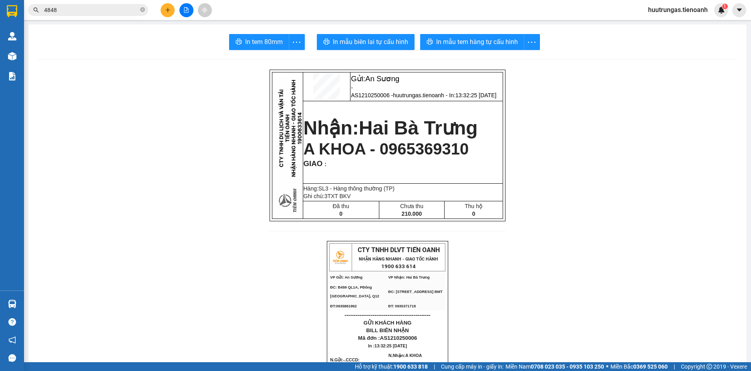
drag, startPoint x: 0, startPoint y: 0, endPoint x: 113, endPoint y: 211, distance: 239.5
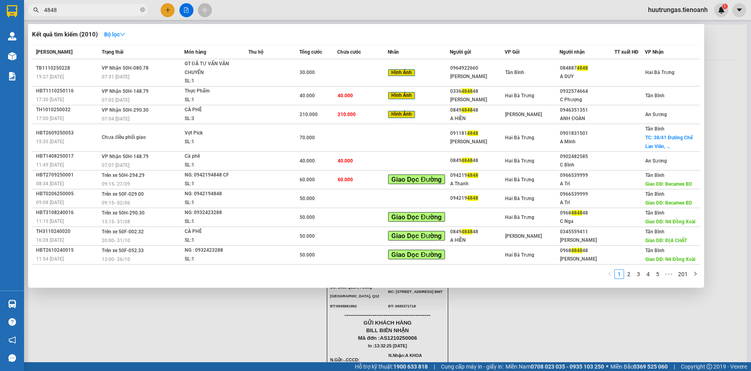
click at [120, 8] on input "4848" at bounding box center [91, 10] width 95 height 9
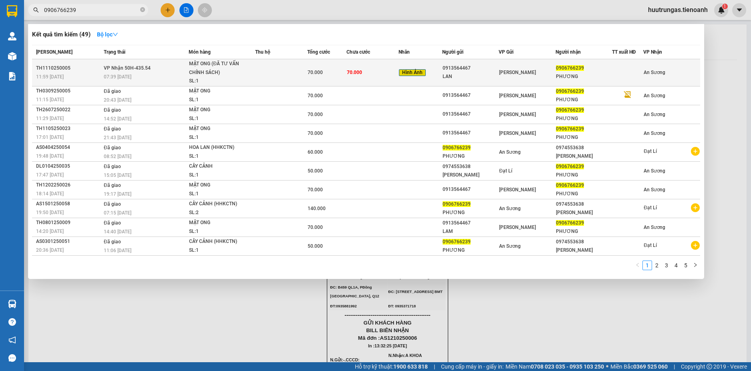
type input "0906766239"
click at [231, 70] on div "MẬT ONG (ĐÃ TƯ VẤN CHÍNH SÁCH)" at bounding box center [219, 68] width 60 height 17
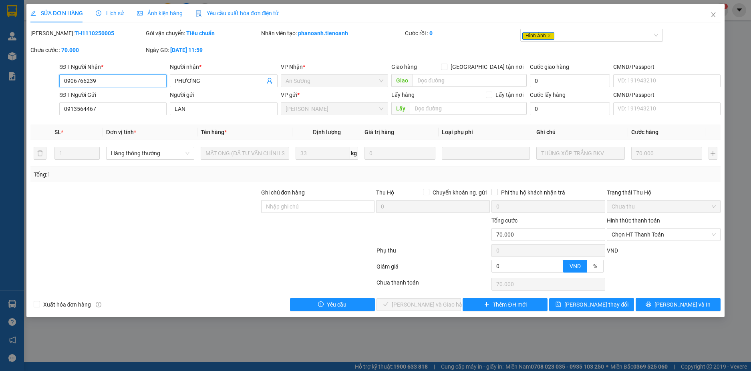
type input "0906766239"
type input "PHƯƠNG"
type input "0913564467"
type input "LAN"
type input "0"
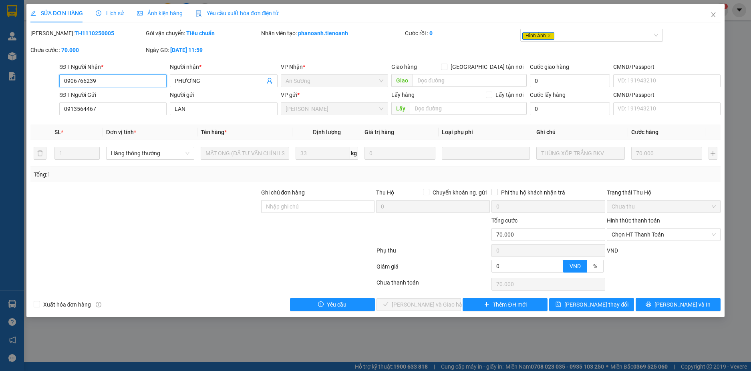
type input "70.000"
click at [665, 236] on span "Chọn HT Thanh Toán" at bounding box center [664, 235] width 104 height 12
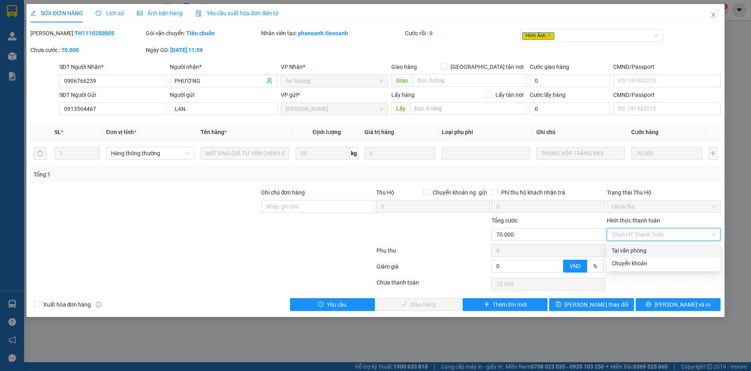
click at [646, 252] on div "Tại văn phòng" at bounding box center [664, 250] width 104 height 9
type input "0"
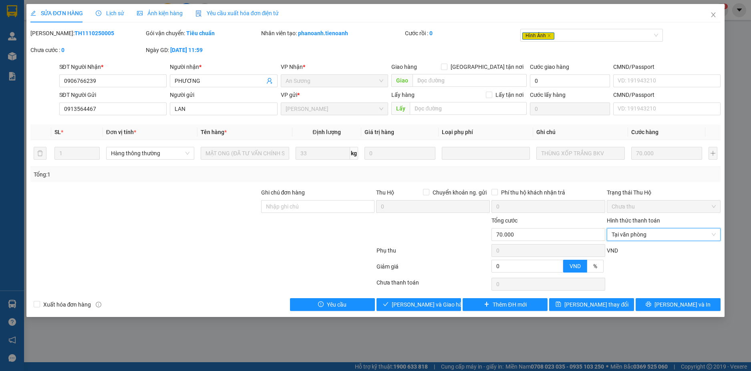
click at [162, 17] on div "Ảnh kiện hàng" at bounding box center [160, 13] width 46 height 9
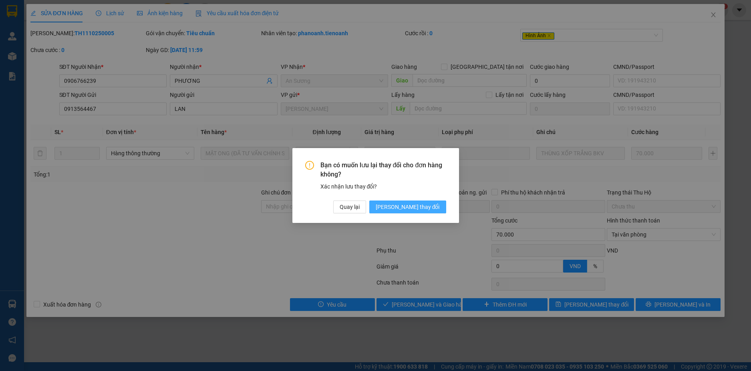
click at [419, 208] on span "[PERSON_NAME] thay đổi" at bounding box center [408, 207] width 64 height 9
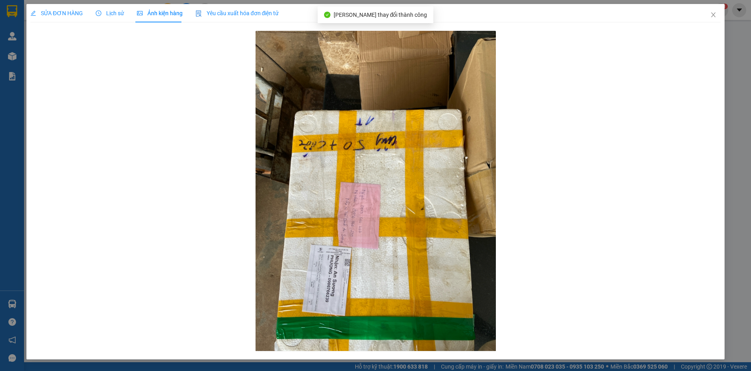
click at [68, 14] on span "SỬA ĐƠN HÀNG" at bounding box center [56, 13] width 52 height 6
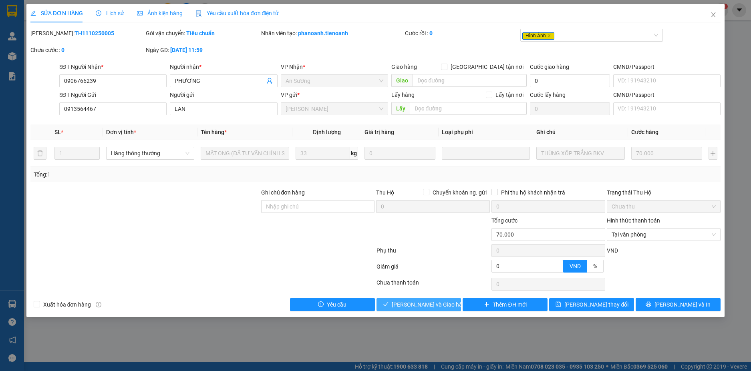
click at [426, 304] on span "Lưu và Giao hàng" at bounding box center [430, 304] width 77 height 9
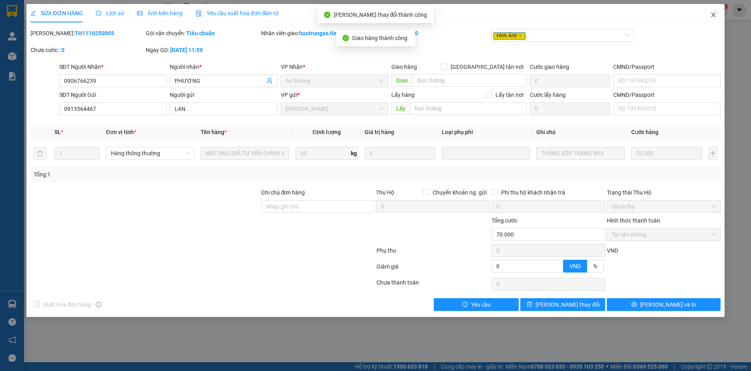
click at [716, 19] on span "Close" at bounding box center [713, 15] width 22 height 22
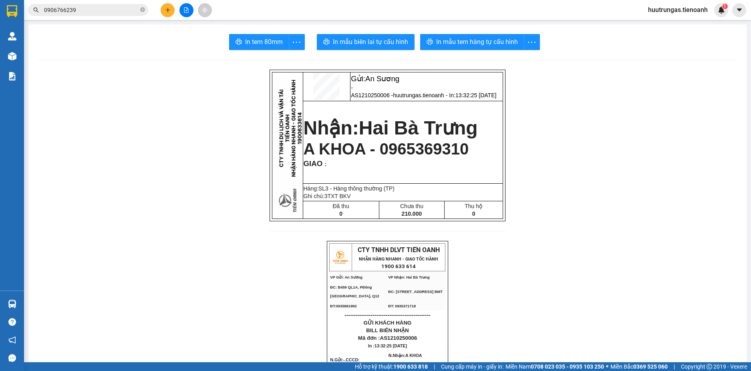
click at [716, 19] on div "Kết quả tìm kiếm ( 49 ) Bộ lọc Mã ĐH Trạng thái Món hàng Thu hộ Tổng cước Chưa …" at bounding box center [375, 10] width 751 height 20
click at [168, 13] on button at bounding box center [168, 10] width 14 height 14
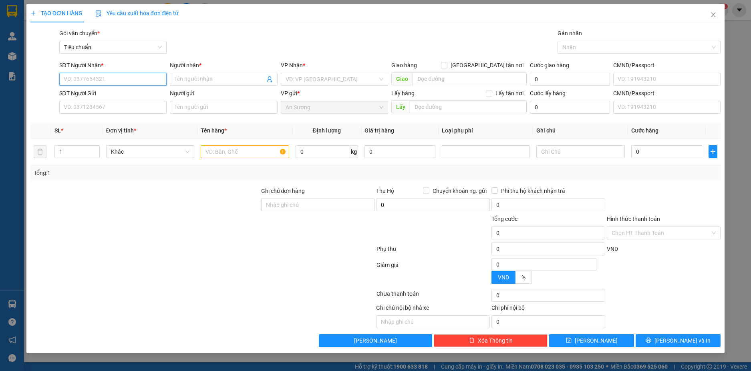
click at [103, 79] on input "SĐT Người Nhận *" at bounding box center [113, 79] width 108 height 13
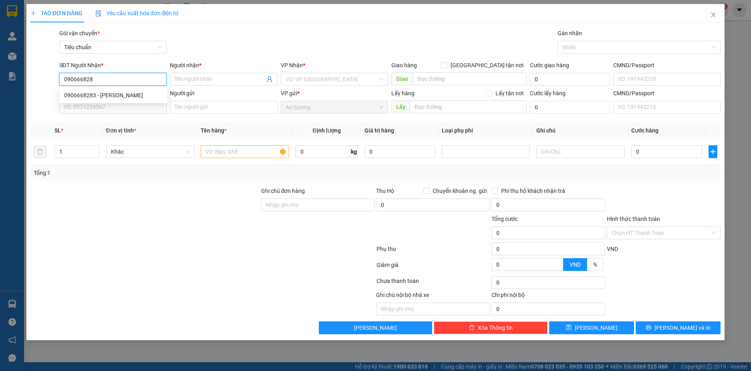
type input "0906668283"
click at [147, 97] on div "0906668283 - C HẰNG" at bounding box center [113, 95] width 98 height 9
type input "C HẰNG"
type input "70.000"
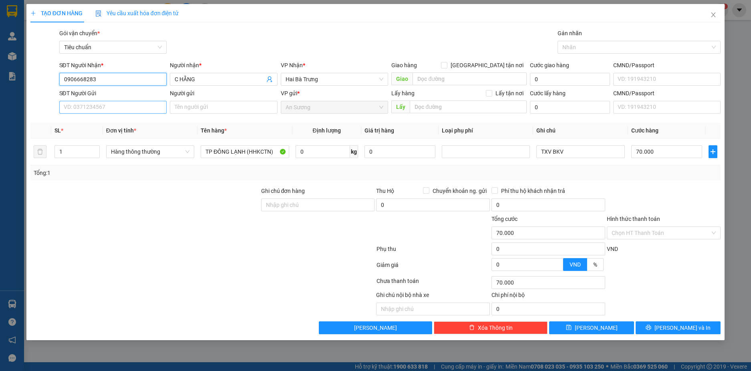
type input "0906668283"
click at [133, 108] on input "SĐT Người Gửi" at bounding box center [113, 107] width 108 height 13
type input "0366659234"
click at [133, 124] on div "0366659234 - C Hương" at bounding box center [113, 123] width 98 height 9
type input "[PERSON_NAME]"
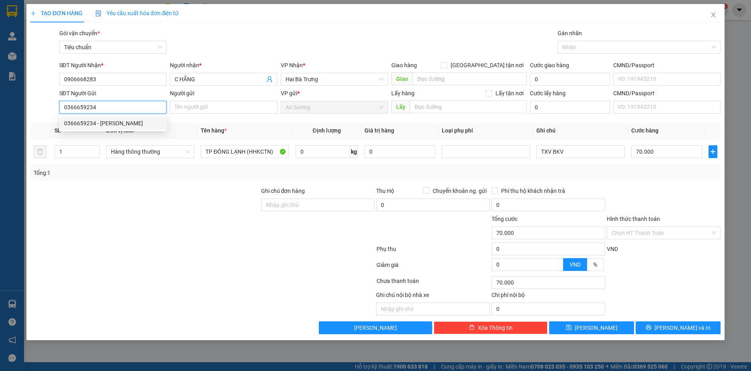
type input "038203015153"
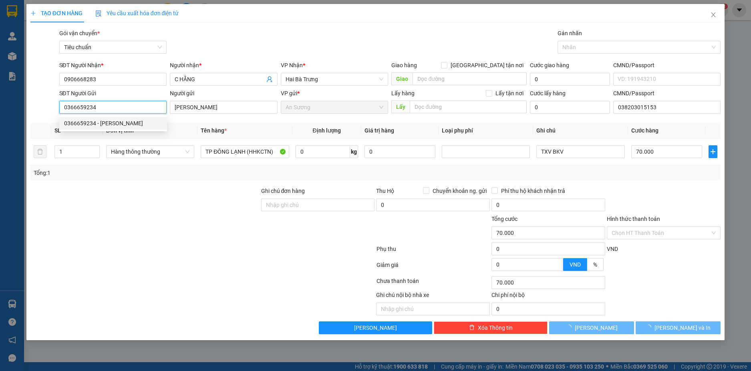
type input "50.000"
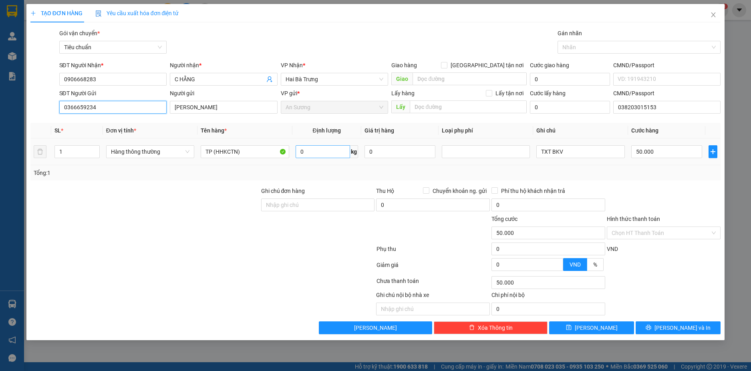
type input "0366659234"
click at [324, 155] on input "0" at bounding box center [323, 151] width 54 height 13
type input "14"
click at [612, 163] on td "TXT BKV" at bounding box center [580, 152] width 95 height 27
click at [707, 324] on button "[PERSON_NAME] và In" at bounding box center [678, 328] width 85 height 13
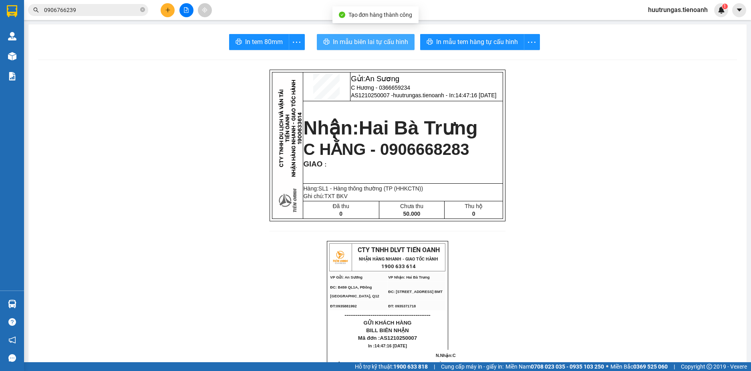
click at [383, 40] on span "In mẫu biên lai tự cấu hình" at bounding box center [370, 42] width 75 height 10
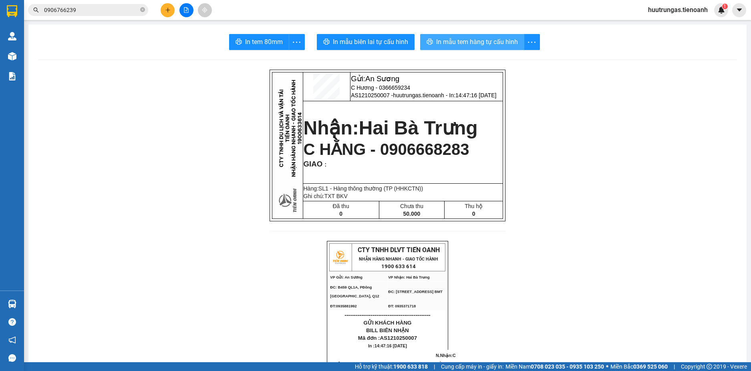
click at [473, 42] on span "In mẫu tem hàng tự cấu hình" at bounding box center [477, 42] width 82 height 10
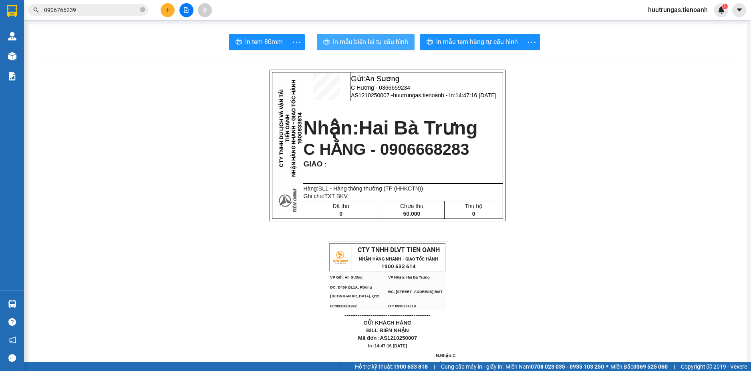
click at [357, 38] on span "In mẫu biên lai tự cấu hình" at bounding box center [370, 42] width 75 height 10
click at [169, 14] on button at bounding box center [168, 10] width 14 height 14
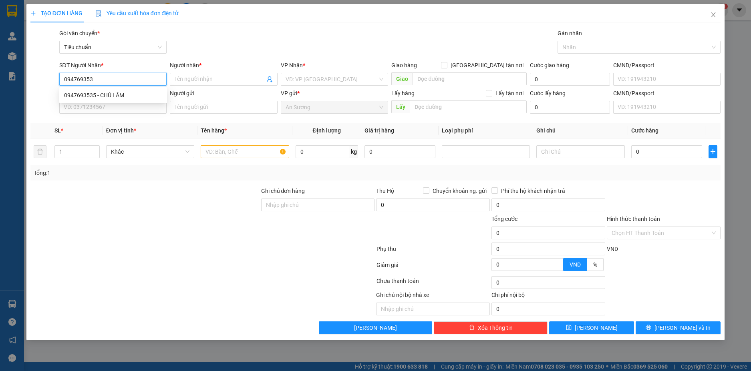
type input "0947693535"
click at [132, 96] on div "0947693535 - CHÚ LÂM" at bounding box center [113, 95] width 98 height 9
type input "CHÚ LÂM"
checkbox input "true"
type input "131 PHAN HUY CHÚ THÀNH NHẤT BUÔN MÊ THUỘC"
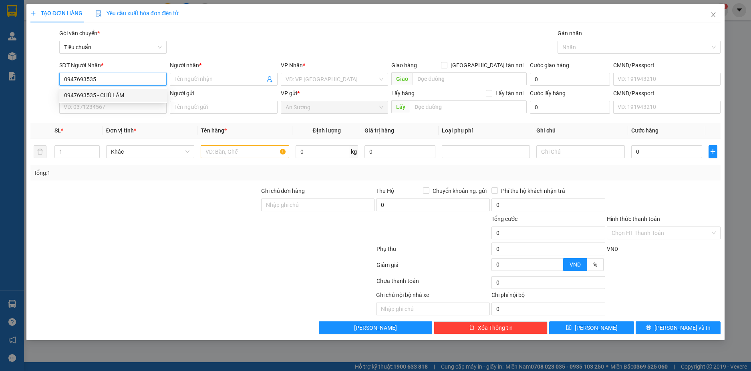
type input "110.000"
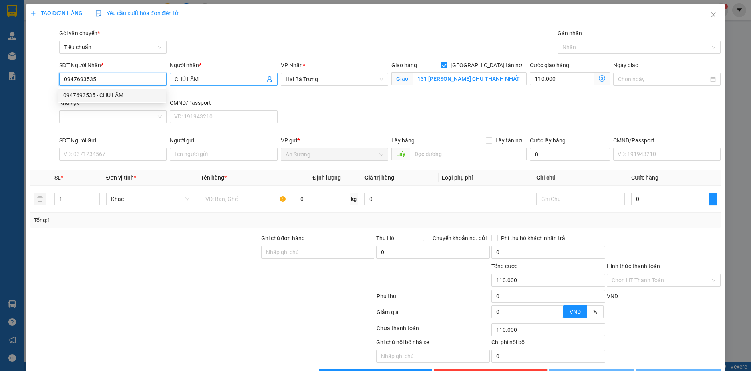
type input "440.000"
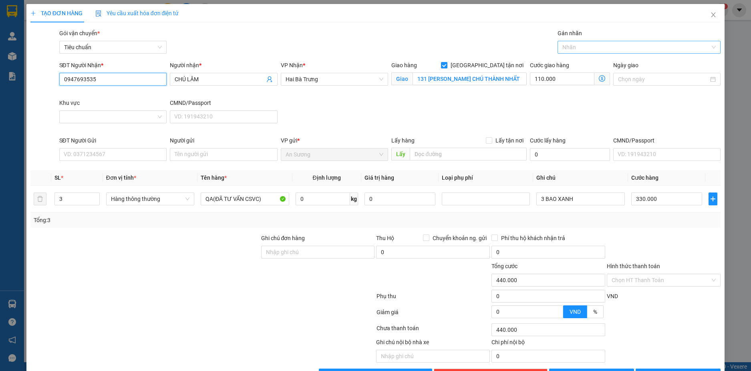
click at [592, 44] on div at bounding box center [635, 47] width 151 height 10
type input "0947693535"
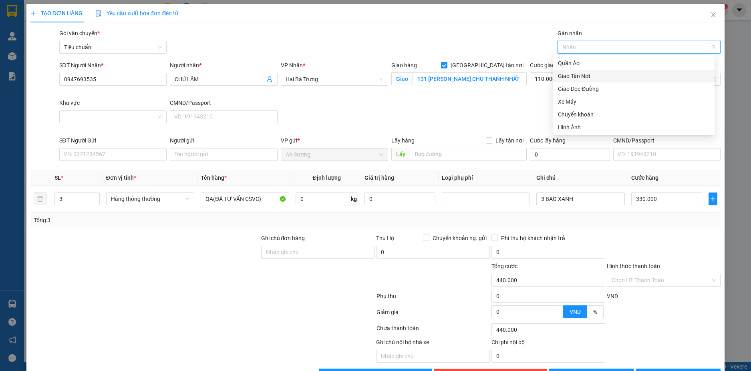
click at [577, 74] on div "Giao Tận Nơi" at bounding box center [634, 76] width 152 height 9
click at [151, 114] on input "Khu vực" at bounding box center [110, 117] width 93 height 12
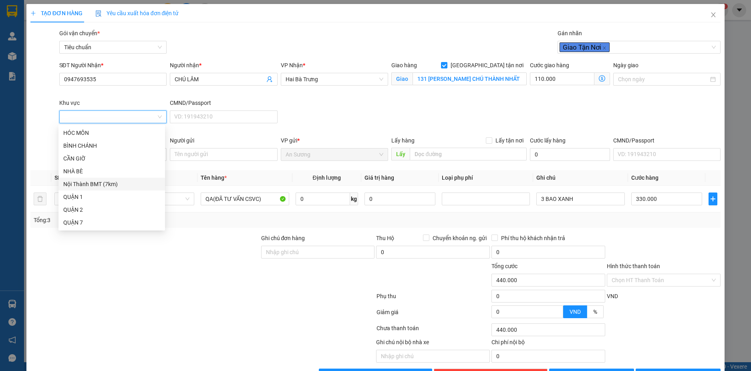
click at [96, 187] on div "Nội Thành BMT (7km)" at bounding box center [111, 184] width 97 height 9
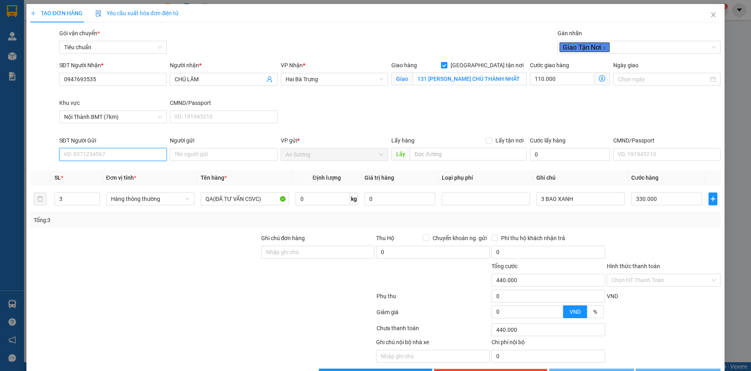
click at [112, 158] on input "SĐT Người Gửi" at bounding box center [113, 154] width 108 height 13
type input "0983822977"
click at [115, 172] on div "0983822977 - C THỦY" at bounding box center [111, 170] width 97 height 9
type input "C THỦY"
type input "0983822977"
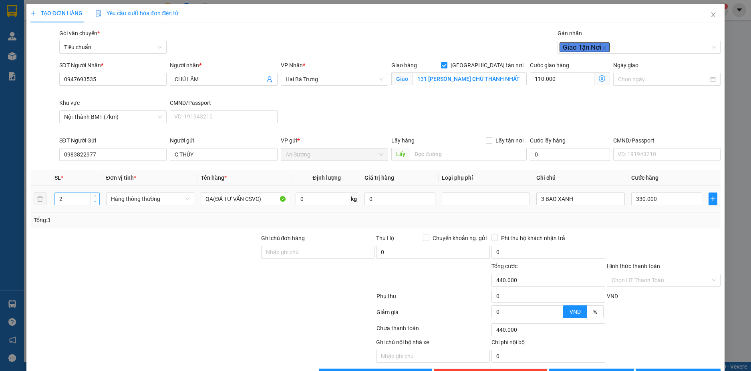
click at [94, 202] on icon "down" at bounding box center [95, 201] width 3 height 3
type input "1"
click at [94, 202] on icon "down" at bounding box center [95, 201] width 3 height 3
click at [173, 200] on span "Hàng thông thường" at bounding box center [150, 199] width 79 height 12
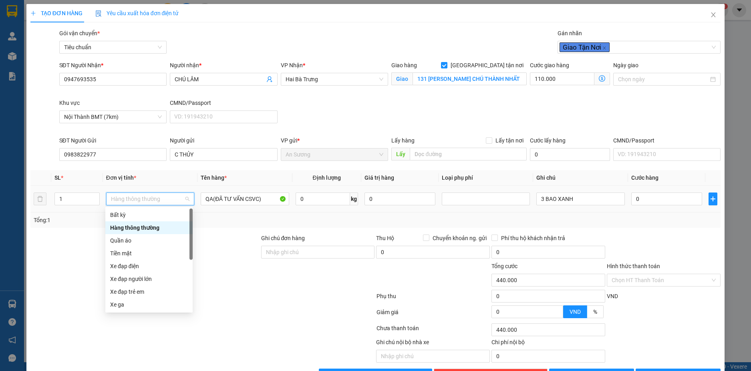
type input "110.000"
type input "0"
type input "50.000"
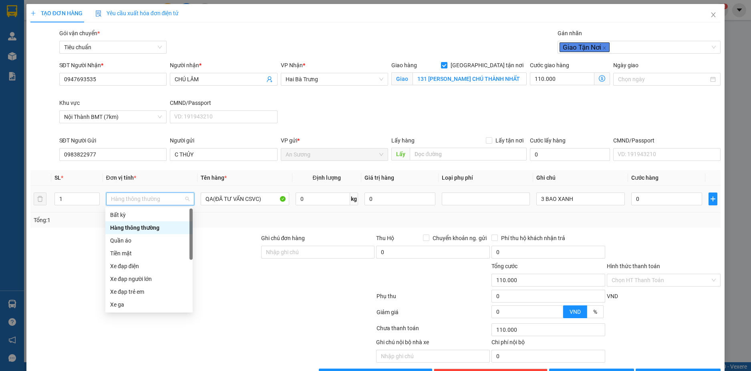
type input "50.000"
click at [127, 240] on div "Quần áo" at bounding box center [149, 240] width 78 height 9
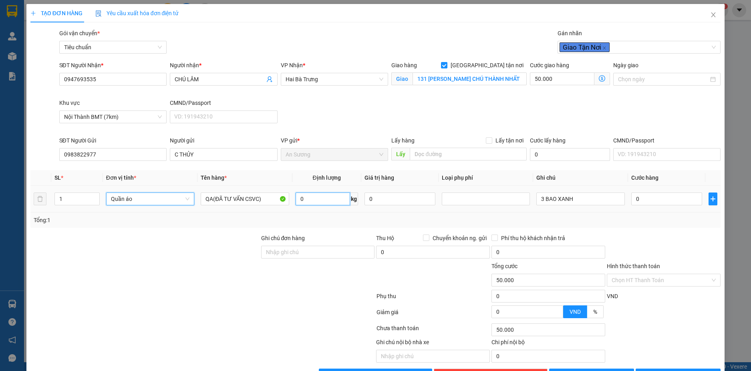
click at [325, 200] on input "0" at bounding box center [323, 199] width 54 height 13
type input "33"
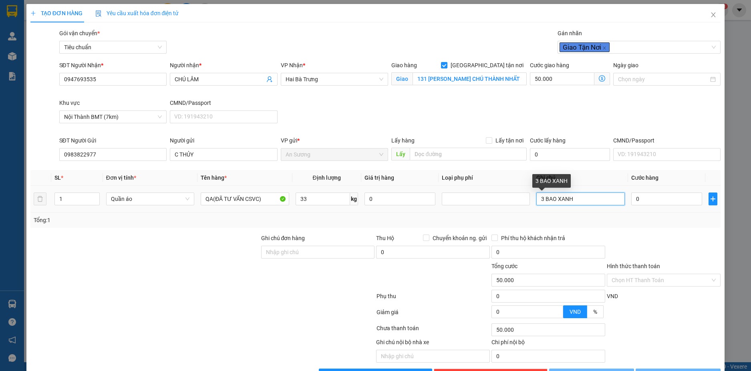
drag, startPoint x: 541, startPoint y: 200, endPoint x: 526, endPoint y: 201, distance: 14.9
click at [526, 201] on tr "1 Quần áo QA(ĐÃ TƯ VẤN CSVC) 33 kg 0 3 BAO XANH 0" at bounding box center [375, 199] width 691 height 27
type input "120.000"
type input "70.000"
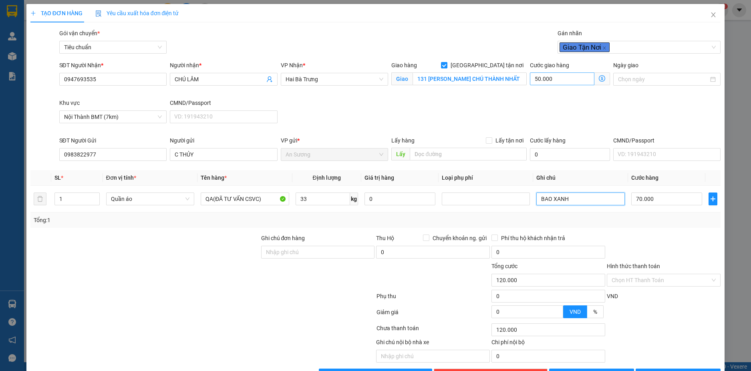
type input "BAO XANH"
click at [566, 81] on input "50.000" at bounding box center [562, 79] width 64 height 13
type input "70.006"
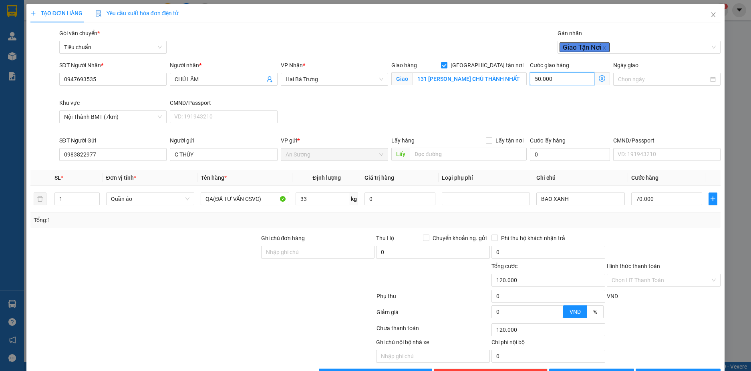
type input "6"
type input "70.060"
type input "60"
click at [498, 107] on div "SĐT Người Nhận * 0947693535 Người nhận * CHÚ LÂM VP Nhận * Hai Bà Trưng Giao hà…" at bounding box center [390, 98] width 665 height 75
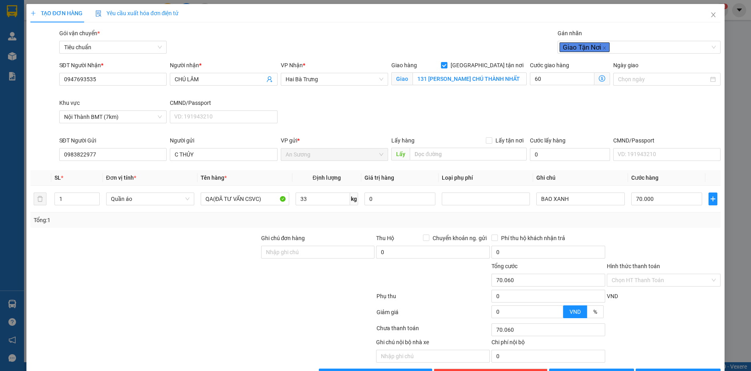
type input "130.000"
type input "60.000"
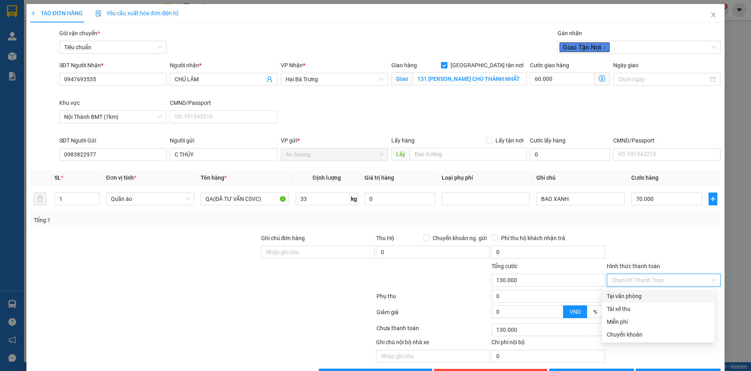
click at [682, 279] on input "Hình thức thanh toán" at bounding box center [661, 280] width 99 height 12
click at [639, 295] on div "Tại văn phòng" at bounding box center [658, 296] width 103 height 9
type input "0"
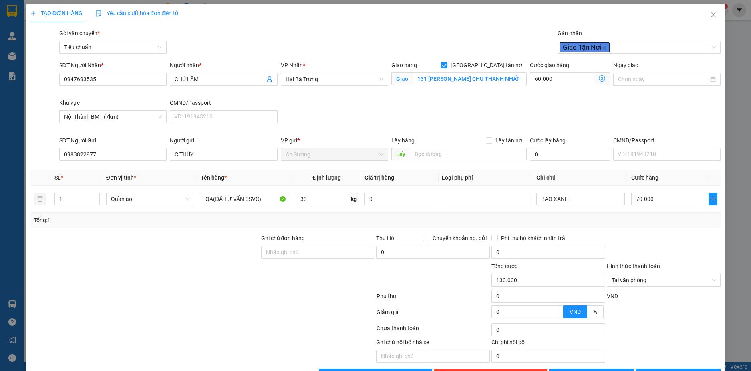
scroll to position [26, 0]
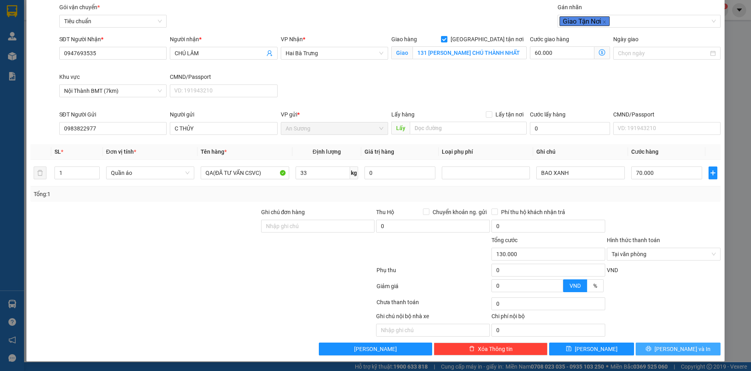
click at [688, 344] on button "[PERSON_NAME] và In" at bounding box center [678, 349] width 85 height 13
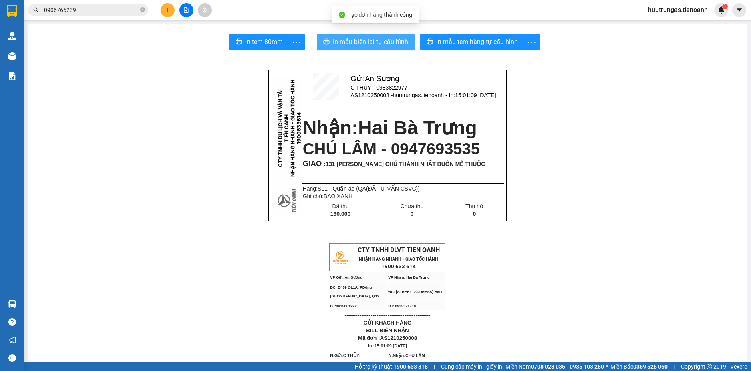
click at [367, 42] on span "In mẫu biên lai tự cấu hình" at bounding box center [370, 42] width 75 height 10
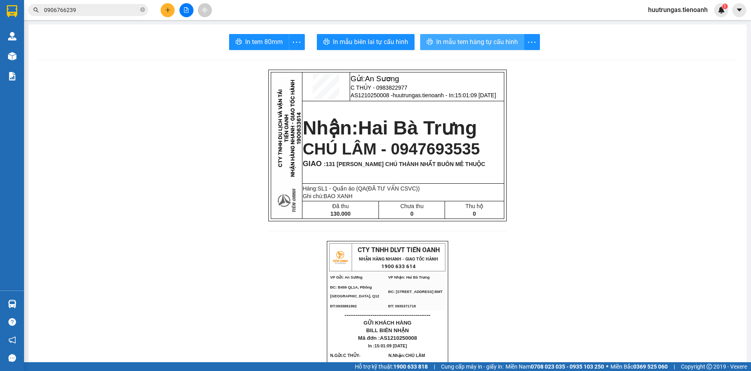
click at [475, 42] on span "In mẫu tem hàng tự cấu hình" at bounding box center [477, 42] width 82 height 10
click at [170, 14] on button at bounding box center [168, 10] width 14 height 14
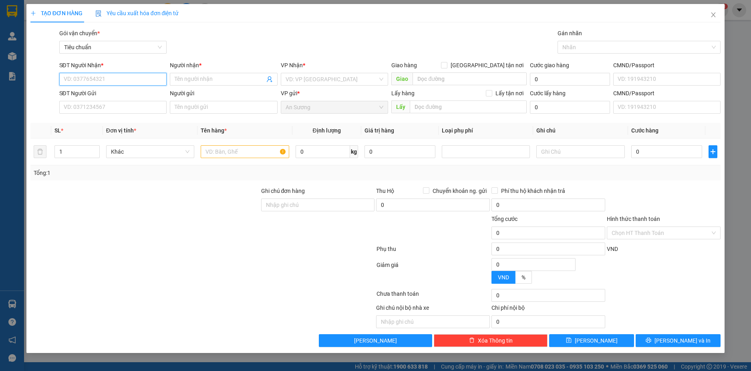
click at [103, 78] on input "SĐT Người Nhận *" at bounding box center [113, 79] width 108 height 13
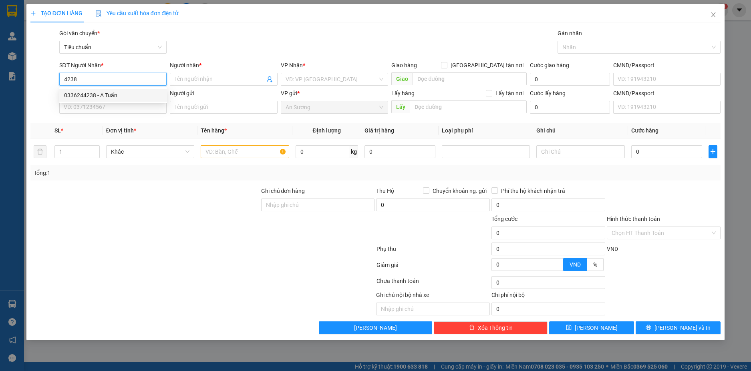
click at [104, 96] on div "0336244238 - A Tuấn" at bounding box center [113, 95] width 98 height 9
type input "0336244238"
type input "A Tuấn"
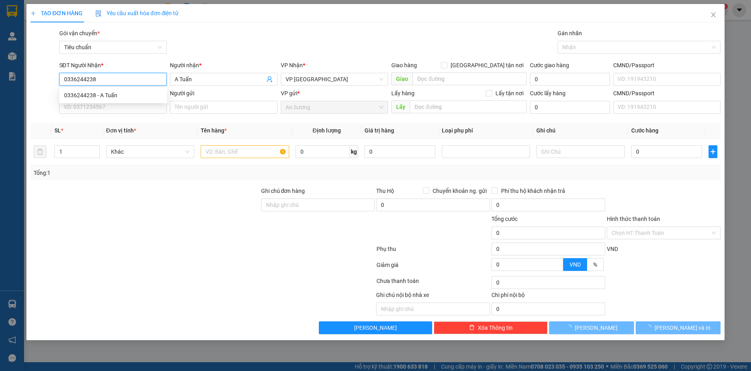
type input "160.000"
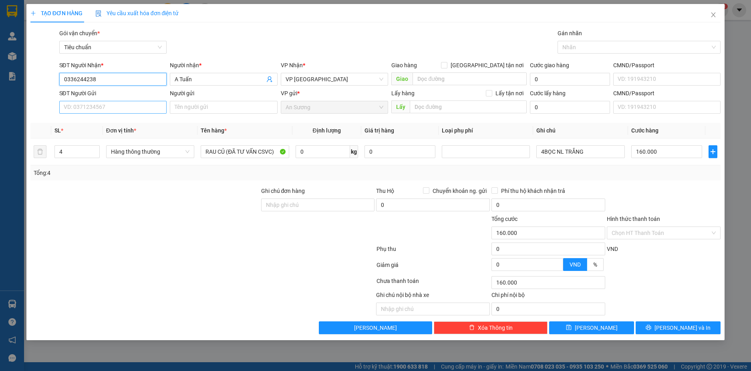
type input "0336244238"
click at [111, 108] on input "SĐT Người Gửi" at bounding box center [113, 107] width 108 height 13
click at [100, 125] on div "0907534434 - A Đảng" at bounding box center [113, 123] width 98 height 9
type input "0907534434"
type input "A Đảng"
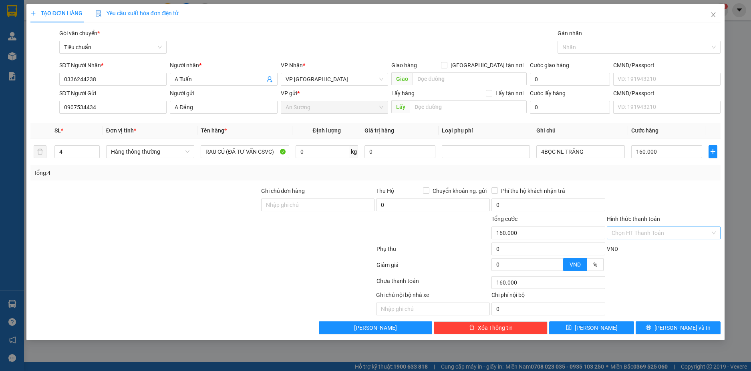
click at [680, 234] on input "Hình thức thanh toán" at bounding box center [661, 233] width 99 height 12
click at [651, 249] on div "Tại văn phòng" at bounding box center [664, 249] width 104 height 9
type input "0"
click at [697, 327] on button "[PERSON_NAME] và In" at bounding box center [678, 328] width 85 height 13
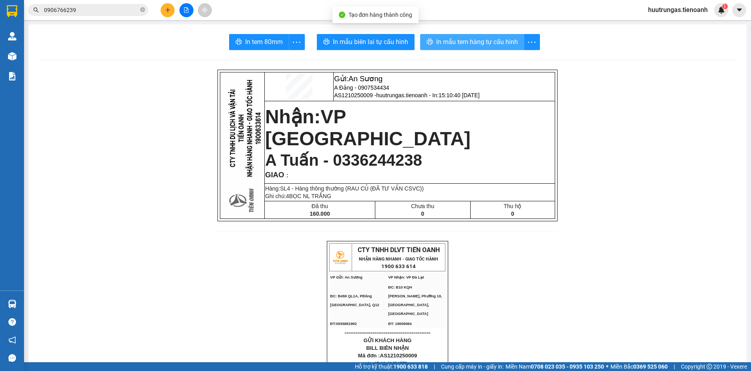
click at [471, 39] on span "In mẫu tem hàng tự cấu hình" at bounding box center [477, 42] width 82 height 10
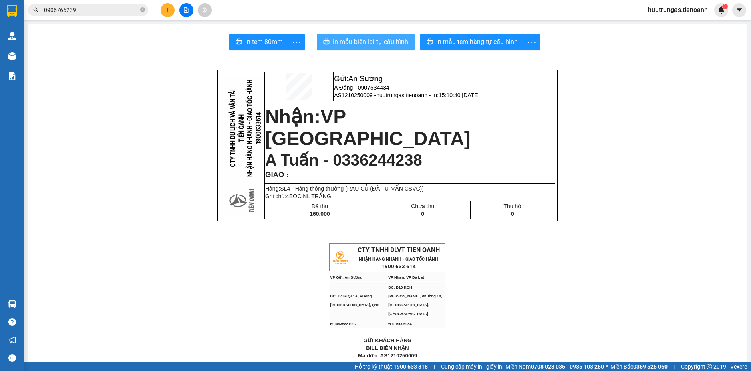
click at [381, 48] on button "In mẫu biên lai tự cấu hình" at bounding box center [366, 42] width 98 height 16
click at [169, 14] on button at bounding box center [168, 10] width 14 height 14
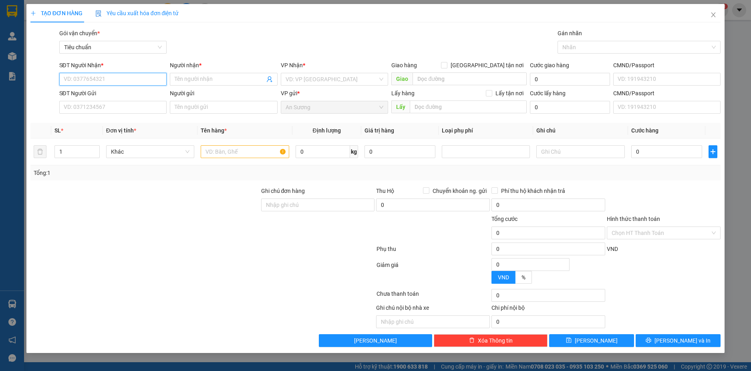
click at [132, 80] on input "SĐT Người Nhận *" at bounding box center [113, 79] width 108 height 13
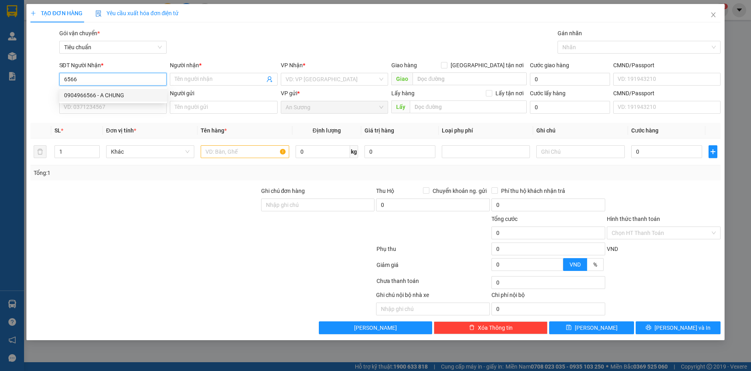
click at [94, 94] on div "0904966566 - A CHUNG" at bounding box center [113, 95] width 98 height 9
type input "0904966566"
type input "A CHUNG"
type input "160.000"
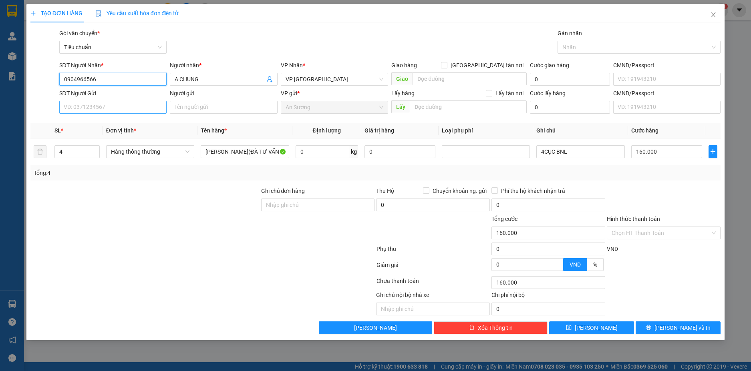
type input "0904966566"
click at [101, 103] on input "SĐT Người Gửi" at bounding box center [113, 107] width 108 height 13
click at [103, 122] on div "0327806525 - Chị Trang" at bounding box center [113, 123] width 98 height 9
type input "0327806525"
type input "Chị Trang"
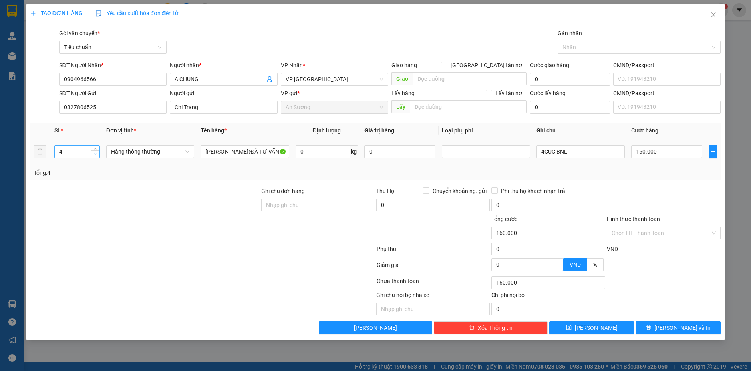
type input "3"
click at [95, 155] on icon "down" at bounding box center [95, 155] width 2 height 2
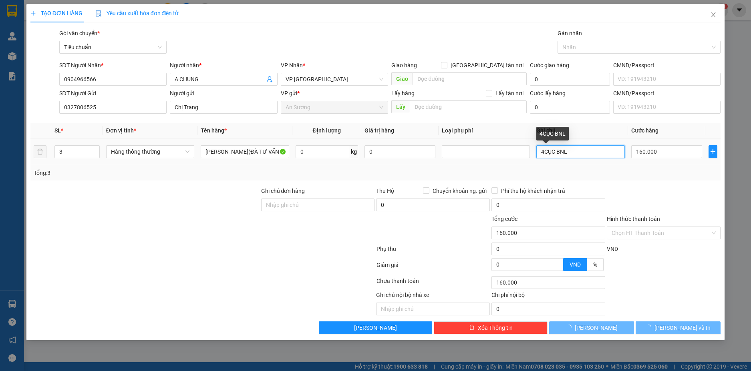
click at [544, 153] on input "4CỤC BNL" at bounding box center [580, 151] width 88 height 13
type input "0"
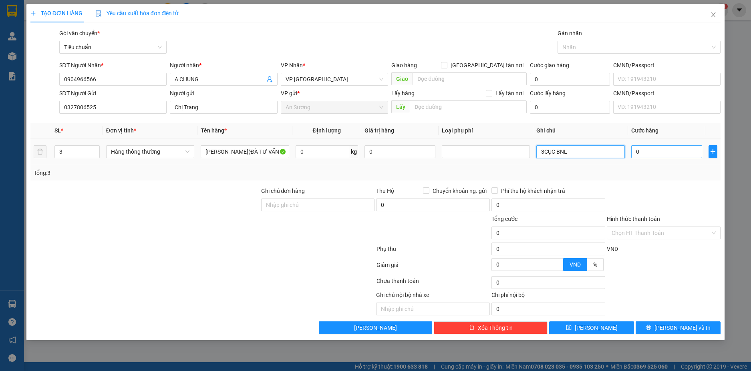
type input "3CỤC BNL"
click at [649, 149] on input "0" at bounding box center [666, 151] width 71 height 13
type input "1"
type input "12"
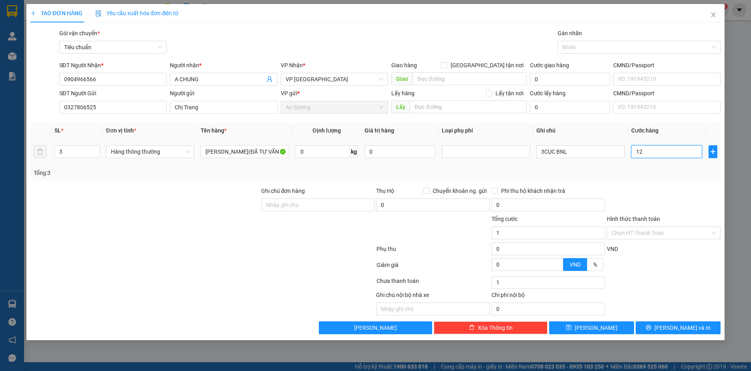
type input "12"
type input "120"
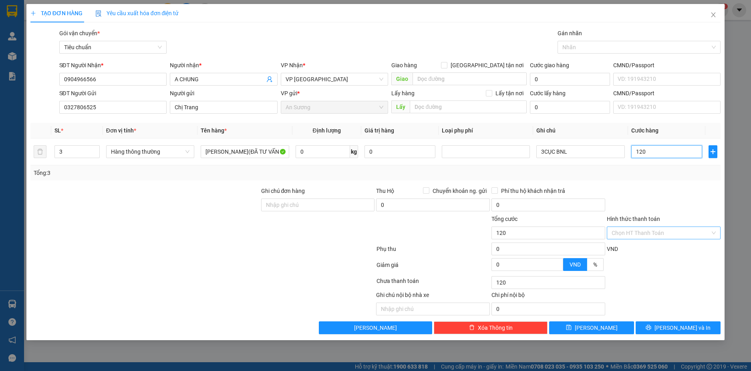
type input "120"
type input "120.000"
click at [692, 234] on input "Hình thức thanh toán" at bounding box center [661, 233] width 99 height 12
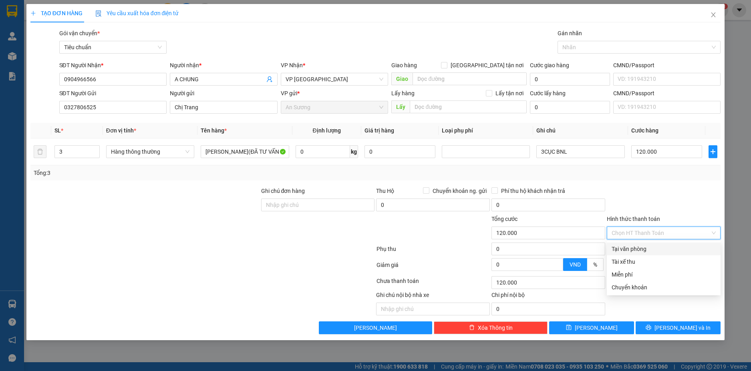
click at [660, 251] on div "Tại văn phòng" at bounding box center [664, 249] width 104 height 9
type input "0"
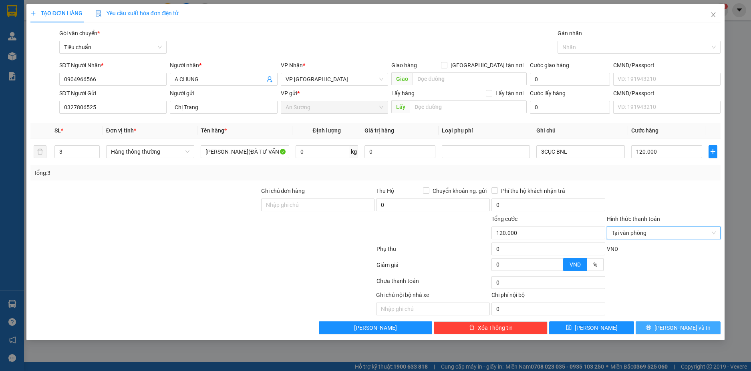
click at [705, 327] on button "[PERSON_NAME] và In" at bounding box center [678, 328] width 85 height 13
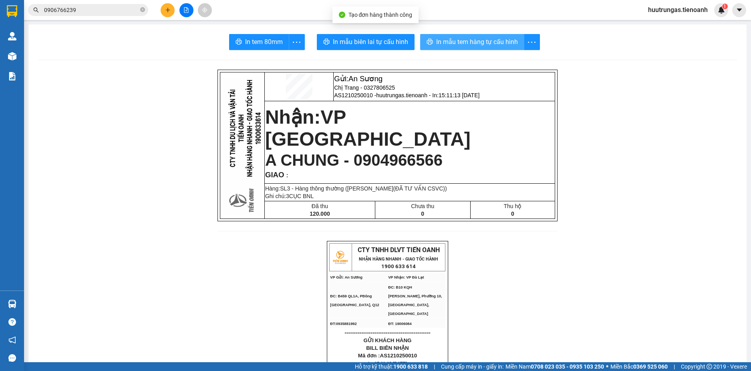
click at [457, 45] on span "In mẫu tem hàng tự cấu hình" at bounding box center [477, 42] width 82 height 10
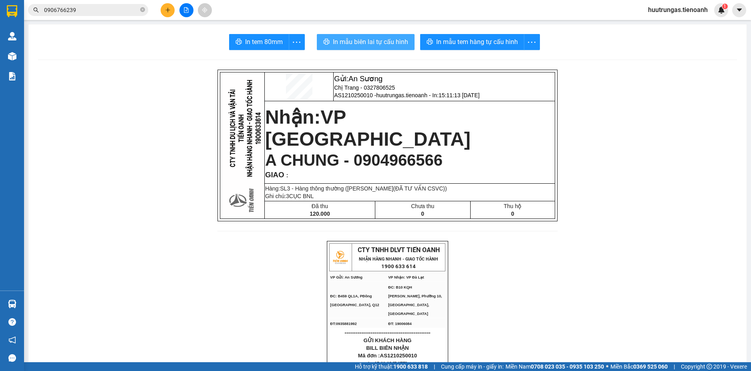
click at [365, 44] on span "In mẫu biên lai tự cấu hình" at bounding box center [370, 42] width 75 height 10
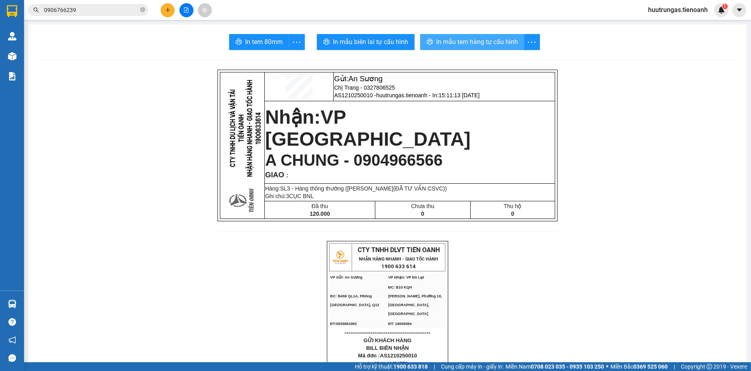
click at [495, 41] on span "In mẫu tem hàng tự cấu hình" at bounding box center [477, 42] width 82 height 10
click at [165, 10] on icon "plus" at bounding box center [168, 10] width 6 height 6
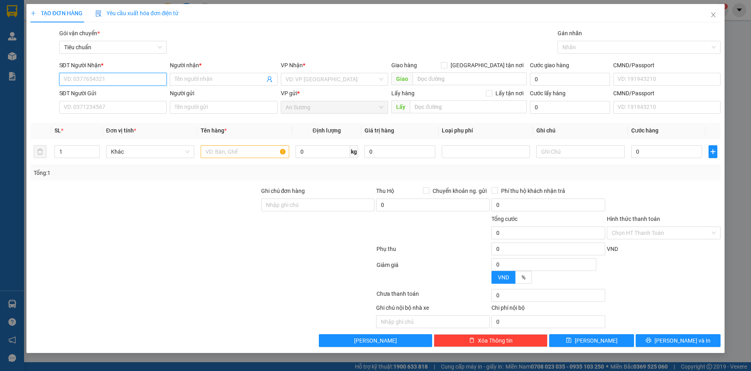
click at [132, 79] on input "SĐT Người Nhận *" at bounding box center [113, 79] width 108 height 13
paste input "0947693535"
type input "0947693535"
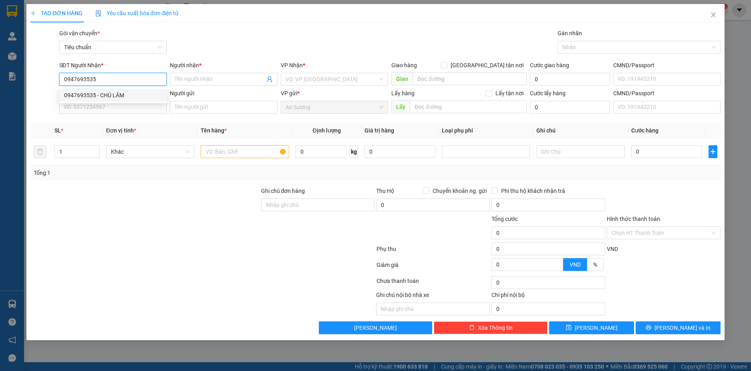
click at [142, 98] on div "0947693535 - CHÚ LÂM" at bounding box center [113, 95] width 98 height 9
type input "CHÚ LÂM"
type input "KO GIAO"
type input "60.000"
type input "KHÁCH TỰ RA LẤY"
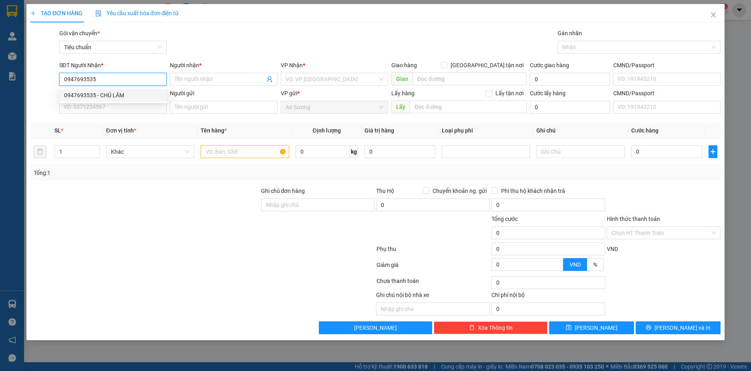
type input "60.000"
type input "130.000"
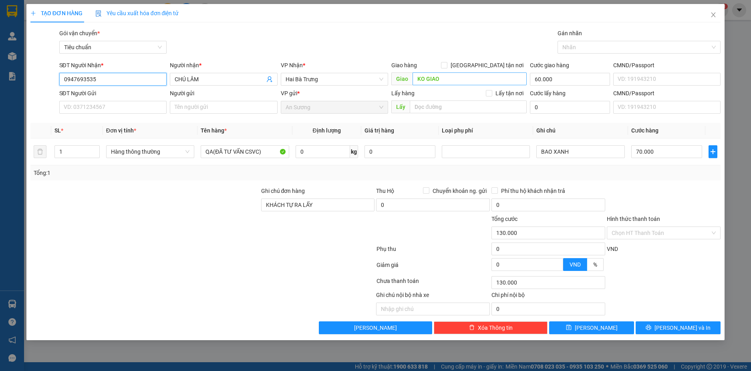
type input "0947693535"
click at [438, 80] on input "KO GIAO" at bounding box center [470, 79] width 114 height 13
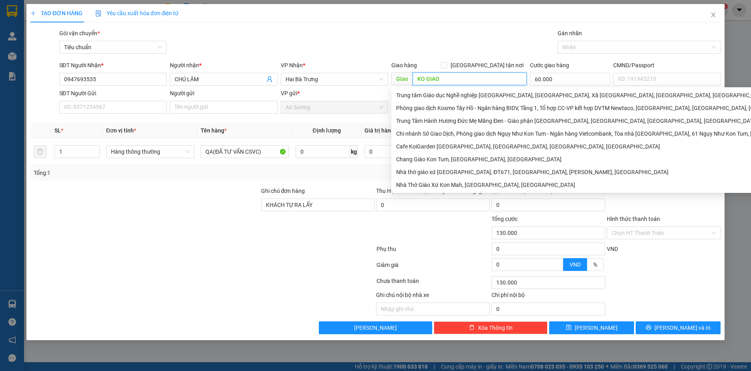
click at [438, 79] on input "KO GIAO" at bounding box center [470, 79] width 114 height 13
click at [451, 79] on input "KO GIAO" at bounding box center [470, 79] width 114 height 13
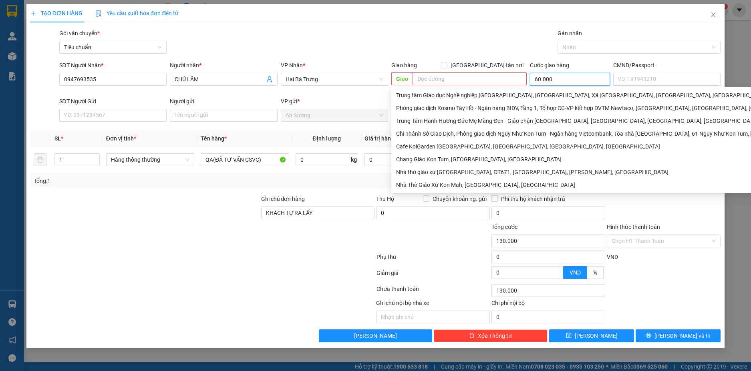
click at [577, 79] on input "60.000" at bounding box center [570, 79] width 80 height 13
click at [576, 79] on input "60.000" at bounding box center [570, 79] width 80 height 13
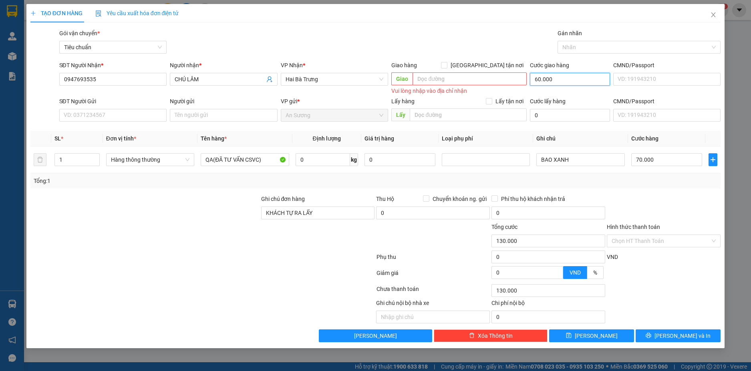
type input "0"
type input "70.000"
type input "0"
click at [114, 115] on input "SĐT Người Gửi" at bounding box center [113, 115] width 108 height 13
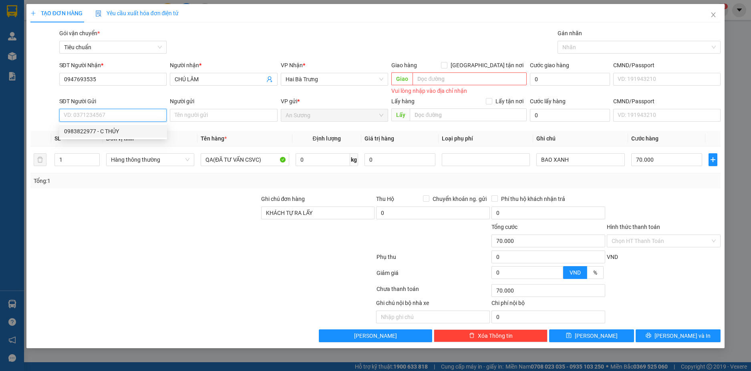
click at [114, 129] on div "0983822977 - C THỦY" at bounding box center [113, 131] width 98 height 9
type input "0983822977"
type input "C THỦY"
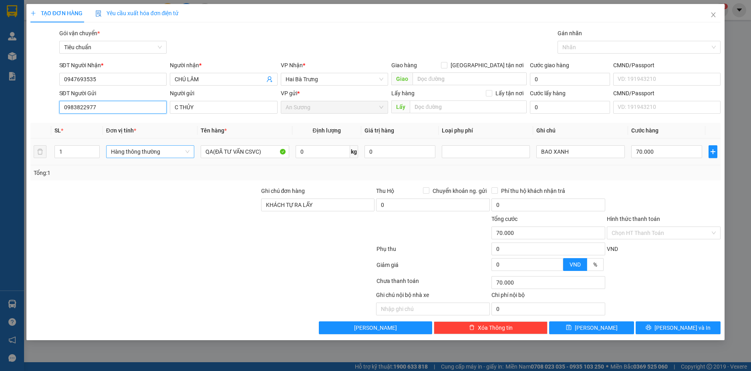
click at [183, 150] on span "Hàng thông thường" at bounding box center [150, 152] width 79 height 12
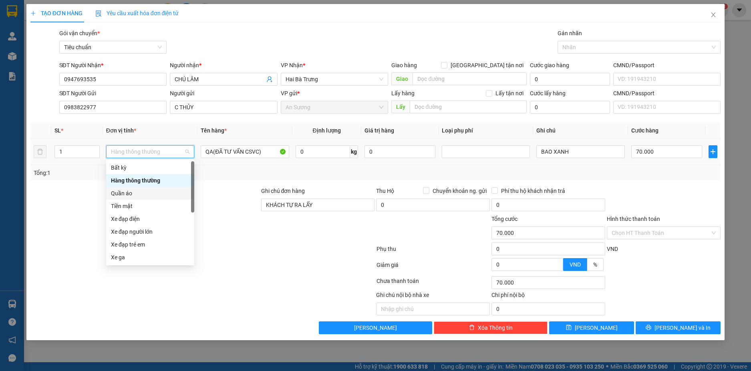
drag, startPoint x: 133, startPoint y: 192, endPoint x: 185, endPoint y: 183, distance: 52.4
click at [134, 192] on div "Quần áo" at bounding box center [150, 193] width 79 height 9
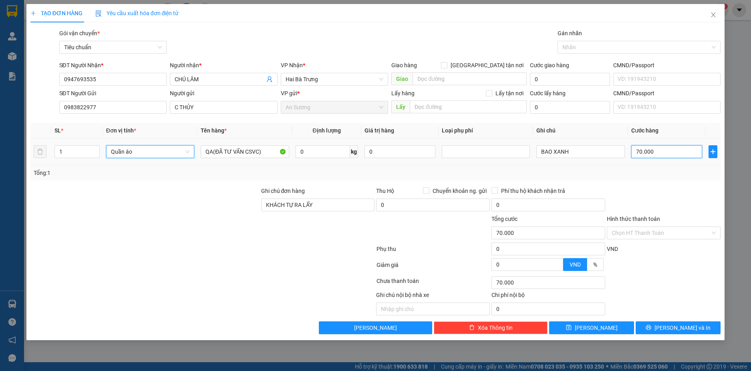
click at [660, 152] on input "70.000" at bounding box center [666, 151] width 71 height 13
type input "0"
type input "1"
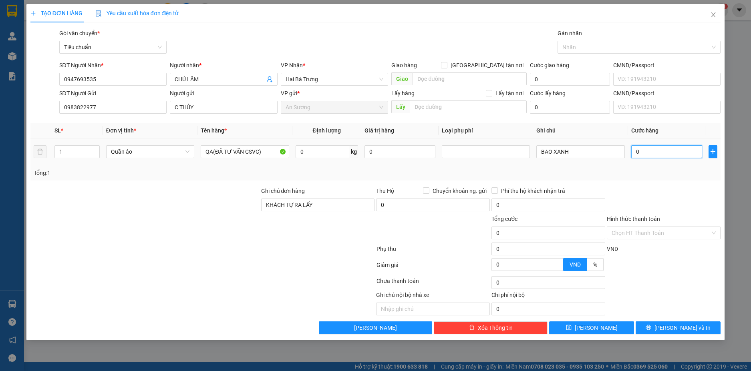
type input "1"
type input "01"
type input "13"
type input "0.130"
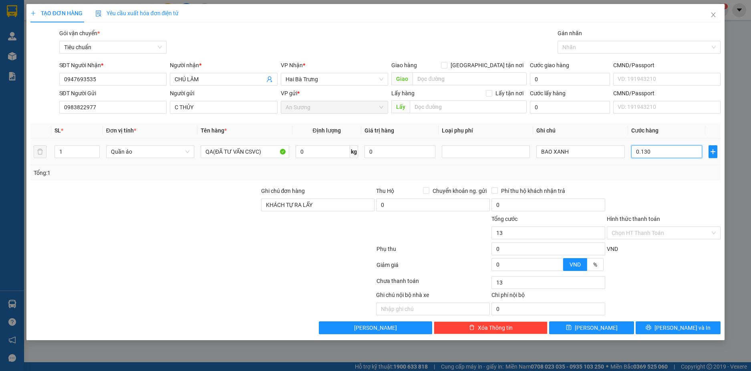
type input "130"
type input "0.130"
type input "130.000"
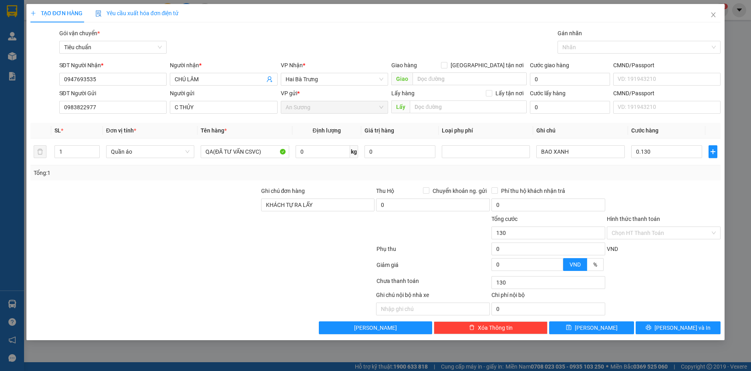
type input "130.000"
click at [660, 177] on div "Tổng: 1" at bounding box center [376, 173] width 684 height 9
click at [677, 232] on input "Hình thức thanh toán" at bounding box center [661, 233] width 99 height 12
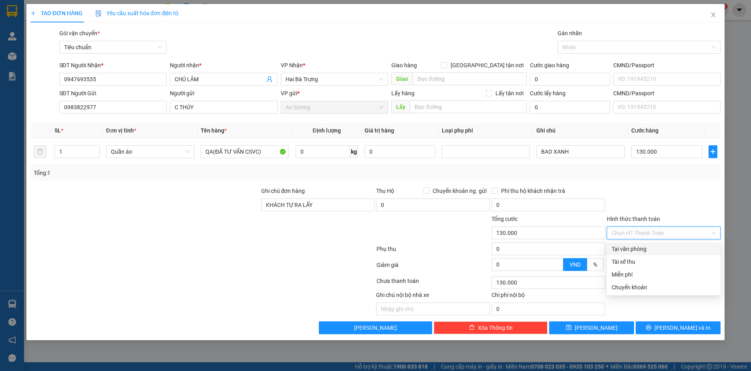
click at [646, 248] on div "Tại văn phòng" at bounding box center [664, 249] width 104 height 9
type input "0"
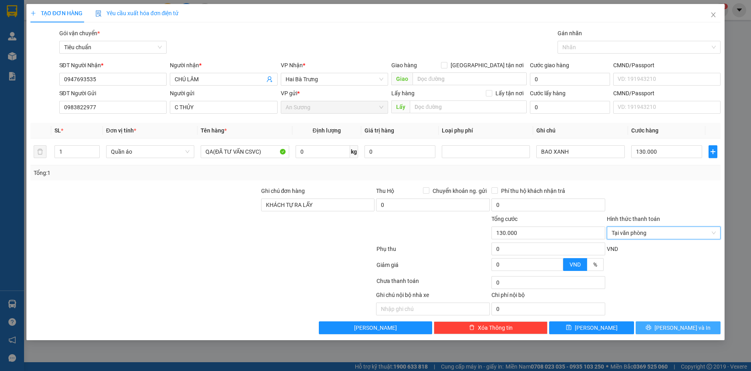
click at [685, 329] on span "[PERSON_NAME] và In" at bounding box center [683, 328] width 56 height 9
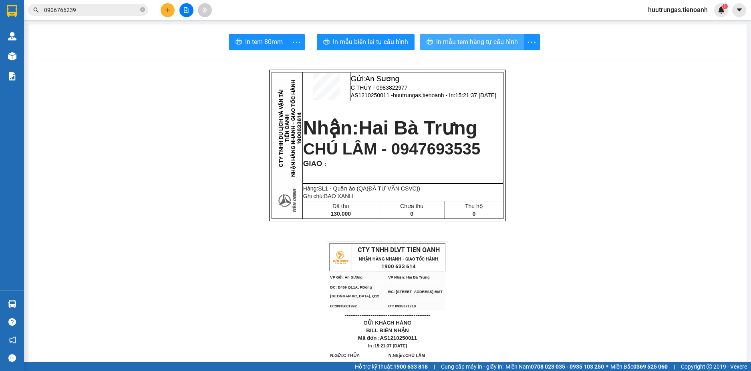
click at [446, 44] on span "In mẫu tem hàng tự cấu hình" at bounding box center [477, 42] width 82 height 10
click at [164, 4] on button at bounding box center [168, 10] width 14 height 14
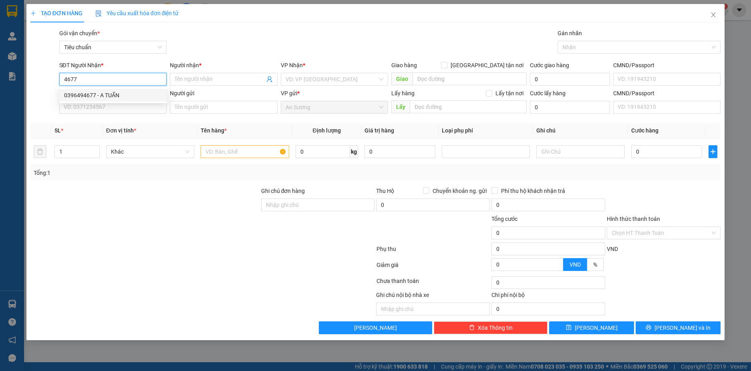
click at [100, 97] on div "0396494677 - A TUẤN" at bounding box center [113, 95] width 98 height 9
type input "0396494677"
type input "A TUẤN"
type input "320.000"
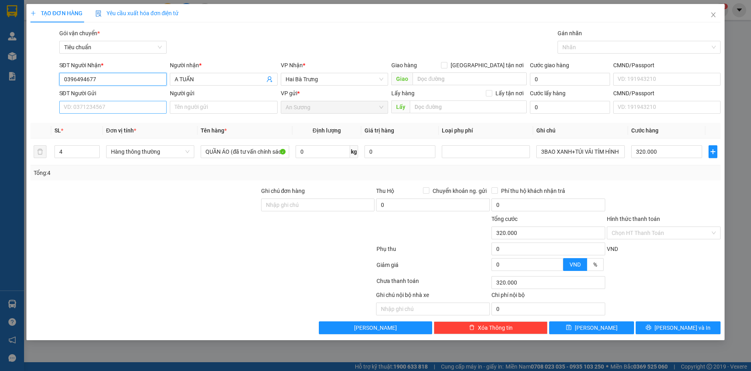
type input "0396494677"
click at [130, 109] on input "SĐT Người Gửi" at bounding box center [113, 107] width 108 height 13
click at [97, 108] on input "SĐT Người Gửi" at bounding box center [113, 107] width 108 height 13
click at [97, 106] on input "SĐT Người Gửi" at bounding box center [113, 107] width 108 height 13
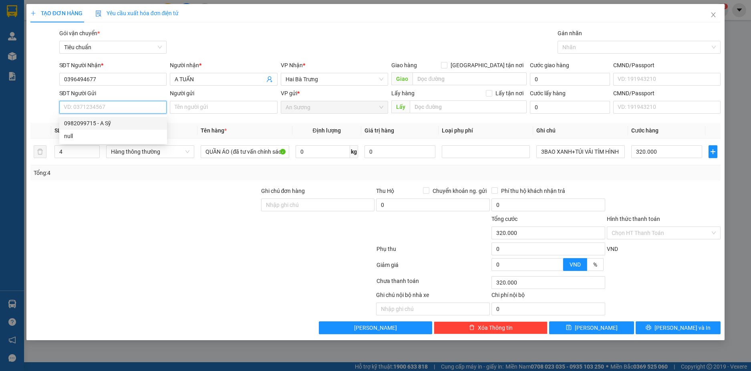
click at [105, 126] on div "0982099715 - A Sỹ" at bounding box center [113, 123] width 98 height 9
type input "0982099715"
type input "A Sỹ"
type input "074060005101"
type input "5"
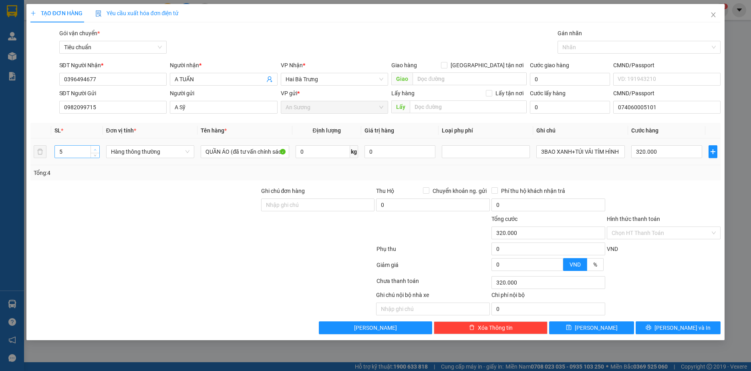
click at [97, 149] on span "up" at bounding box center [95, 149] width 5 height 5
click at [186, 152] on span "Hàng thông thường" at bounding box center [150, 152] width 79 height 12
type input "0"
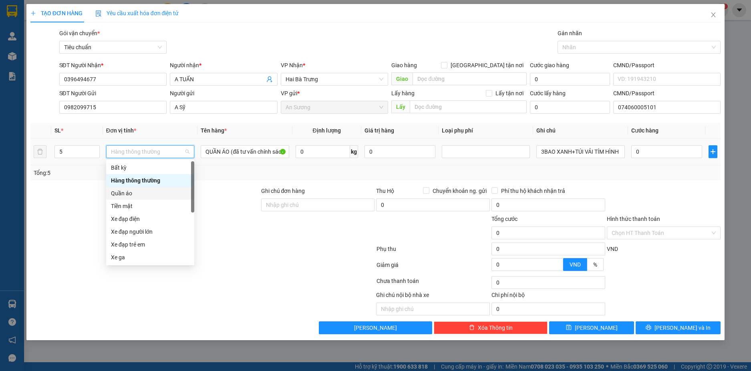
click at [126, 194] on div "Quần áo" at bounding box center [150, 193] width 79 height 9
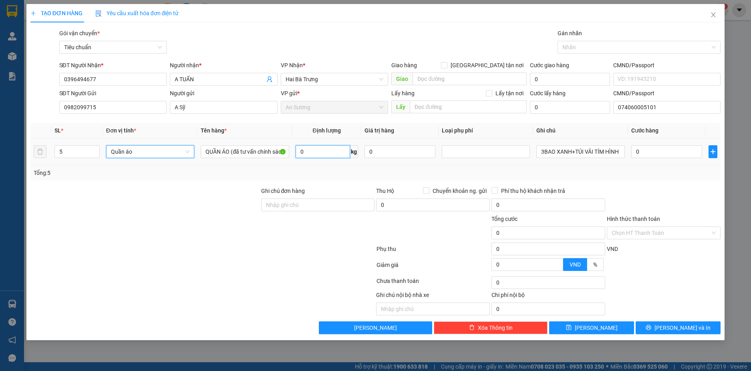
click at [326, 149] on input "0" at bounding box center [323, 151] width 54 height 13
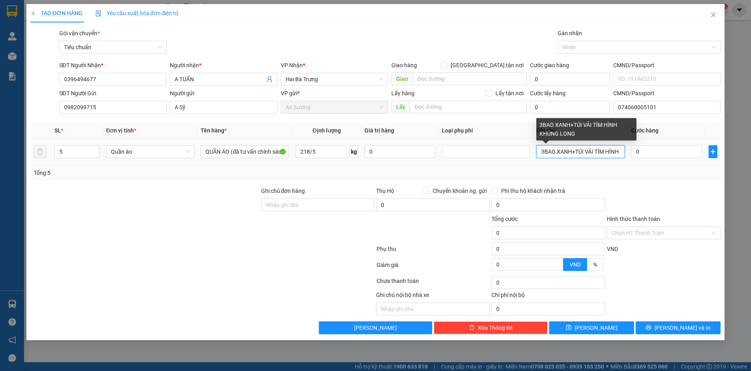
type input "44"
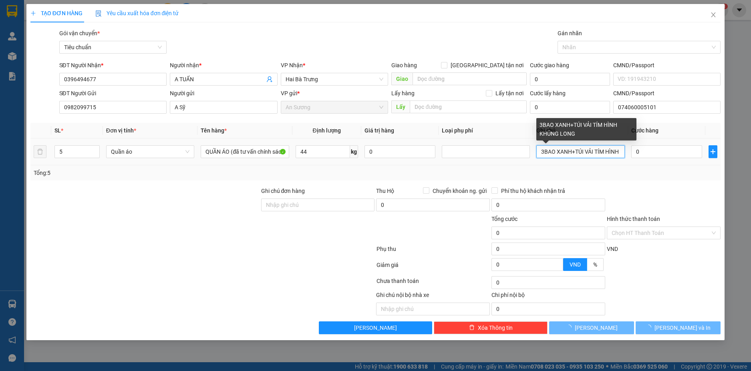
click at [595, 150] on input "3BAO XANH+TÚI VẢI TÍM HÌNH KHỦNG LONG" at bounding box center [580, 151] width 88 height 13
type input "80.000"
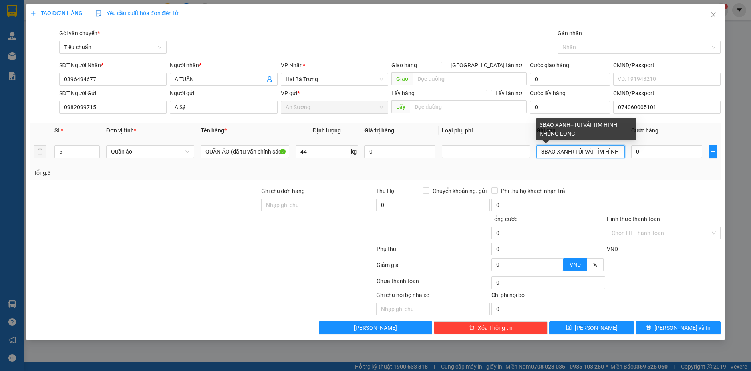
type input "80.000"
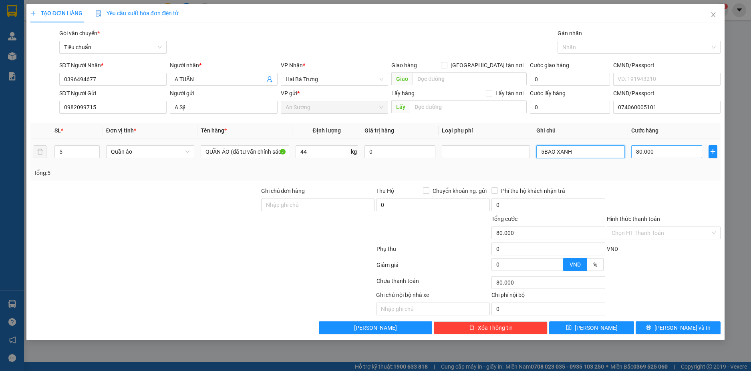
type input "5BAO XANH"
click at [680, 147] on input "80.000" at bounding box center [666, 151] width 71 height 13
type input "8"
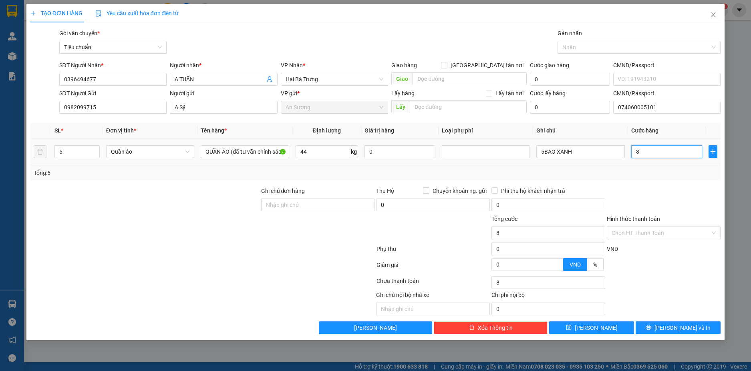
type input "80"
type input "80*"
type input "0"
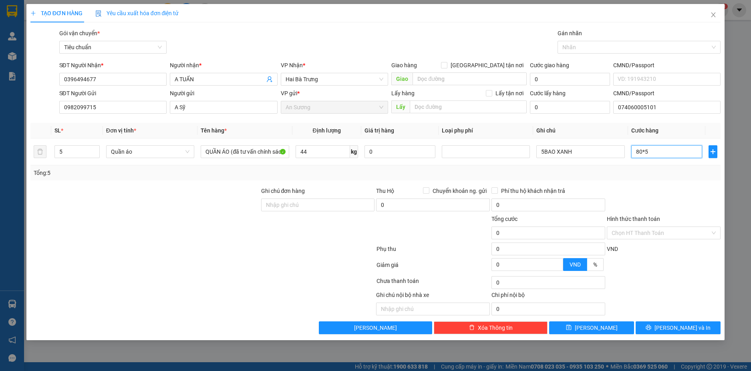
type input "80*5"
type input "400.000"
click at [686, 194] on div at bounding box center [663, 201] width 115 height 28
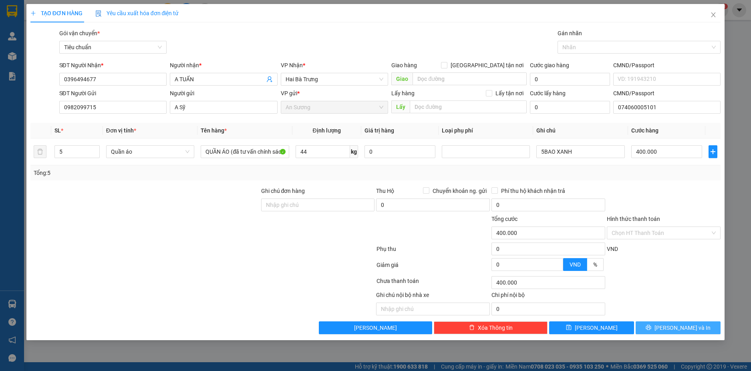
click at [684, 325] on span "[PERSON_NAME] và In" at bounding box center [683, 328] width 56 height 9
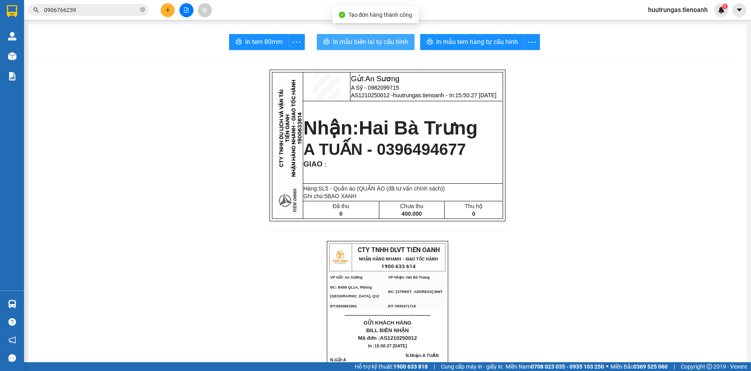
click at [374, 41] on span "In mẫu biên lai tự cấu hình" at bounding box center [370, 42] width 75 height 10
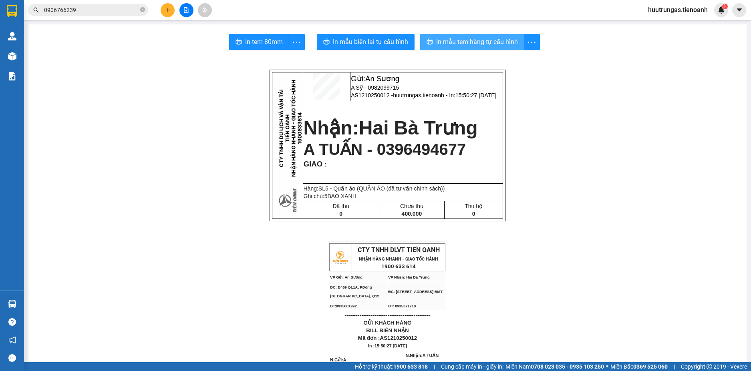
click at [490, 40] on span "In mẫu tem hàng tự cấu hình" at bounding box center [477, 42] width 82 height 10
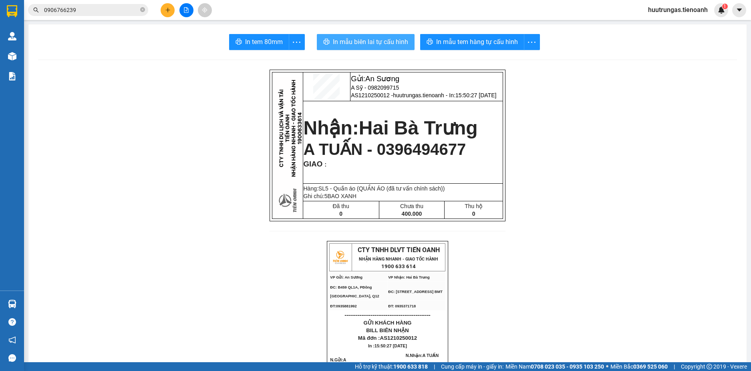
click at [386, 43] on span "In mẫu biên lai tự cấu hình" at bounding box center [370, 42] width 75 height 10
click at [174, 12] on button at bounding box center [168, 10] width 14 height 14
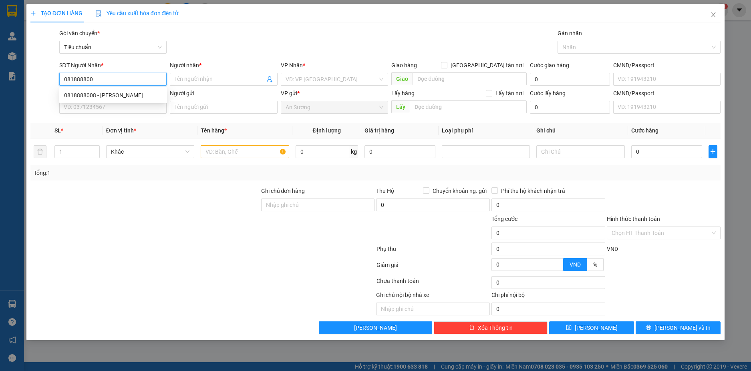
type input "0818888008"
click at [137, 92] on div "0818888008 - C LAN" at bounding box center [113, 95] width 98 height 9
type input "C LAN"
type input "50.000"
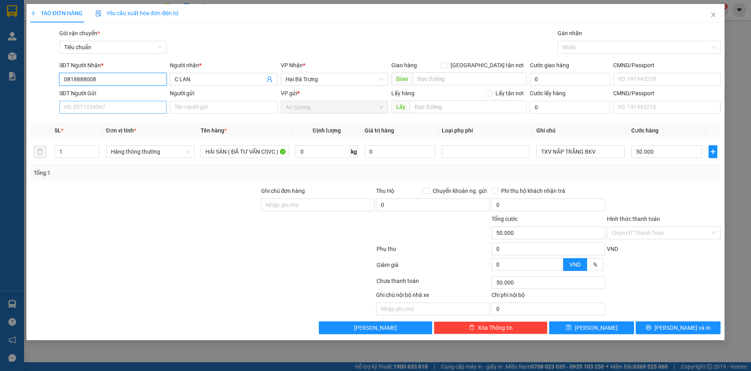
type input "0818888008"
click at [137, 111] on input "SĐT Người Gửi" at bounding box center [113, 107] width 108 height 13
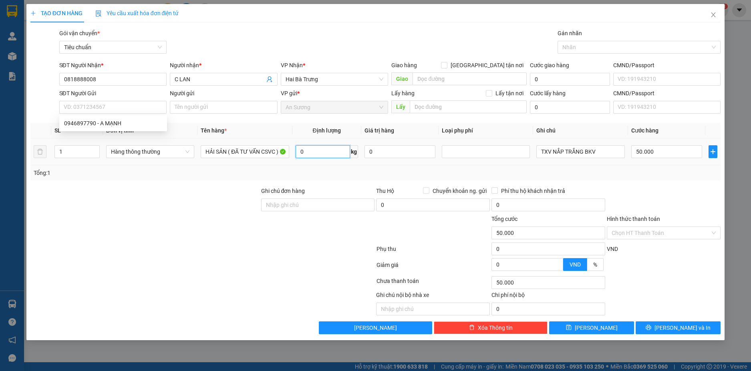
click at [321, 149] on input "0" at bounding box center [323, 151] width 54 height 13
type input "32"
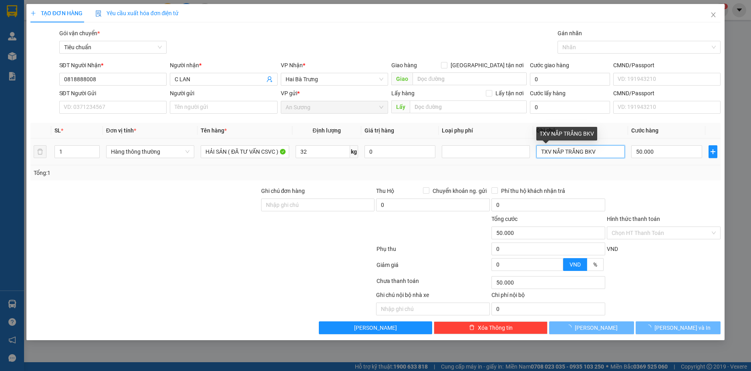
click at [601, 157] on input "TXV NẮP TRẮNG BKV" at bounding box center [580, 151] width 88 height 13
click at [602, 157] on input "TXV NẮP TRẮNG BKV" at bounding box center [580, 151] width 88 height 13
type input "70.000"
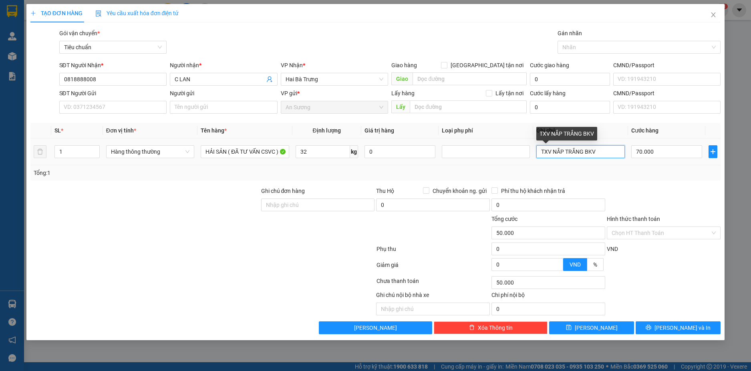
type input "70.000"
type input "TXT BKV"
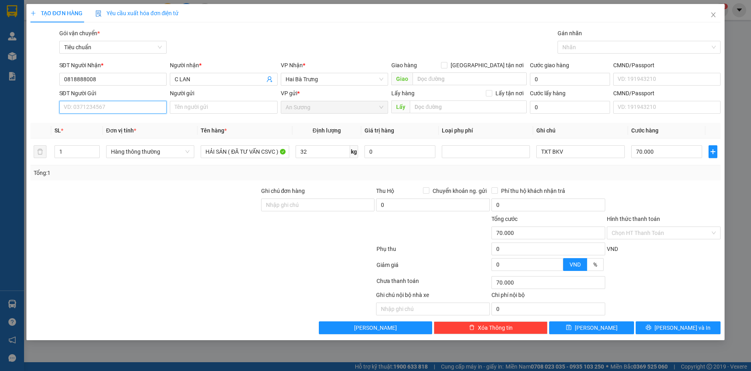
click at [133, 111] on input "SĐT Người Gửi" at bounding box center [113, 107] width 108 height 13
type input "0332999799"
click at [140, 122] on div "0332999799 - A HẠNG" at bounding box center [113, 123] width 98 height 9
type input "A HẠNG"
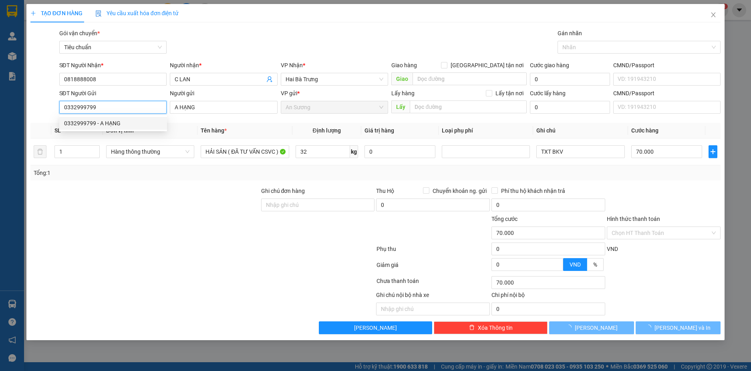
type input "60.000"
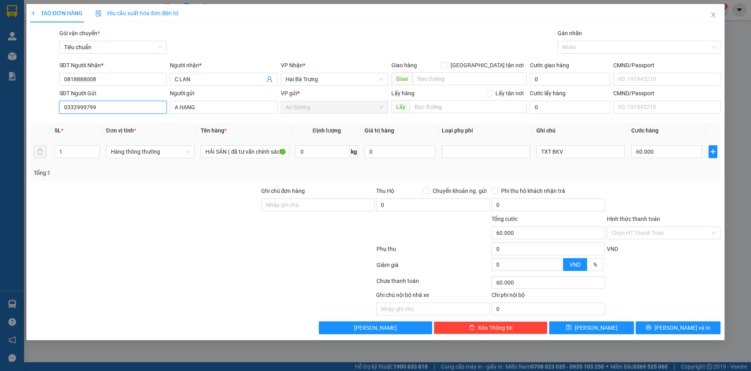
type input "0332999799"
click at [338, 158] on div "0 kg" at bounding box center [327, 152] width 63 height 16
click at [337, 149] on input "0" at bounding box center [323, 151] width 54 height 13
type input "32"
click at [669, 181] on div "Transit Pickup Surcharge Ids Transit Deliver Surcharge Ids Transit Deliver Surc…" at bounding box center [375, 182] width 691 height 306
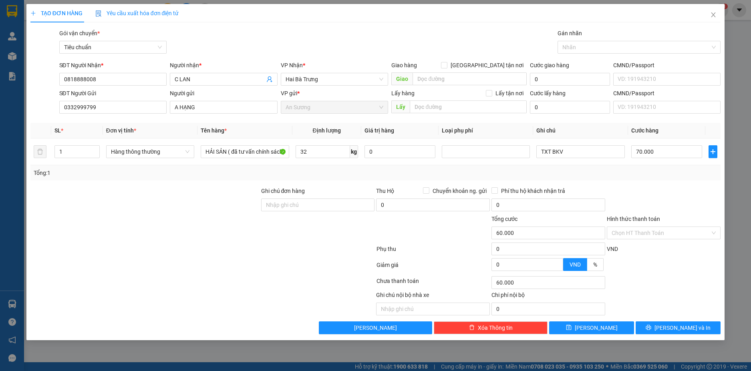
type input "70.000"
click at [697, 327] on button "[PERSON_NAME] và In" at bounding box center [678, 328] width 85 height 13
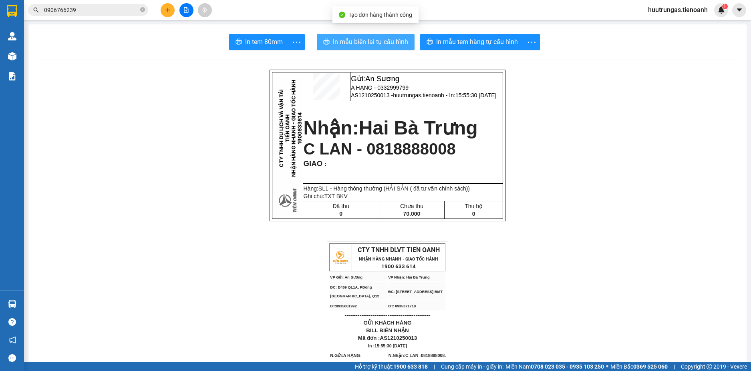
click at [385, 47] on span "In mẫu biên lai tự cấu hình" at bounding box center [370, 42] width 75 height 10
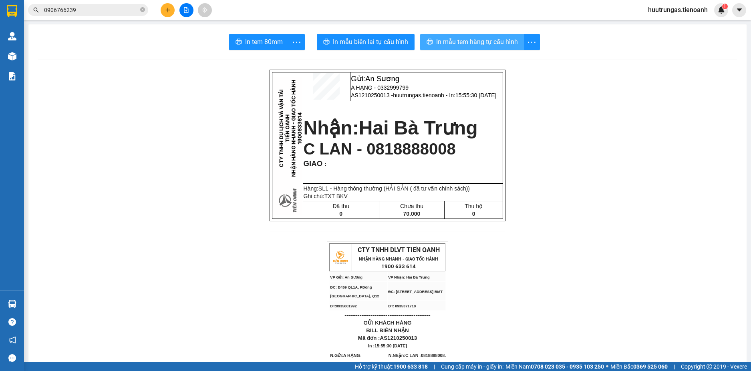
click at [484, 48] on button "In mẫu tem hàng tự cấu hình" at bounding box center [472, 42] width 104 height 16
drag, startPoint x: 579, startPoint y: 311, endPoint x: 578, endPoint y: 316, distance: 4.4
click at [173, 5] on div at bounding box center [186, 10] width 60 height 14
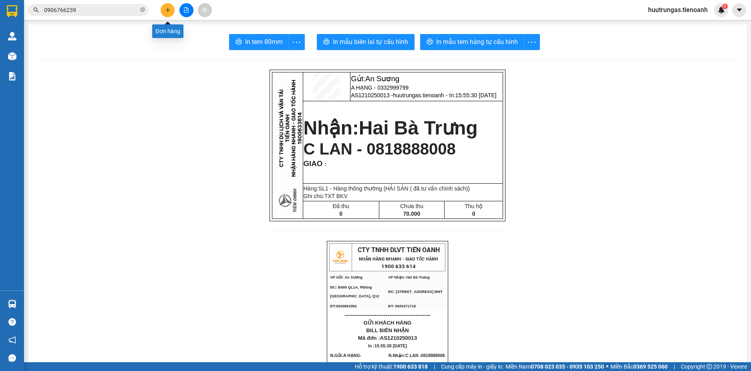
click at [172, 15] on button at bounding box center [168, 10] width 14 height 14
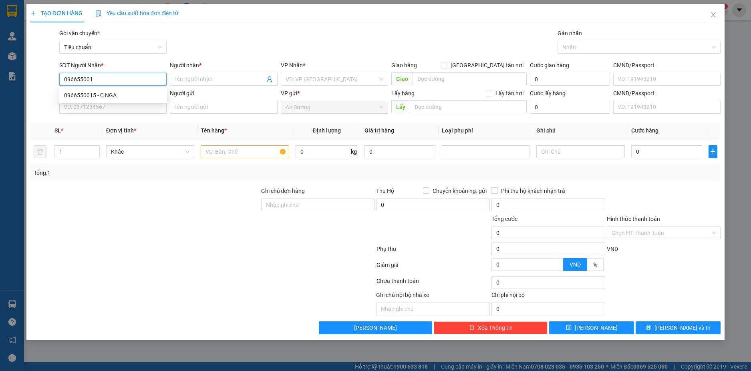
type input "0966550015"
click at [131, 94] on div "0966550015 - C NGA" at bounding box center [113, 95] width 98 height 9
type input "C NGA"
type input "CHỢ 312"
type input "150.000"
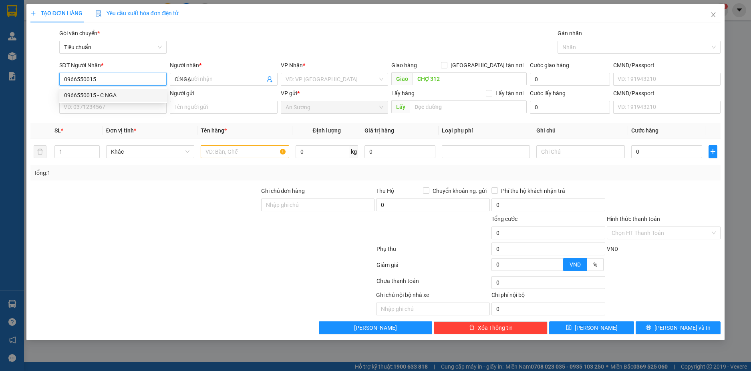
type input "150.000"
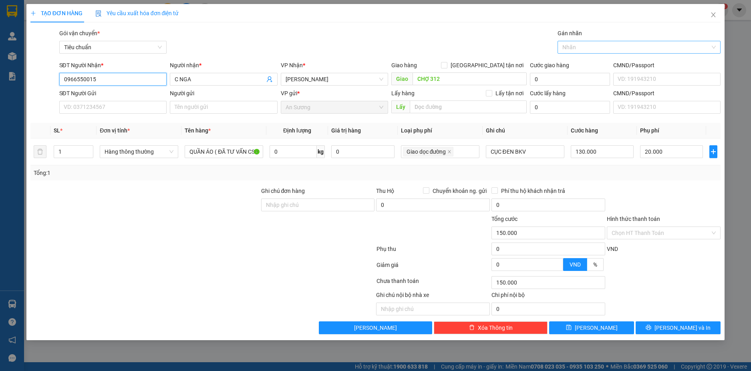
click at [615, 47] on div at bounding box center [635, 47] width 151 height 10
type input "0966550015"
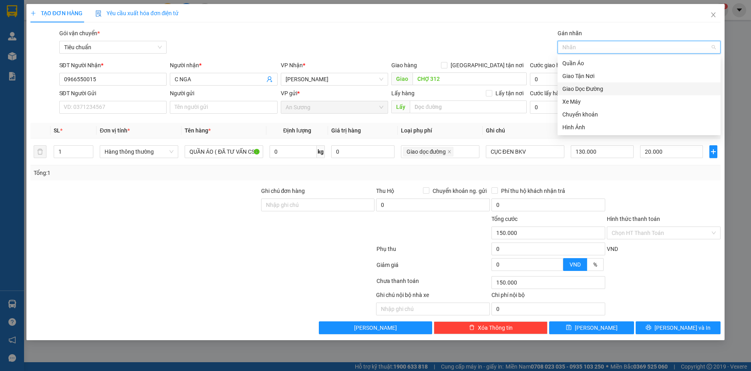
click at [587, 88] on div "Giao Dọc Đường" at bounding box center [639, 89] width 153 height 9
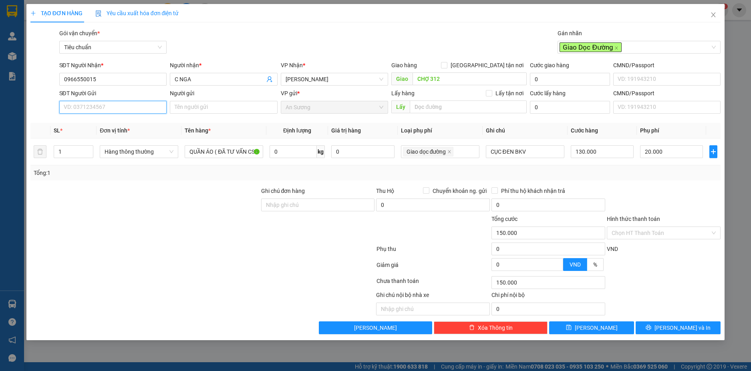
click at [149, 111] on input "SĐT Người Gửi" at bounding box center [113, 107] width 108 height 13
click at [147, 120] on div "0944344155 - A ĐỊNH" at bounding box center [113, 123] width 98 height 9
type input "0944344155"
type input "A ĐỊNH"
click at [162, 152] on span "Hàng thông thường" at bounding box center [139, 152] width 69 height 12
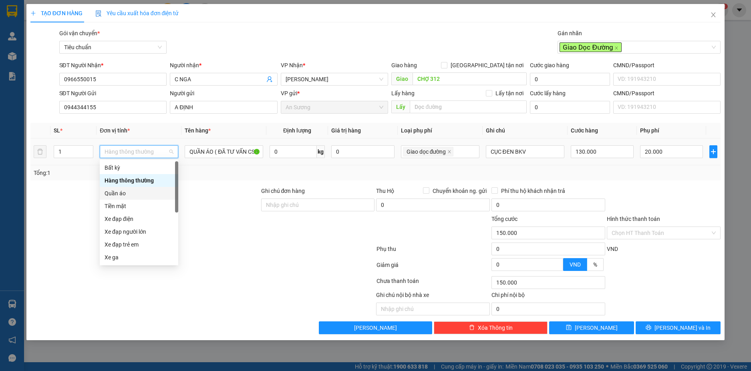
drag, startPoint x: 123, startPoint y: 193, endPoint x: 117, endPoint y: 184, distance: 10.6
click at [124, 193] on div "Quần áo" at bounding box center [139, 193] width 69 height 9
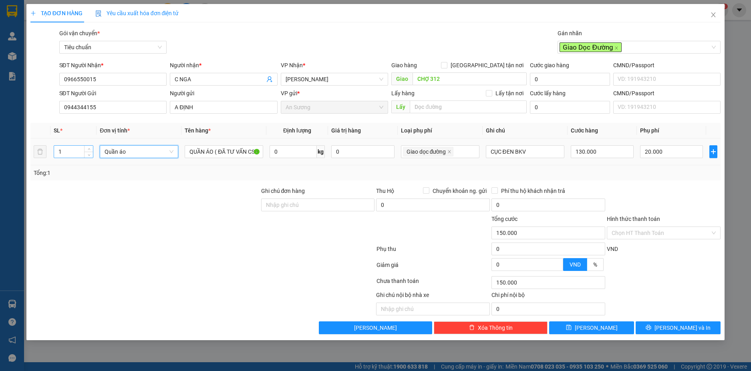
click at [79, 151] on input "1" at bounding box center [73, 152] width 39 height 12
type input "20.000"
type input "0"
type input "2"
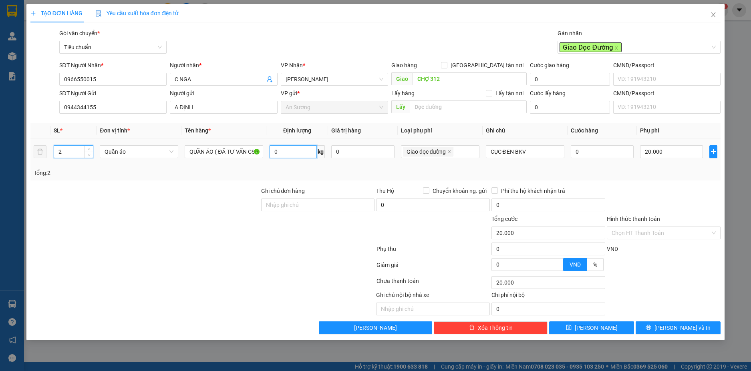
click at [303, 153] on input "0" at bounding box center [293, 151] width 47 height 13
type input "40.000"
click at [490, 155] on input "CỤC ĐEN BKV" at bounding box center [525, 151] width 79 height 13
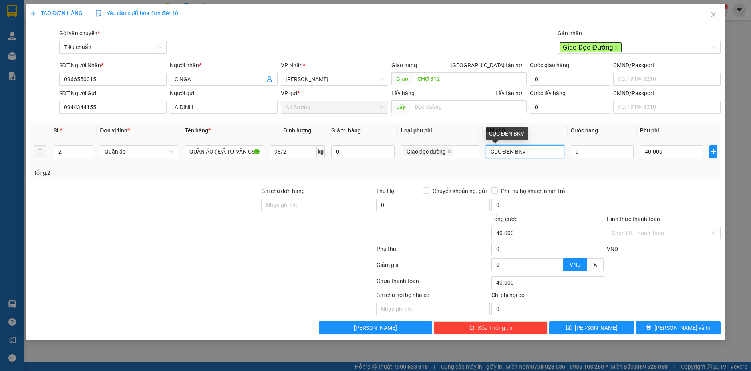
type input "49"
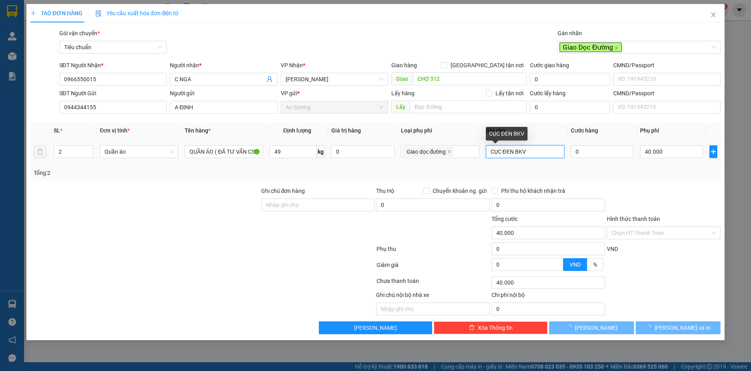
type input "132.000"
type input "92.000"
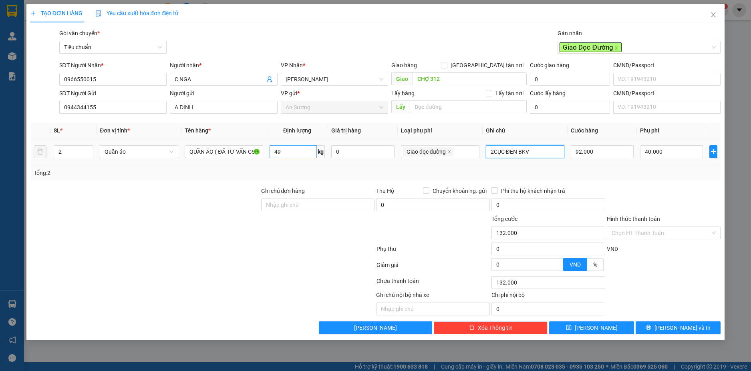
type input "2CỤC ĐEN BKV"
click at [296, 150] on input "49" at bounding box center [293, 151] width 47 height 13
click at [605, 171] on div "Tổng: 2" at bounding box center [376, 173] width 684 height 9
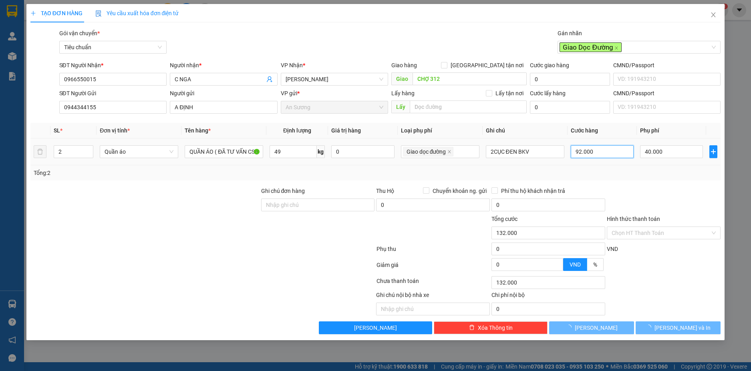
click at [609, 155] on input "92.000" at bounding box center [602, 151] width 63 height 13
type input "40.009"
type input "9"
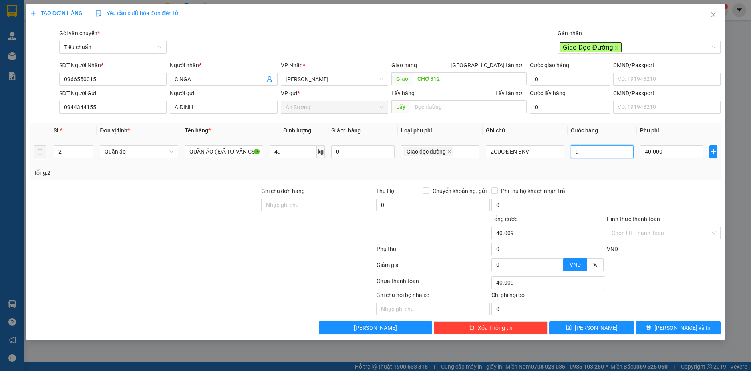
type input "40.090"
type input "90*"
type input "0"
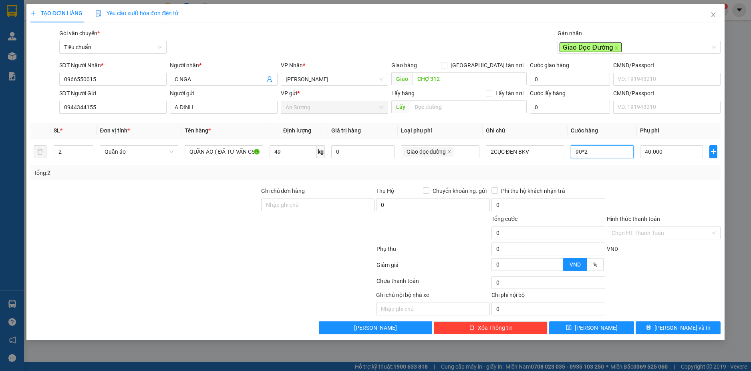
type input "90*2"
type input "220.000"
type input "180.000"
click at [647, 184] on div "Transit Pickup Surcharge Ids Transit Deliver Surcharge Ids Transit Deliver Surc…" at bounding box center [375, 182] width 691 height 306
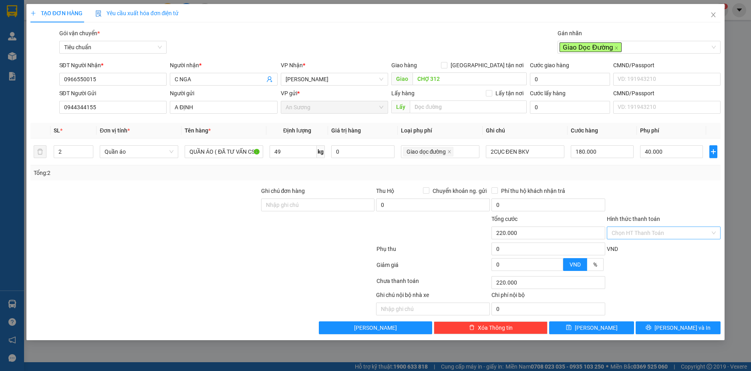
click at [690, 232] on input "Hình thức thanh toán" at bounding box center [661, 233] width 99 height 12
click at [635, 248] on div "Tại văn phòng" at bounding box center [664, 249] width 104 height 9
click at [691, 324] on span "[PERSON_NAME] và In" at bounding box center [683, 328] width 56 height 9
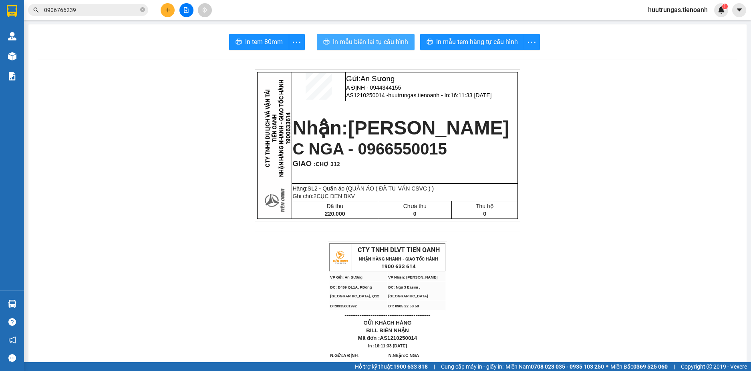
click at [391, 47] on button "In mẫu biên lai tự cấu hình" at bounding box center [366, 42] width 98 height 16
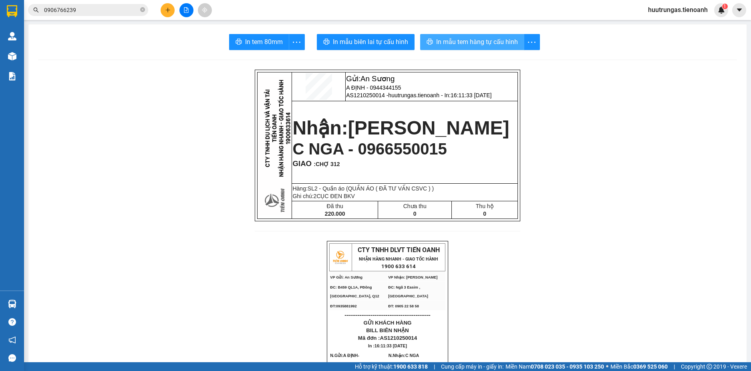
click at [460, 40] on span "In mẫu tem hàng tự cấu hình" at bounding box center [477, 42] width 82 height 10
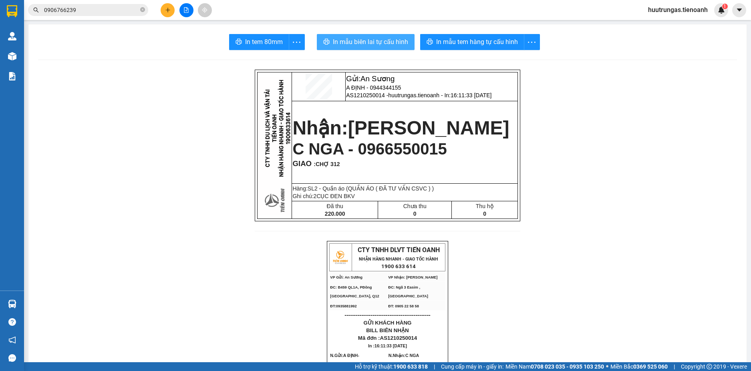
click at [383, 38] on span "In mẫu biên lai tự cấu hình" at bounding box center [370, 42] width 75 height 10
click at [163, 9] on button at bounding box center [168, 10] width 14 height 14
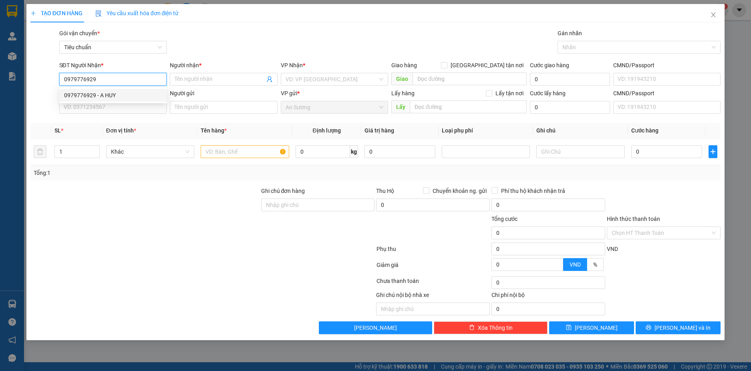
click at [126, 101] on div "0979776929 - A HUY" at bounding box center [113, 95] width 108 height 13
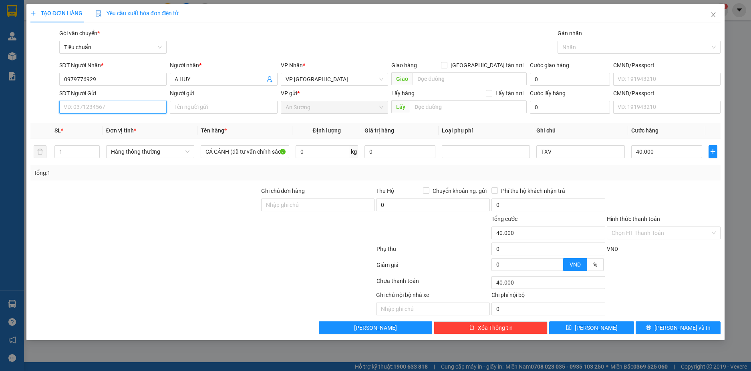
click at [114, 107] on input "SĐT Người Gửi" at bounding box center [113, 107] width 108 height 13
click at [212, 110] on input "Người gửi" at bounding box center [224, 107] width 108 height 13
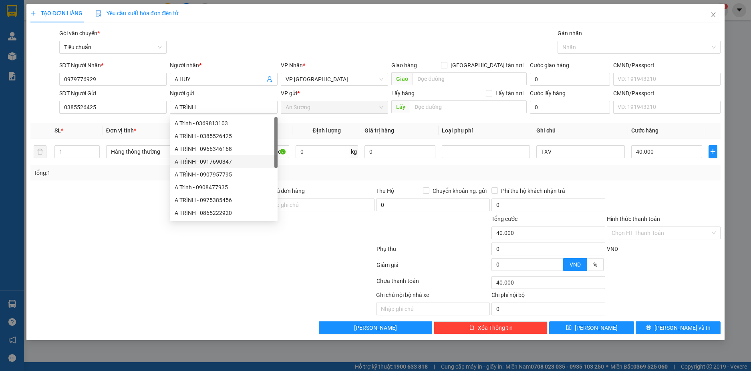
click at [395, 171] on div "Tổng: 1" at bounding box center [376, 173] width 684 height 9
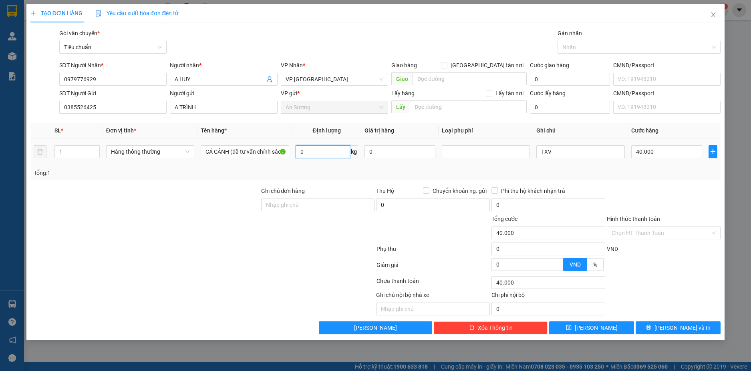
click at [312, 151] on input "0" at bounding box center [323, 151] width 54 height 13
click at [577, 153] on input "TXV" at bounding box center [580, 151] width 88 height 13
click at [667, 147] on input "55.000" at bounding box center [666, 151] width 71 height 13
click at [663, 176] on div "Tổng: 1" at bounding box center [376, 173] width 684 height 9
click at [704, 328] on button "[PERSON_NAME] và In" at bounding box center [678, 328] width 85 height 13
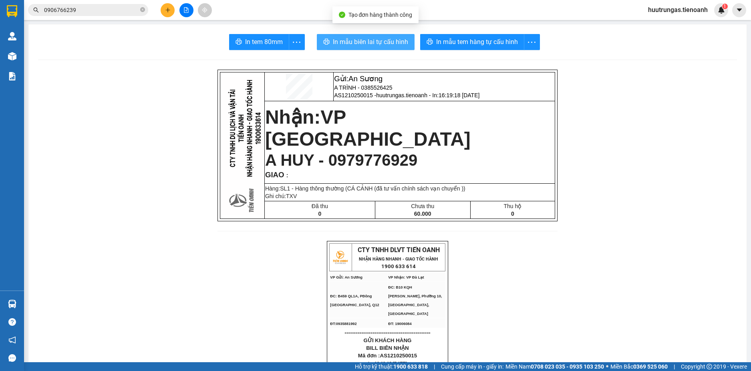
click at [367, 44] on span "In mẫu biên lai tự cấu hình" at bounding box center [370, 42] width 75 height 10
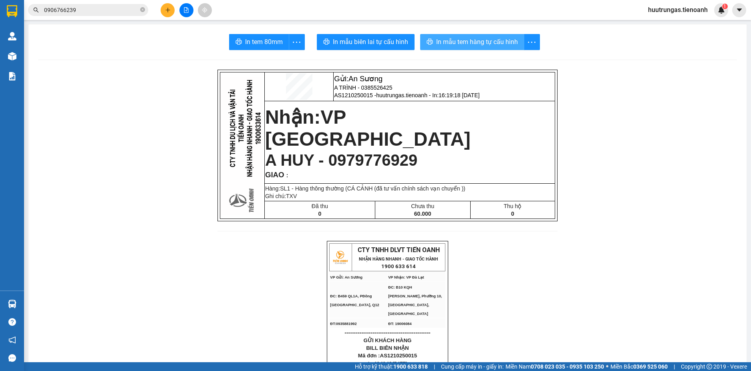
click at [480, 45] on span "In mẫu tem hàng tự cấu hình" at bounding box center [477, 42] width 82 height 10
click at [168, 8] on icon "plus" at bounding box center [168, 10] width 6 height 6
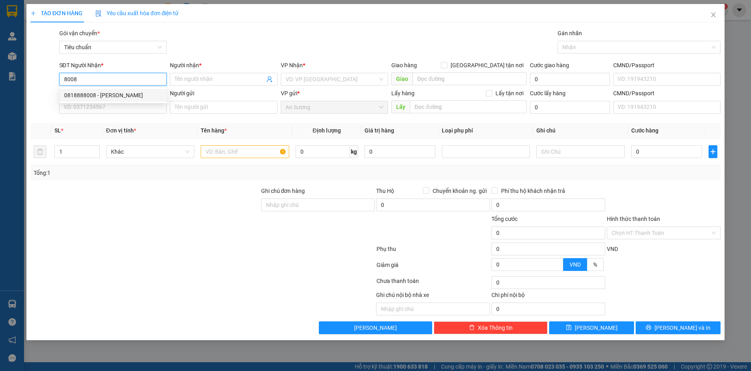
click at [107, 99] on div "0818888008 - C LAN" at bounding box center [113, 95] width 108 height 13
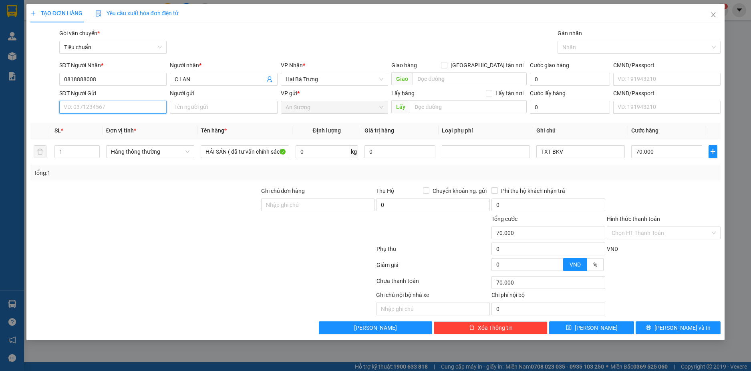
click at [153, 110] on input "SĐT Người Gửi" at bounding box center [113, 107] width 108 height 13
click at [125, 135] on div "0946897790 - A MẠNH" at bounding box center [113, 136] width 98 height 9
click at [315, 155] on input "0" at bounding box center [323, 151] width 54 height 13
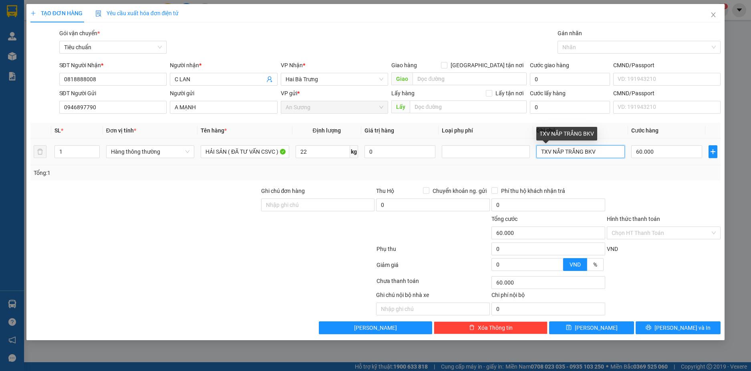
drag, startPoint x: 602, startPoint y: 149, endPoint x: 547, endPoint y: 153, distance: 54.6
click at [547, 153] on input "TXV NẮP TRẮNG BKV" at bounding box center [580, 151] width 88 height 13
click at [701, 190] on div at bounding box center [663, 201] width 115 height 28
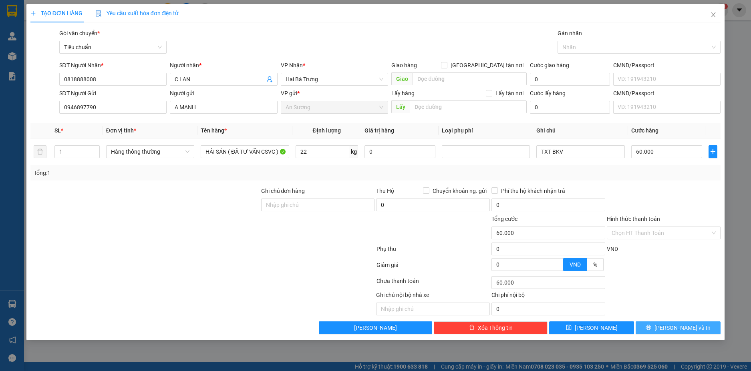
click at [699, 330] on button "[PERSON_NAME] và In" at bounding box center [678, 328] width 85 height 13
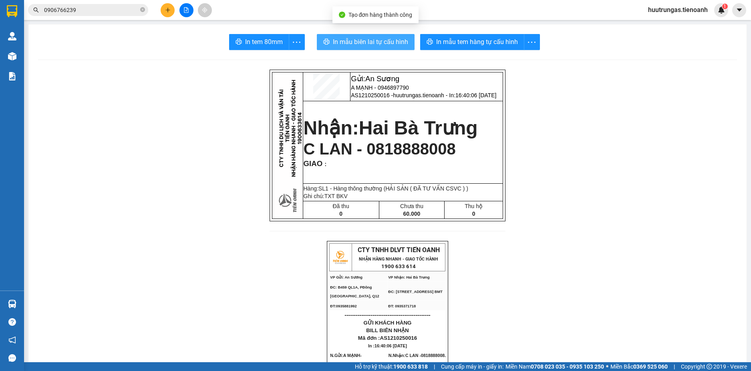
click at [379, 42] on span "In mẫu biên lai tự cấu hình" at bounding box center [370, 42] width 75 height 10
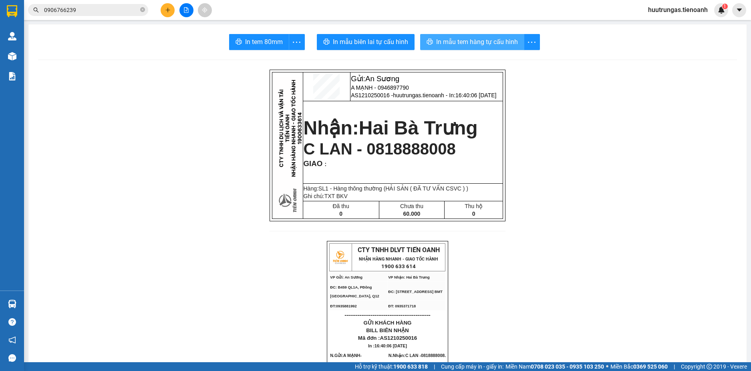
click at [452, 37] on span "In mẫu tem hàng tự cấu hình" at bounding box center [477, 42] width 82 height 10
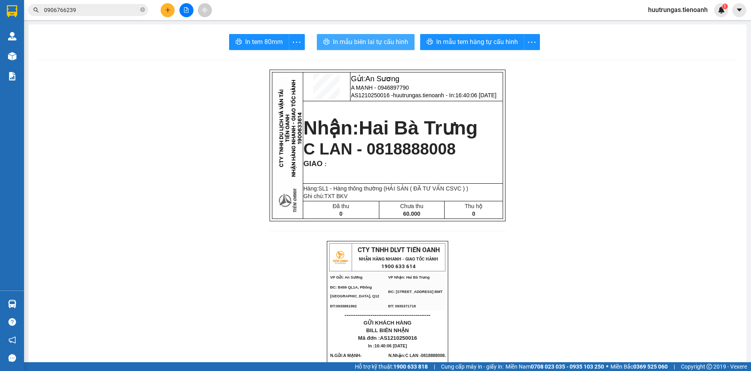
click at [371, 40] on span "In mẫu biên lai tự cấu hình" at bounding box center [370, 42] width 75 height 10
click at [369, 40] on span "In mẫu biên lai tự cấu hình" at bounding box center [370, 42] width 75 height 10
click at [166, 10] on icon "plus" at bounding box center [168, 10] width 6 height 6
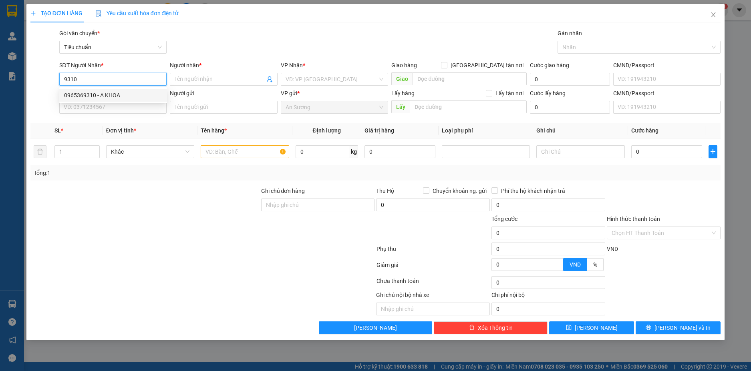
click at [108, 95] on div "0965369310 - A KHOA" at bounding box center [113, 95] width 98 height 9
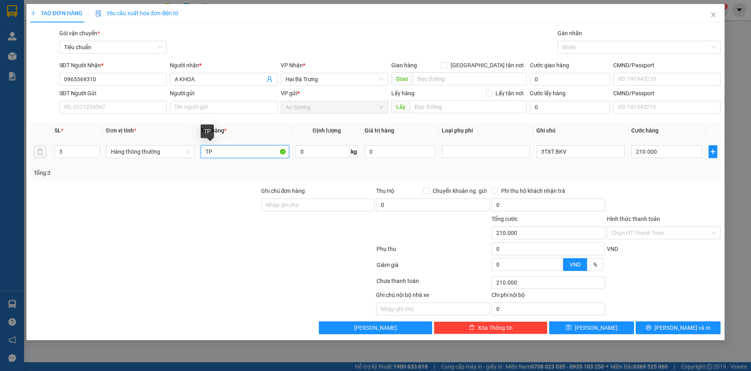
drag, startPoint x: 212, startPoint y: 156, endPoint x: 200, endPoint y: 155, distance: 11.6
click at [200, 155] on td "TP" at bounding box center [245, 152] width 95 height 27
click at [80, 152] on input "3" at bounding box center [77, 152] width 44 height 12
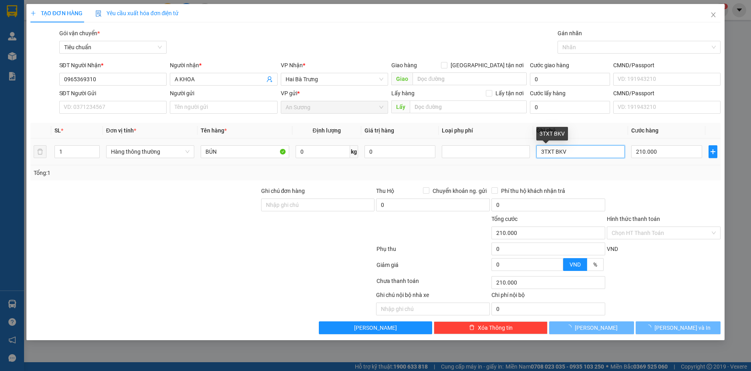
drag, startPoint x: 577, startPoint y: 153, endPoint x: 531, endPoint y: 153, distance: 46.1
click at [531, 153] on tr "1 Hàng thông thường BÚN 0 kg 0 3TXT BKV 210.000" at bounding box center [375, 152] width 691 height 27
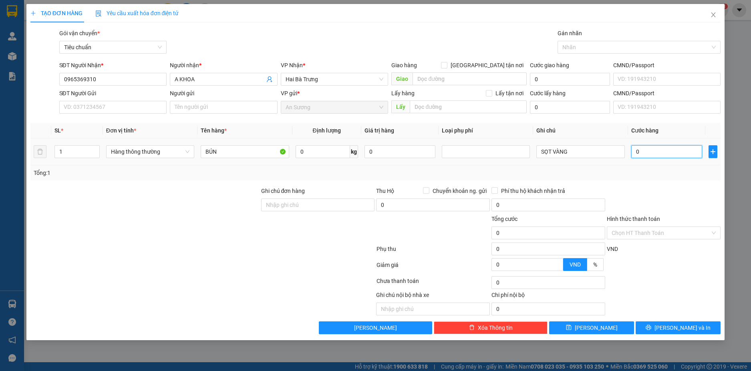
click at [670, 149] on input "0" at bounding box center [666, 151] width 71 height 13
drag, startPoint x: 653, startPoint y: 184, endPoint x: 659, endPoint y: 184, distance: 5.6
click at [654, 184] on div "Transit Pickup Surcharge Ids Transit Deliver Surcharge Ids Transit Deliver Surc…" at bounding box center [375, 182] width 691 height 306
click at [682, 325] on span "[PERSON_NAME] và In" at bounding box center [683, 328] width 56 height 9
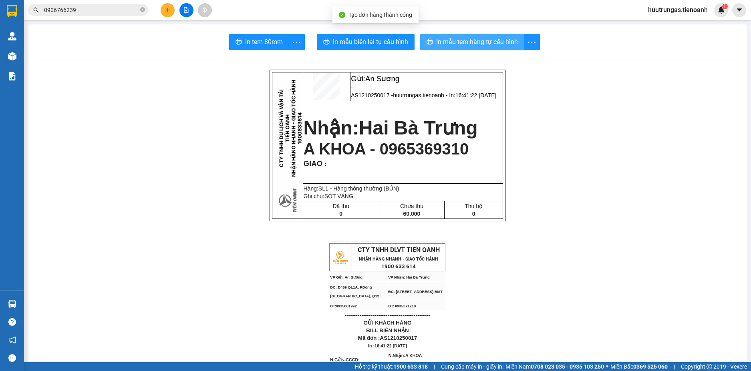
click at [472, 39] on span "In mẫu tem hàng tự cấu hình" at bounding box center [477, 42] width 82 height 10
click at [493, 42] on span "In mẫu tem hàng tự cấu hình" at bounding box center [477, 42] width 82 height 10
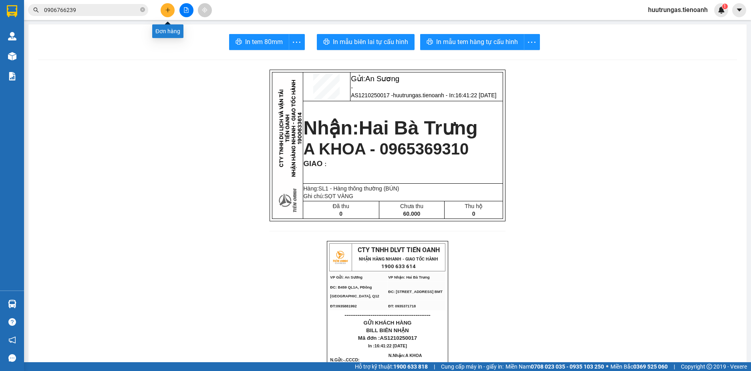
click at [164, 12] on button at bounding box center [168, 10] width 14 height 14
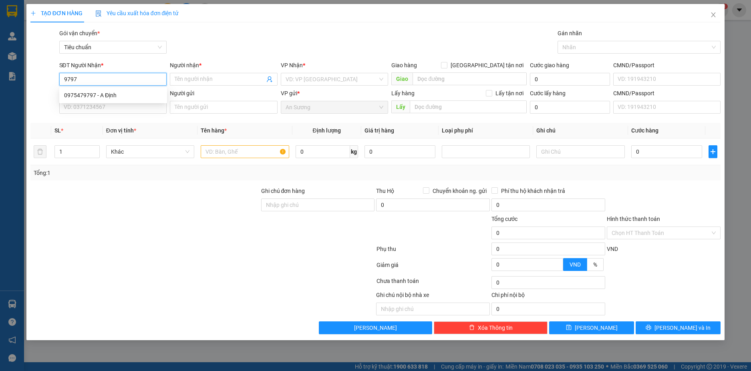
click at [105, 81] on input "9797" at bounding box center [113, 79] width 108 height 13
click at [111, 109] on div "0848479797 - A VỸ KHÔNG ỐM" at bounding box center [113, 108] width 98 height 9
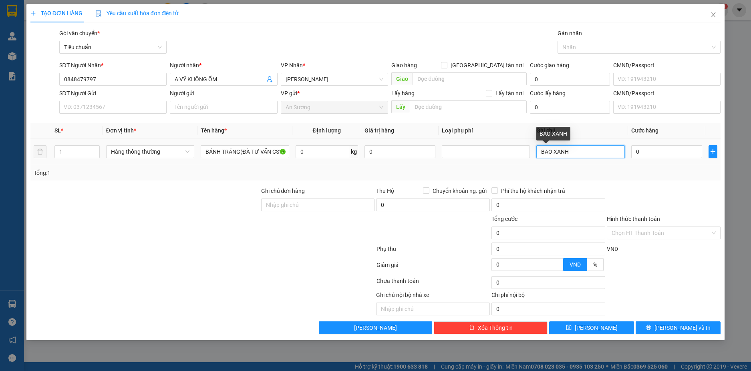
drag, startPoint x: 579, startPoint y: 151, endPoint x: 542, endPoint y: 150, distance: 36.9
click at [542, 150] on input "BAO XANH" at bounding box center [580, 151] width 88 height 13
click at [673, 230] on input "Hình thức thanh toán" at bounding box center [661, 233] width 99 height 12
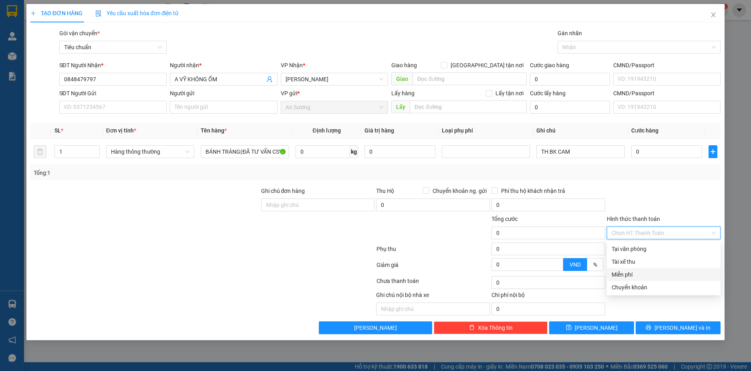
click at [633, 273] on div "Miễn phí" at bounding box center [664, 274] width 104 height 9
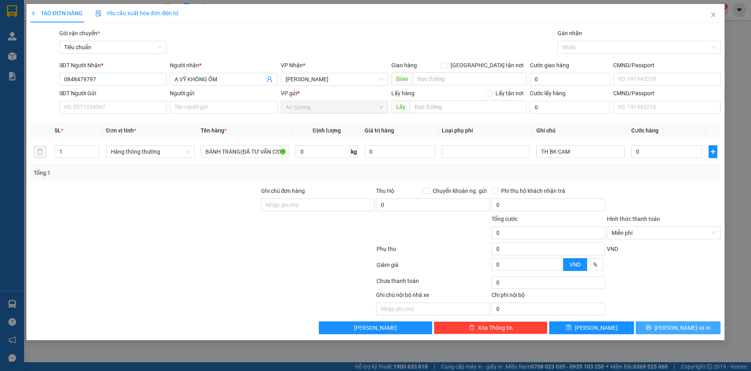
click at [687, 330] on span "[PERSON_NAME] và In" at bounding box center [683, 328] width 56 height 9
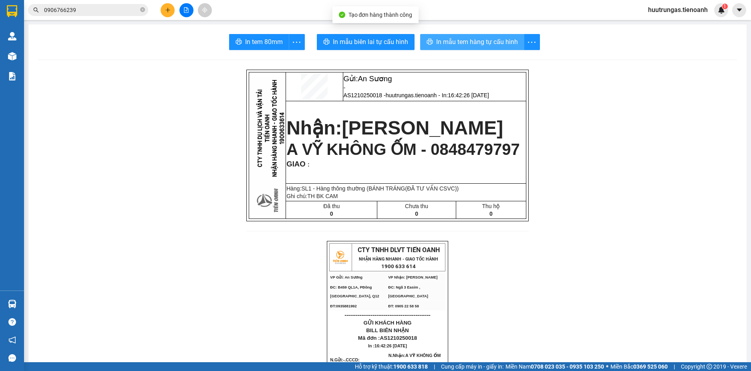
click at [462, 38] on span "In mẫu tem hàng tự cấu hình" at bounding box center [477, 42] width 82 height 10
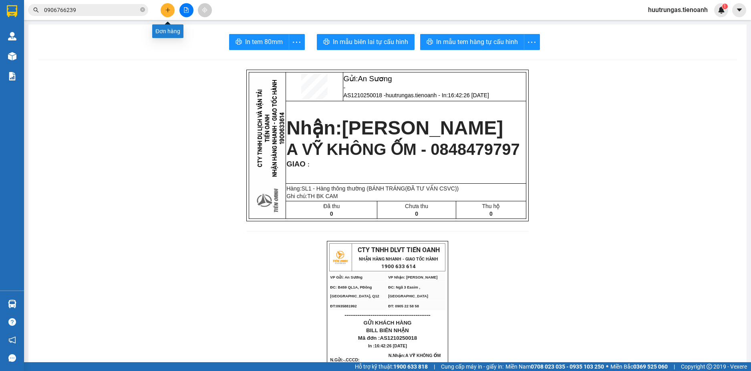
click at [166, 7] on icon "plus" at bounding box center [168, 10] width 6 height 6
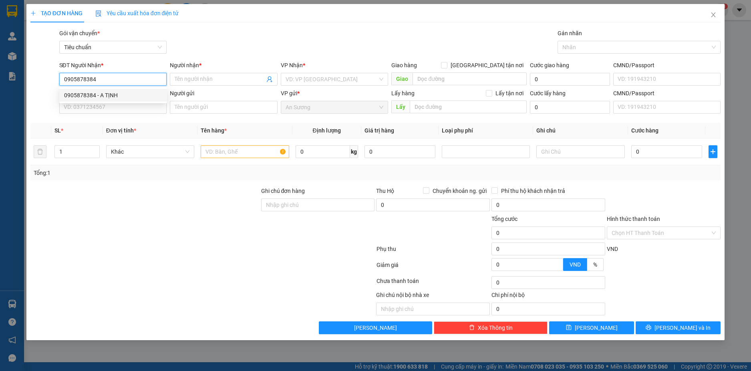
click at [149, 95] on div "0905878384 - A TỊNH" at bounding box center [113, 95] width 98 height 9
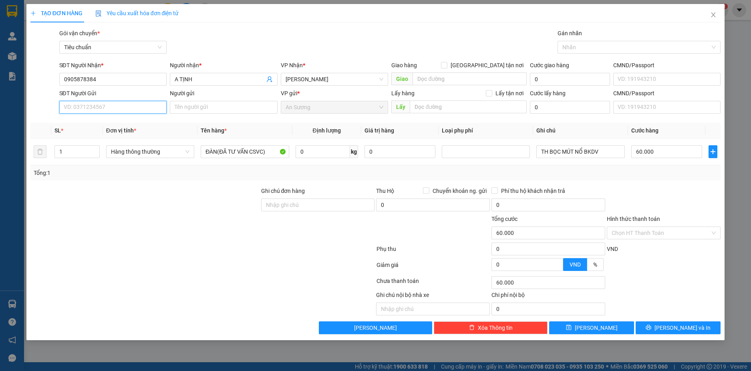
click at [143, 109] on input "SĐT Người Gửi" at bounding box center [113, 107] width 108 height 13
click at [140, 123] on div "0363626069 - Y QUA" at bounding box center [113, 123] width 98 height 9
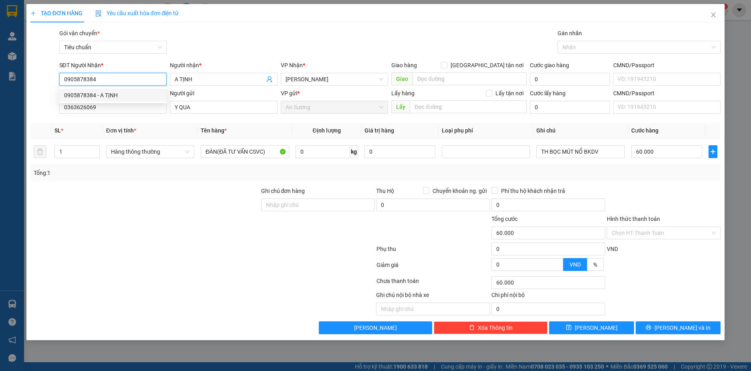
drag, startPoint x: 110, startPoint y: 80, endPoint x: 20, endPoint y: 81, distance: 90.5
click at [20, 81] on div "TẠO ĐƠN HÀNG Yêu cầu xuất hóa đơn điện tử Transit Pickup Surcharge Ids Transit …" at bounding box center [375, 185] width 751 height 371
click at [180, 221] on div at bounding box center [145, 229] width 231 height 28
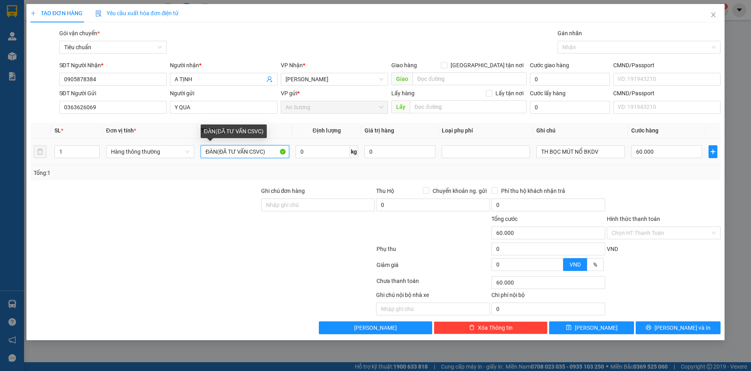
drag, startPoint x: 265, startPoint y: 153, endPoint x: 273, endPoint y: 155, distance: 7.8
click at [273, 155] on input "ĐÀN(ĐÃ TƯ VẤN CSVC)" at bounding box center [245, 151] width 88 height 13
click at [208, 191] on div at bounding box center [145, 201] width 231 height 28
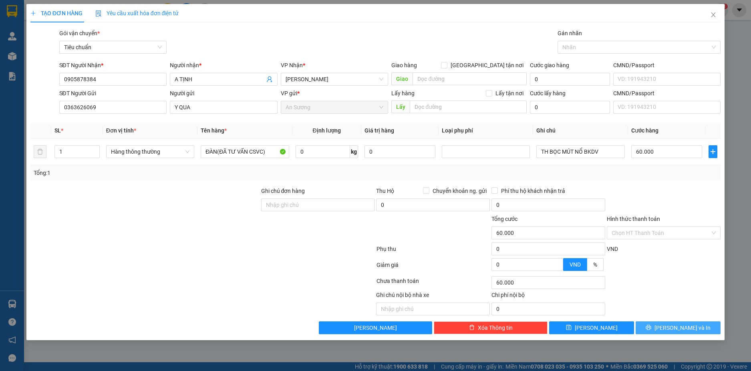
click at [683, 327] on span "[PERSON_NAME] và In" at bounding box center [683, 328] width 56 height 9
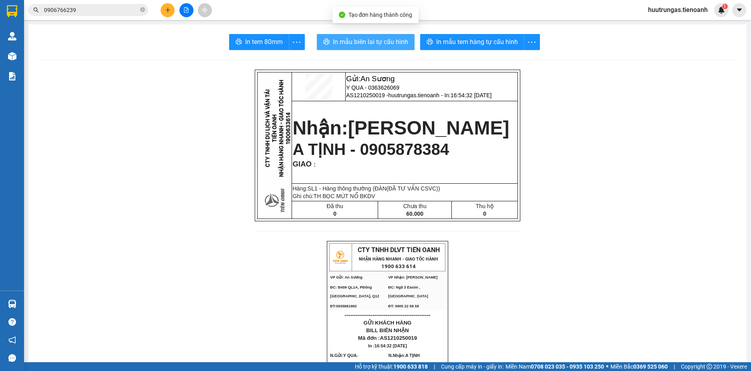
click at [389, 41] on span "In mẫu biên lai tự cấu hình" at bounding box center [370, 42] width 75 height 10
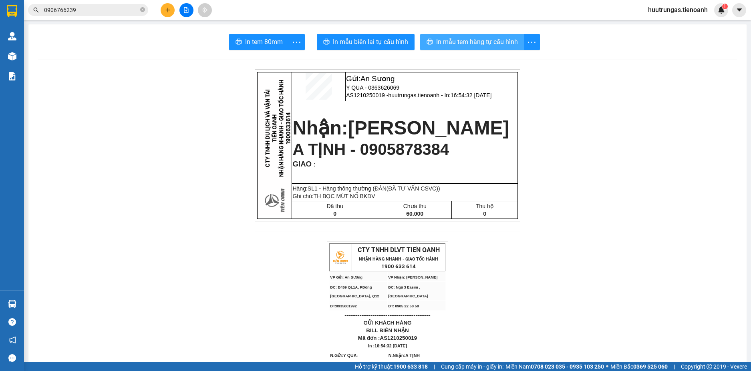
click at [460, 38] on span "In mẫu tem hàng tự cấu hình" at bounding box center [477, 42] width 82 height 10
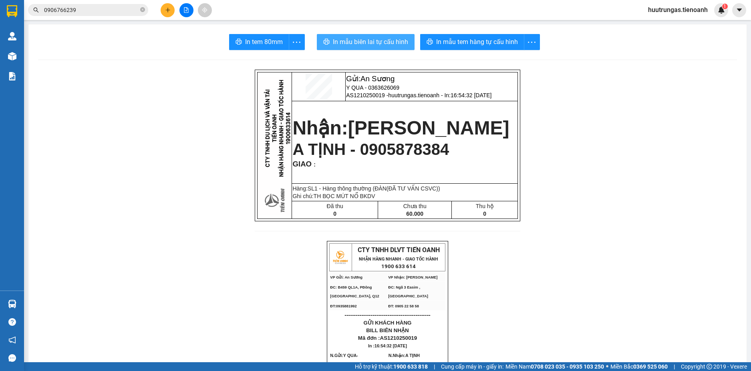
click at [383, 42] on span "In mẫu biên lai tự cấu hình" at bounding box center [370, 42] width 75 height 10
click at [170, 11] on icon "plus" at bounding box center [168, 10] width 6 height 6
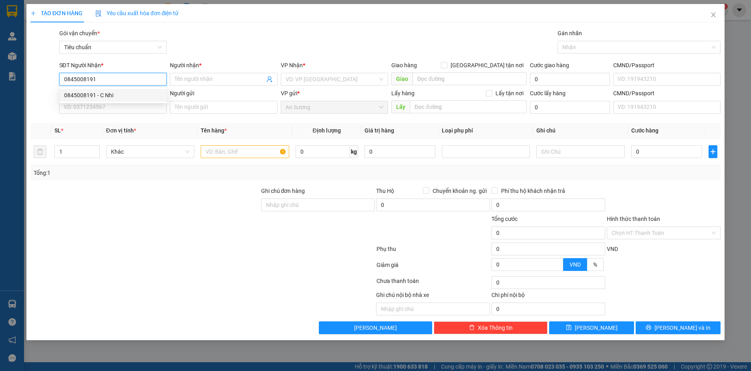
click at [133, 97] on div "0845008191 - C Nhi" at bounding box center [113, 95] width 98 height 9
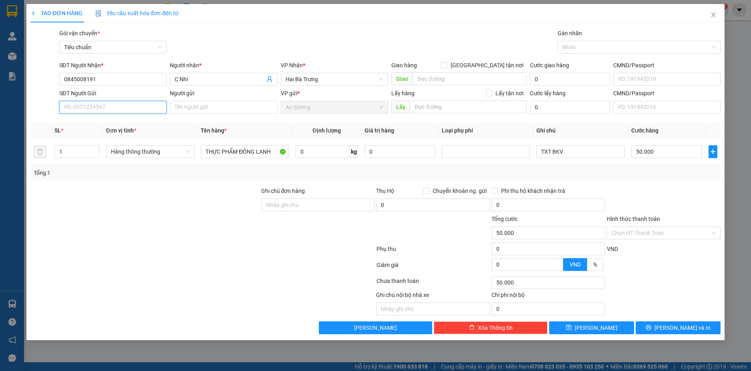
click at [145, 110] on input "SĐT Người Gửi" at bounding box center [113, 107] width 108 height 13
click at [137, 121] on div "0989421998 - C Thanh" at bounding box center [113, 123] width 98 height 9
click at [320, 152] on input "0" at bounding box center [323, 151] width 54 height 13
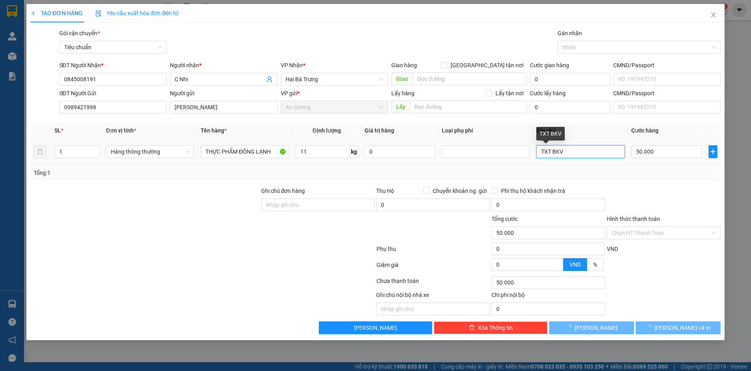
click at [577, 151] on input "TXT BKV" at bounding box center [580, 151] width 88 height 13
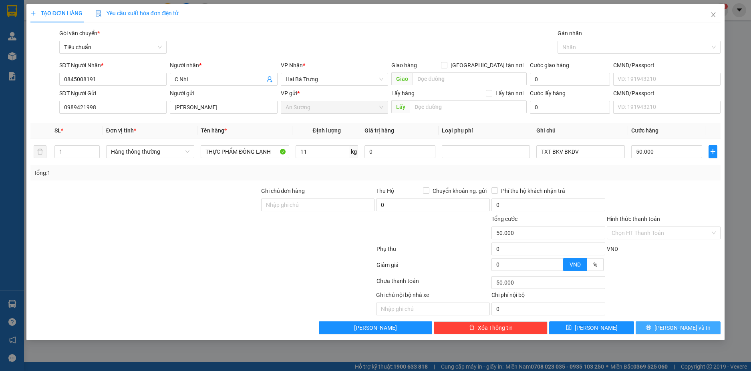
click at [703, 329] on button "[PERSON_NAME] và In" at bounding box center [678, 328] width 85 height 13
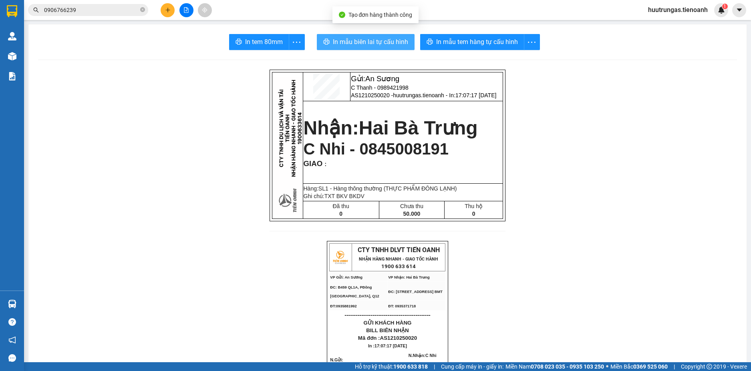
click at [371, 38] on span "In mẫu biên lai tự cấu hình" at bounding box center [370, 42] width 75 height 10
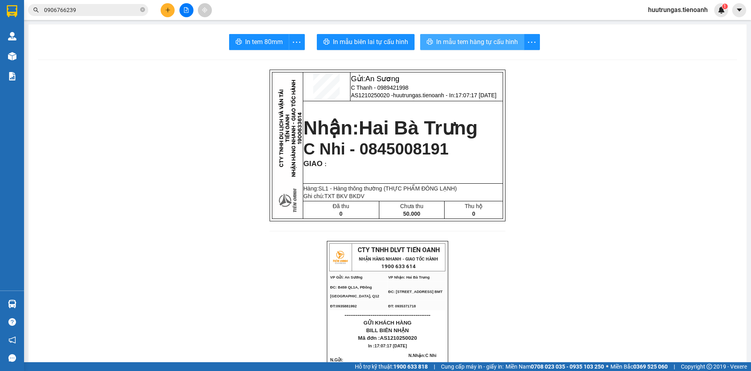
click at [444, 44] on span "In mẫu tem hàng tự cấu hình" at bounding box center [477, 42] width 82 height 10
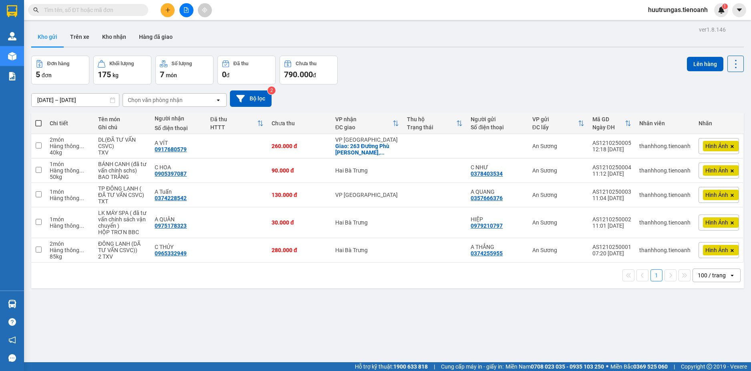
click at [79, 11] on input "text" at bounding box center [91, 10] width 95 height 9
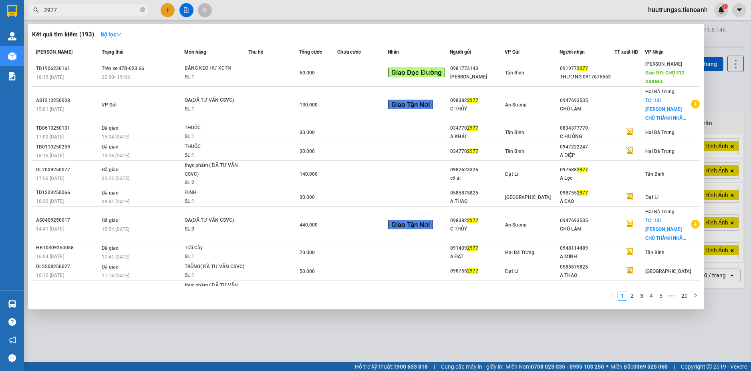
click at [65, 11] on input "2977" at bounding box center [91, 10] width 95 height 9
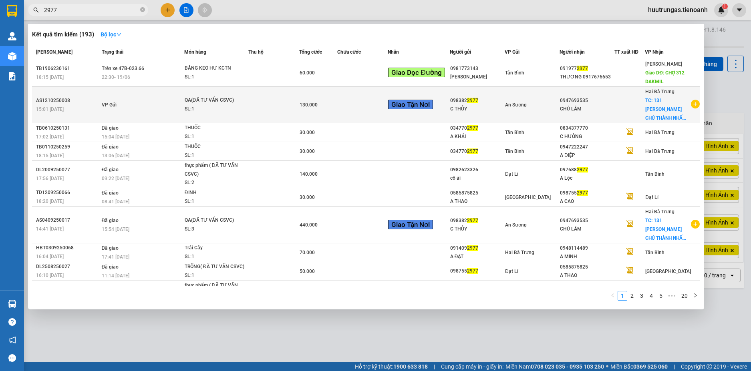
type input "2977"
click at [353, 107] on td at bounding box center [362, 105] width 51 height 36
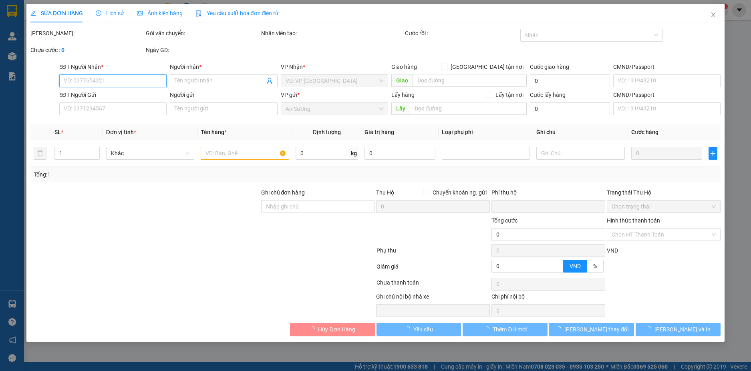
type input "0947693535"
type input "CHÚ LÂM"
checkbox input "true"
type input "131 PHAN HUY CHÚ THÀNH NHẤT BUÔN MÊ THUỘC"
type input "0983822977"
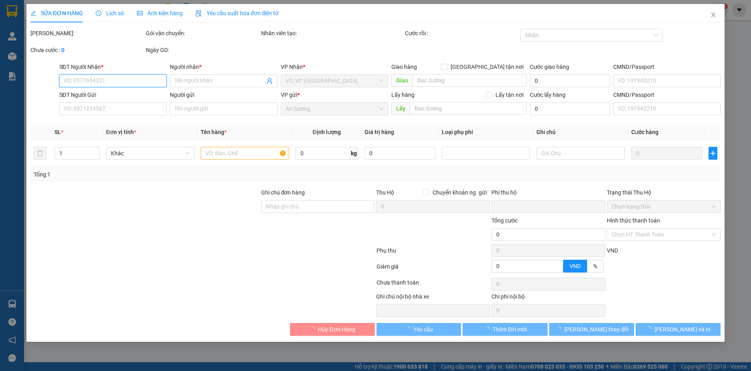
type input "C THỦY"
type input "0"
type input "130.000"
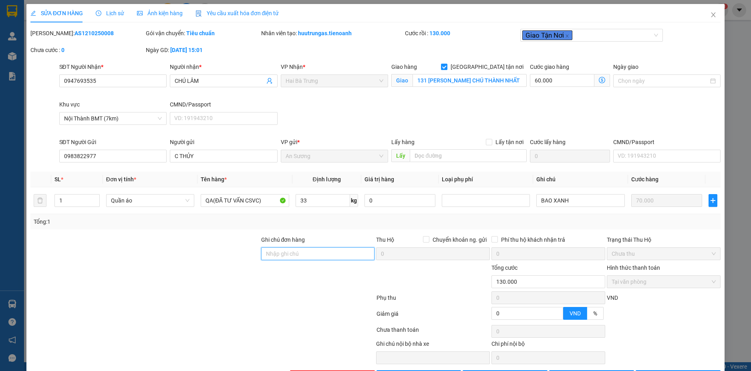
click at [315, 252] on input "Ghi chú đơn hàng" at bounding box center [318, 254] width 114 height 13
click at [301, 252] on input "Ghi chú đơn hàng" at bounding box center [318, 254] width 114 height 13
type input "KHÁCH TỰ RA LẤY"
click at [313, 286] on div at bounding box center [317, 278] width 115 height 28
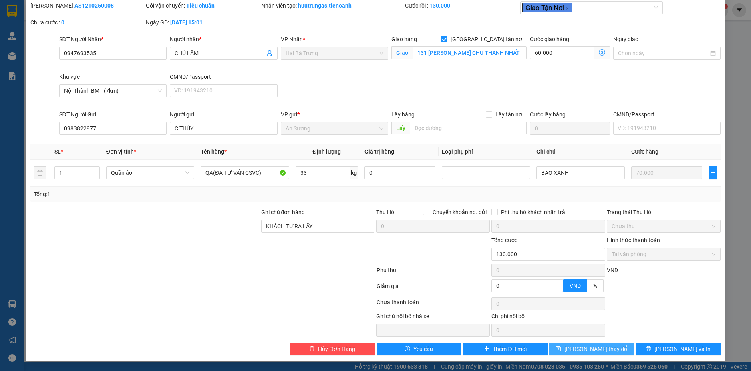
click at [593, 349] on span "[PERSON_NAME] thay đổi" at bounding box center [597, 349] width 64 height 9
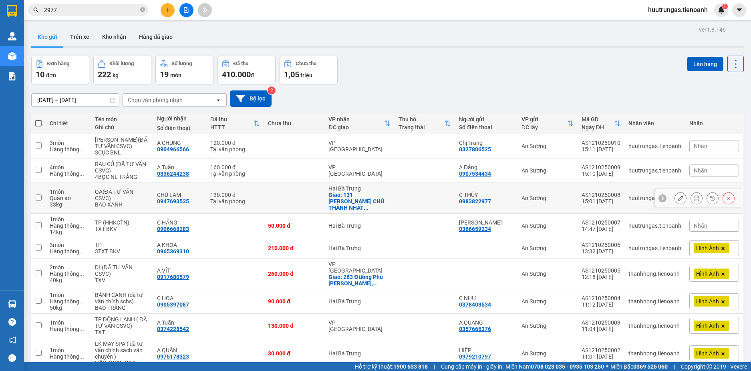
click at [677, 196] on button at bounding box center [680, 199] width 11 height 14
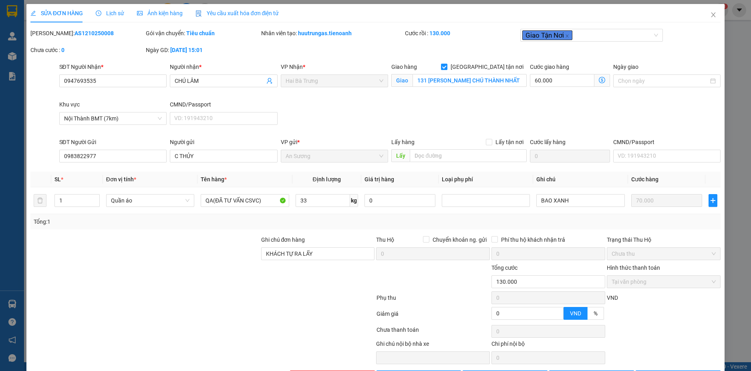
type input "0947693535"
type input "CHÚ LÂM"
checkbox input "true"
type input "131 PHAN HUY CHÚ THÀNH NHẤT BUÔN MÊ THUỘC"
type input "0983822977"
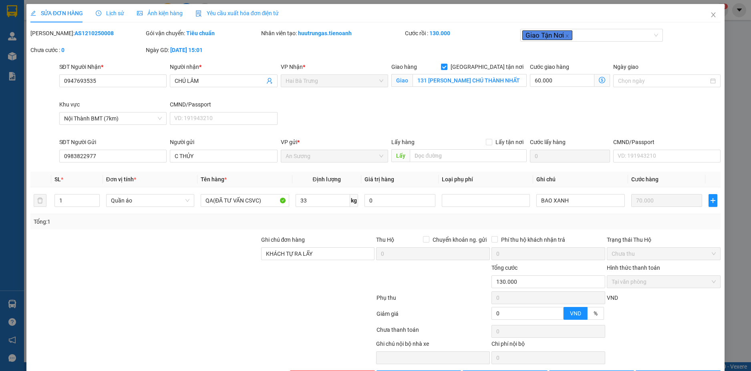
type input "C THỦY"
type input "KHÁCH TỰ RA LẤY"
type input "0"
type input "130.000"
click at [447, 67] on input "[GEOGRAPHIC_DATA] tận nơi" at bounding box center [444, 67] width 6 height 6
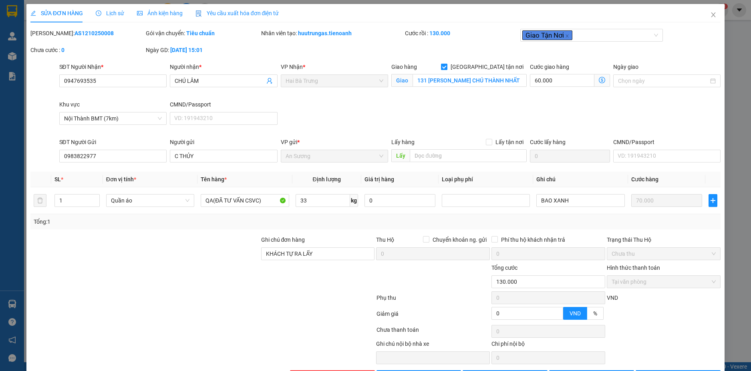
checkbox input "false"
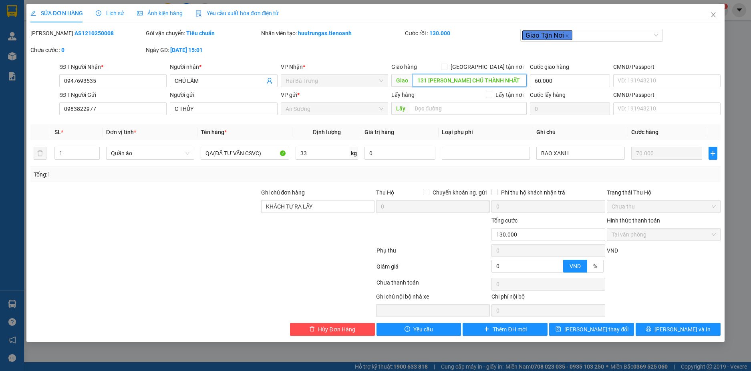
click at [518, 81] on input "131 PHAN HUY CHÚ THÀNH NHẤT BUÔN MÊ THUỘC" at bounding box center [470, 80] width 114 height 13
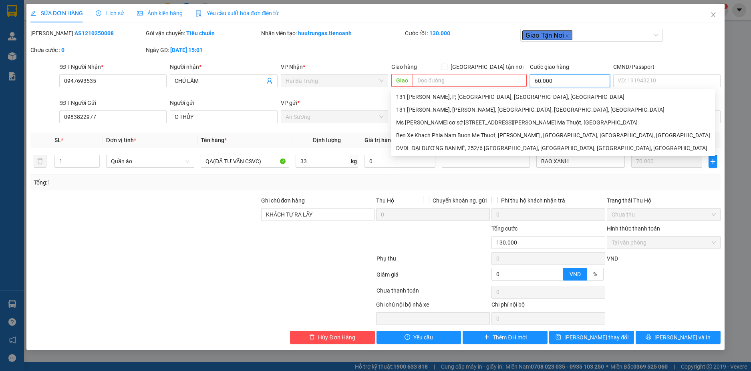
click at [553, 82] on input "60.000" at bounding box center [570, 81] width 80 height 13
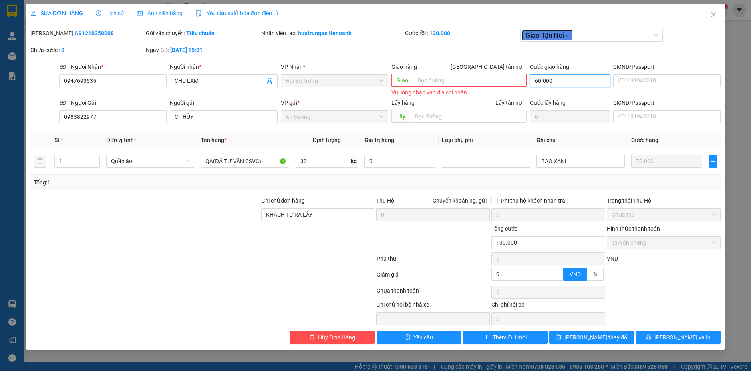
type input "70.000"
type input "-60.000"
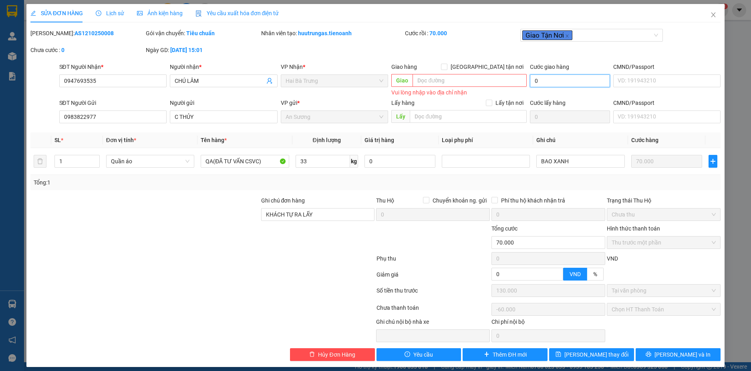
type input "0"
click at [197, 298] on div at bounding box center [203, 292] width 346 height 17
click at [591, 356] on span "[PERSON_NAME] thay đổi" at bounding box center [597, 355] width 64 height 9
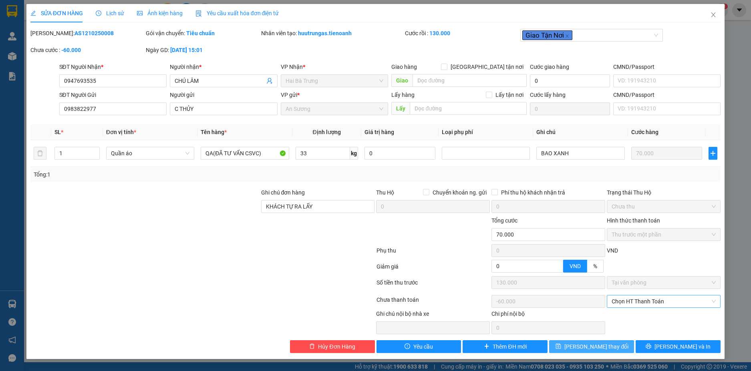
click at [673, 304] on span "Chọn HT Thanh Toán" at bounding box center [664, 302] width 104 height 12
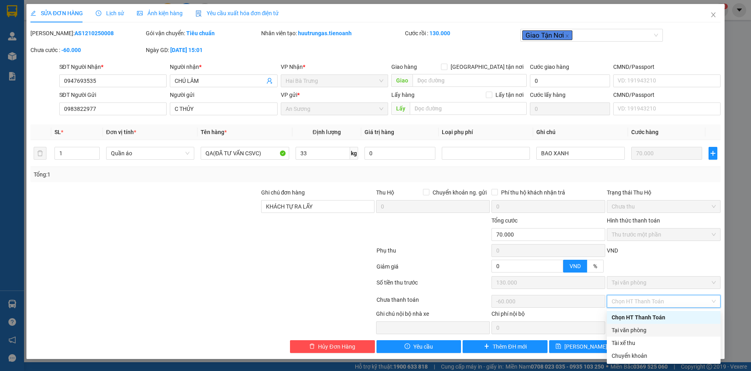
click at [635, 328] on div "Tại văn phòng" at bounding box center [664, 330] width 104 height 9
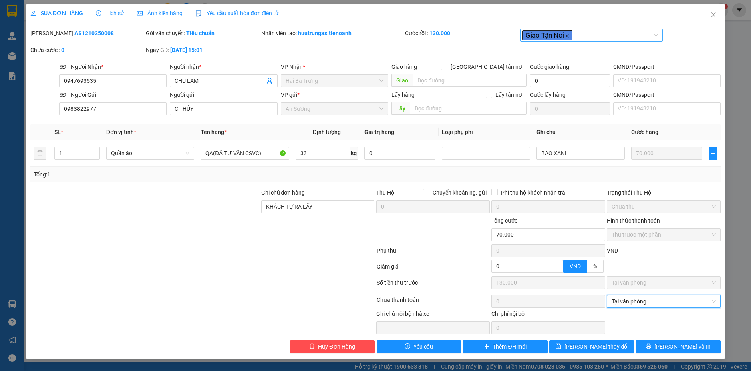
click at [569, 37] on icon "close" at bounding box center [567, 36] width 4 height 4
click at [610, 349] on span "[PERSON_NAME] thay đổi" at bounding box center [597, 347] width 64 height 9
click at [659, 303] on span "Tại văn phòng" at bounding box center [664, 302] width 104 height 12
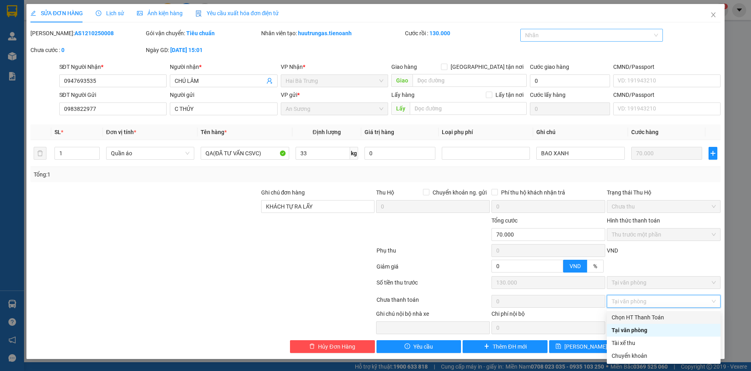
click at [646, 321] on div "Chọn HT Thanh Toán" at bounding box center [664, 317] width 104 height 9
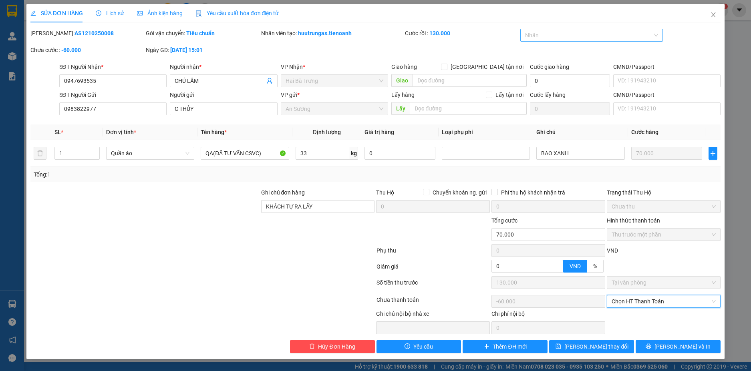
click at [638, 300] on span "Chọn HT Thanh Toán" at bounding box center [664, 302] width 104 height 12
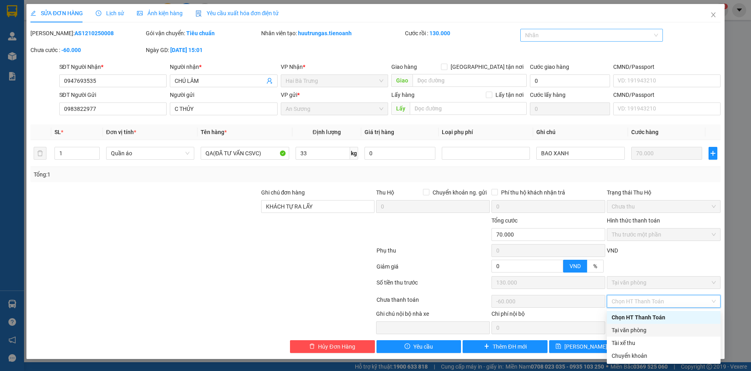
click at [634, 330] on div "Tại văn phòng" at bounding box center [664, 330] width 104 height 9
type input "0"
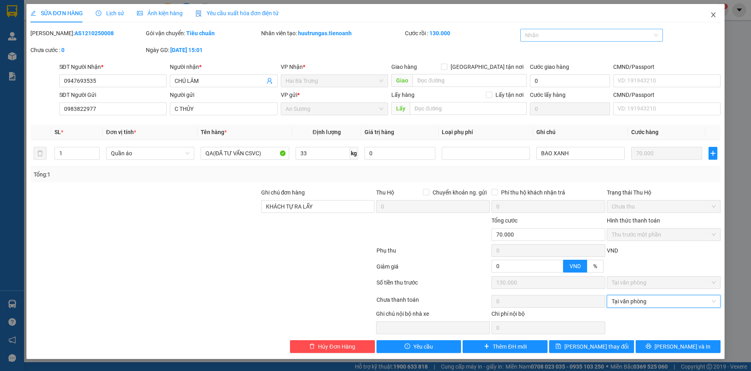
click at [714, 11] on span "Close" at bounding box center [713, 15] width 22 height 22
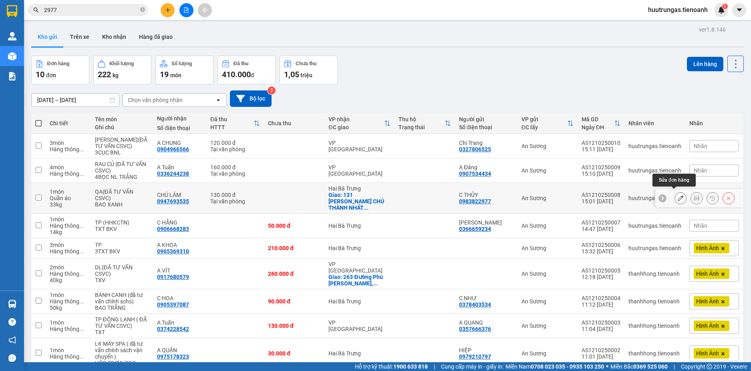
click at [678, 197] on icon at bounding box center [681, 199] width 6 height 6
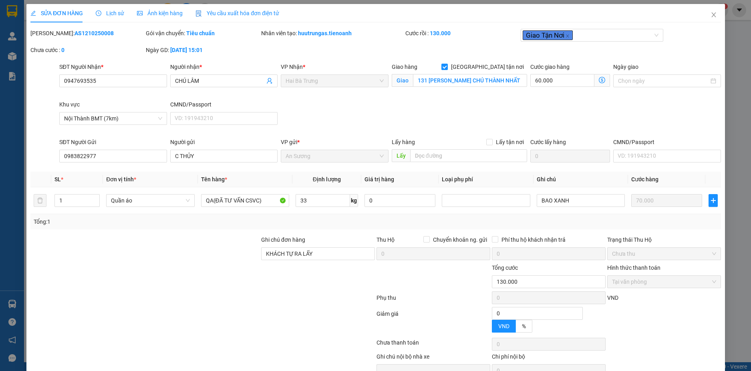
type input "0947693535"
type input "CHÚ LÂM"
checkbox input "true"
type input "131 PHAN HUY CHÚ THÀNH NHẤT BUÔN MÊ THUỘC"
type input "0983822977"
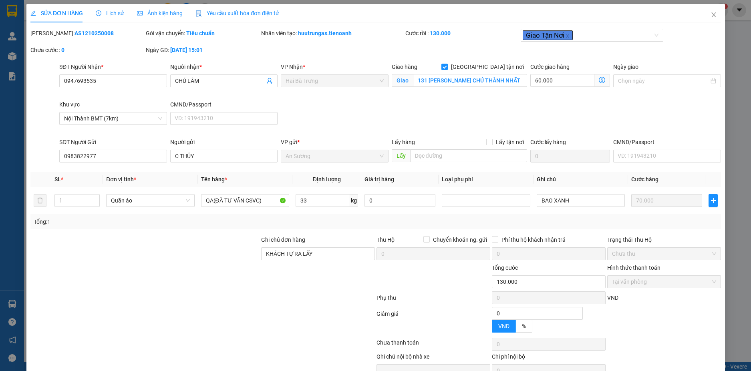
type input "C THỦY"
type input "KHÁCH TỰ RA LẤY"
type input "0"
type input "130.000"
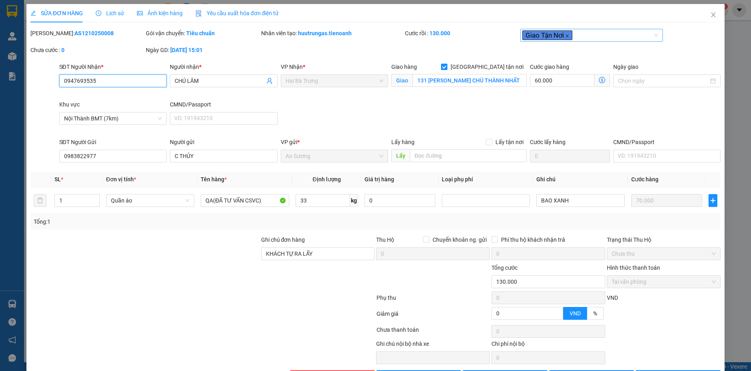
click at [565, 38] on icon "close" at bounding box center [567, 36] width 4 height 4
click at [447, 67] on input "[GEOGRAPHIC_DATA] tận nơi" at bounding box center [444, 67] width 6 height 6
checkbox input "false"
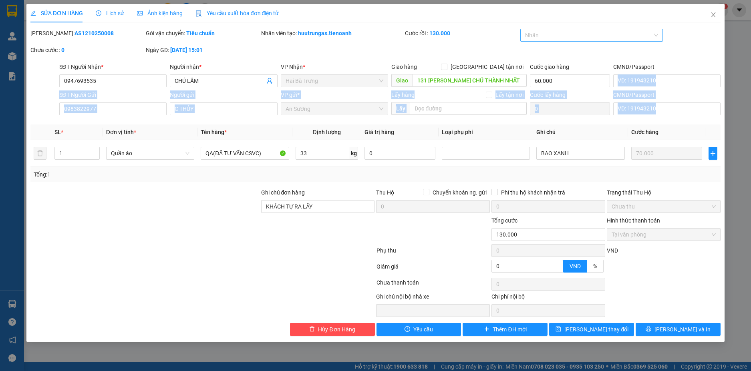
drag, startPoint x: 751, startPoint y: 73, endPoint x: 751, endPoint y: 118, distance: 45.7
click at [751, 118] on div "SỬA ĐƠN HÀNG Lịch sử Ảnh kiện hàng Yêu cầu xuất hóa đơn điện tử Total Paid Fee …" at bounding box center [375, 185] width 751 height 371
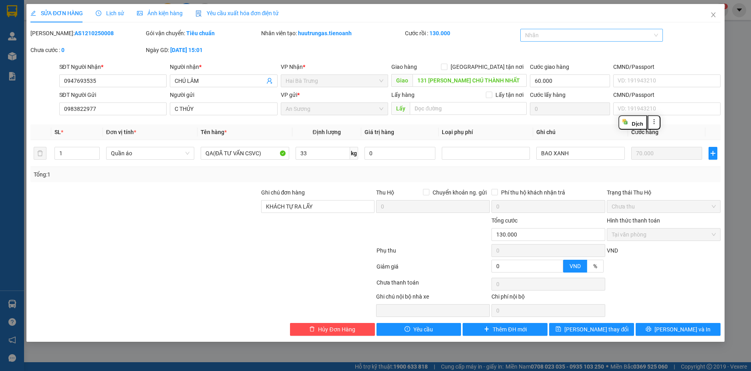
click at [732, 106] on div "SỬA ĐƠN HÀNG Lịch sử Ảnh kiện hàng Yêu cầu xuất hóa đơn điện tử Total Paid Fee …" at bounding box center [375, 185] width 751 height 371
click at [590, 330] on span "[PERSON_NAME] thay đổi" at bounding box center [597, 329] width 64 height 9
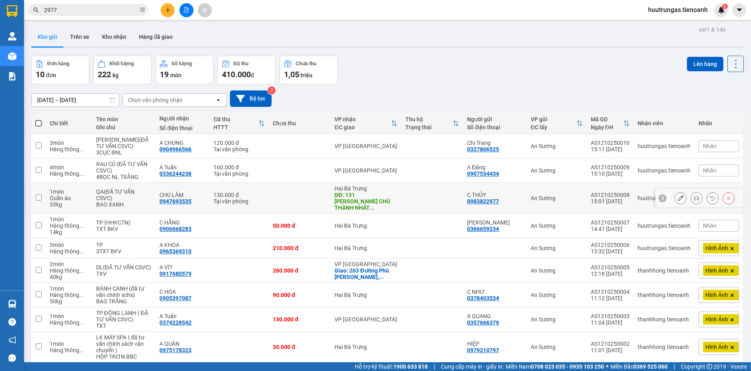
click at [679, 194] on button at bounding box center [680, 199] width 11 height 14
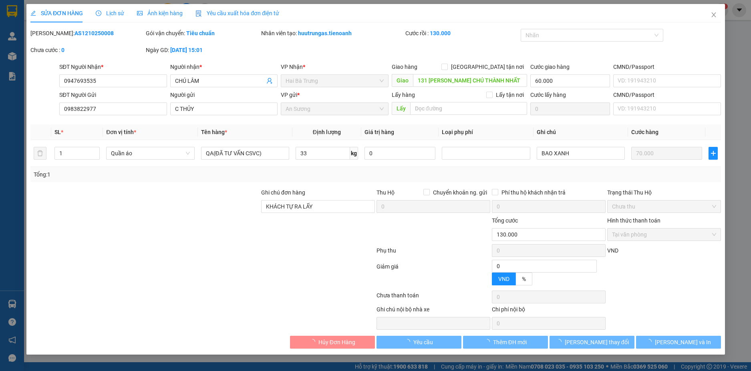
type input "0947693535"
type input "CHÚ LÂM"
type input "131 PHAN HUY CHÚ THÀNH NHẤT BUÔN MÊ THUỘC"
type input "60.000"
type input "0983822977"
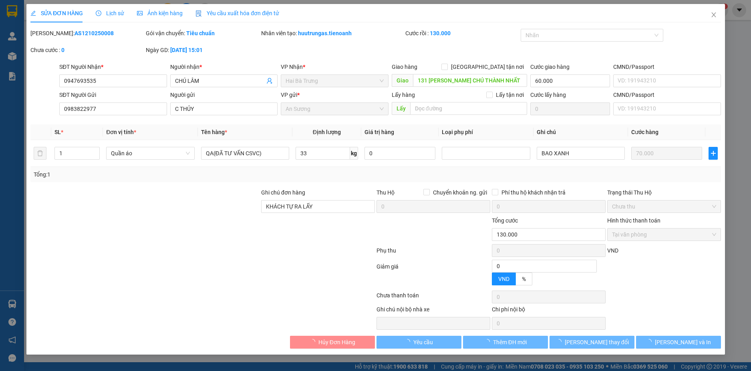
type input "C THỦY"
type input "KHÁCH TỰ RA LẤY"
type input "0"
type input "130.000"
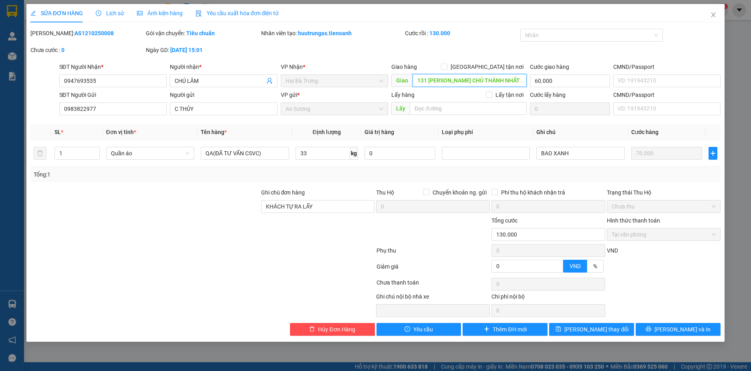
click at [500, 78] on input "131 PHAN HUY CHÚ THÀNH NHẤT BUÔN MÊ THUỘC" at bounding box center [470, 80] width 114 height 13
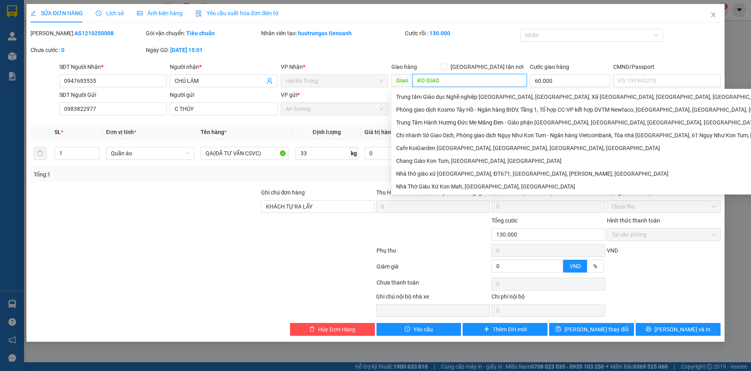
type input "KO GIAO"
click at [154, 222] on div at bounding box center [145, 230] width 231 height 28
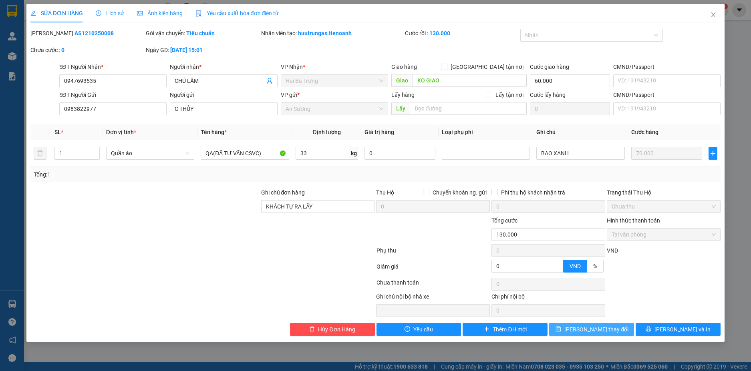
click at [619, 331] on button "[PERSON_NAME] thay đổi" at bounding box center [591, 329] width 85 height 13
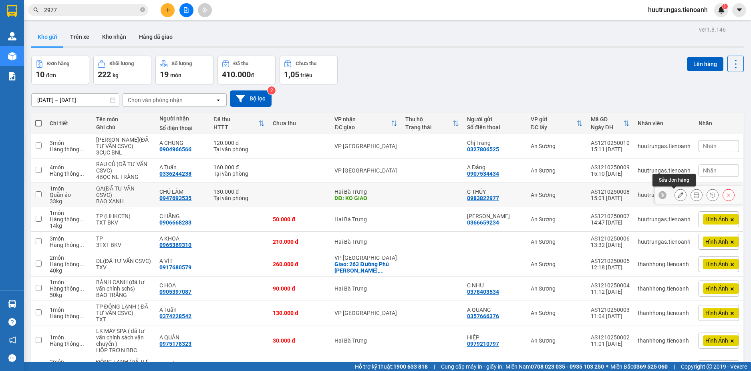
click at [678, 196] on icon at bounding box center [681, 195] width 6 height 6
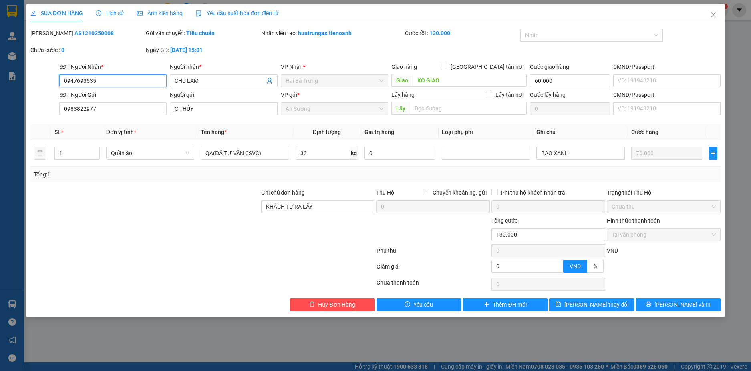
type input "0947693535"
type input "CHÚ LÂM"
type input "KO GIAO"
type input "60.000"
type input "0983822977"
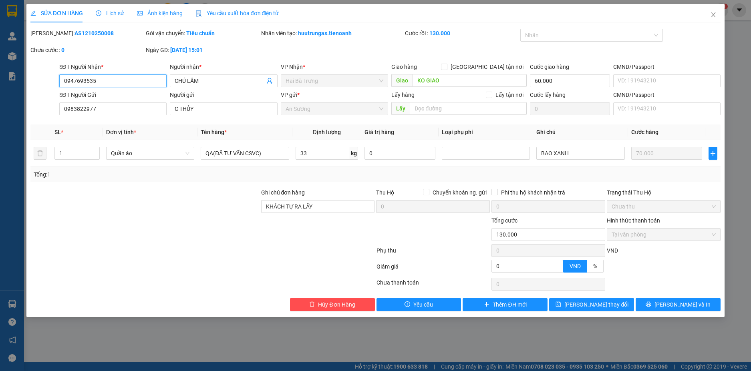
type input "C THỦY"
type input "KHÁCH TỰ RA LẤY"
type input "0"
type input "130.000"
click at [452, 82] on input "KO GIAO" at bounding box center [470, 80] width 114 height 13
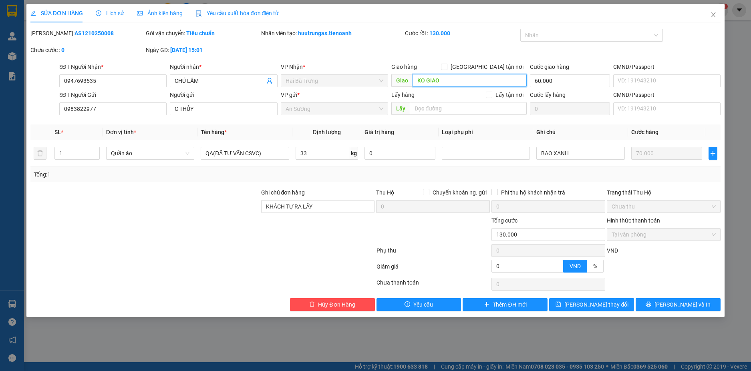
click at [452, 82] on input "KO GIAO" at bounding box center [470, 80] width 114 height 13
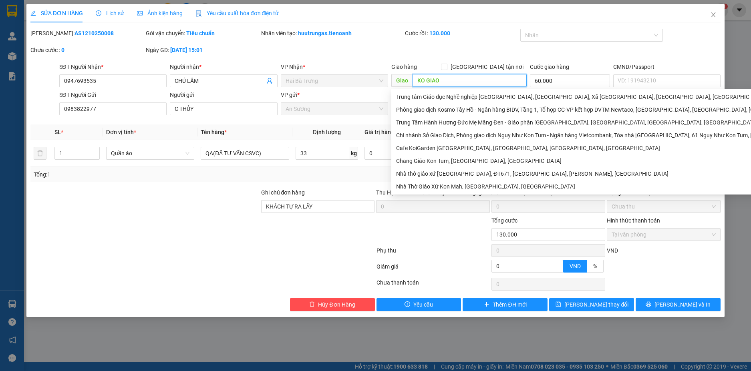
click at [452, 82] on input "KO GIAO" at bounding box center [470, 80] width 114 height 13
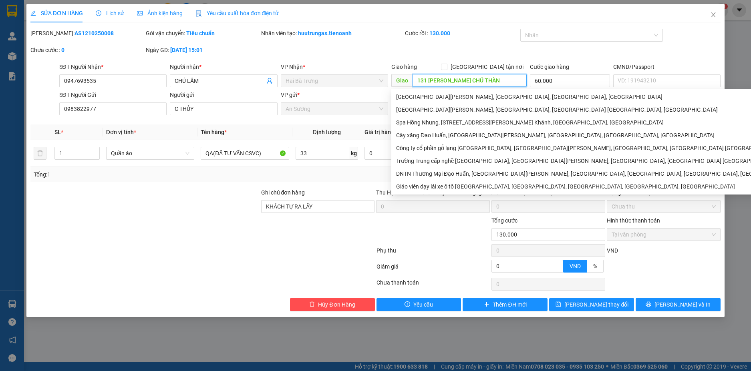
type input "131 PHAN HUY CHÚ THÀNH"
click at [505, 81] on input "131 PHAN HUY CHÚ THÀNH" at bounding box center [470, 80] width 114 height 13
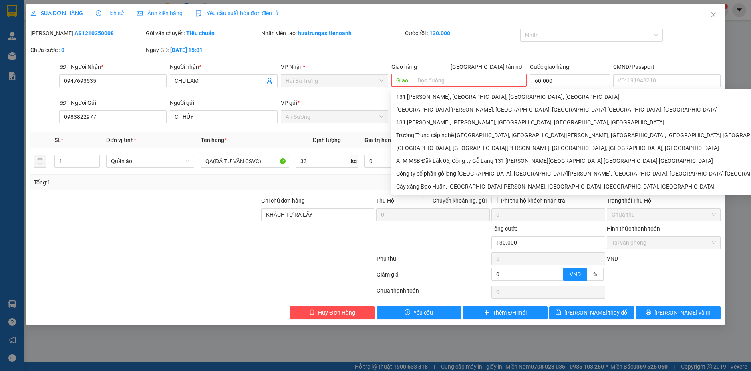
click at [474, 42] on div "Cước rồi : 130.000" at bounding box center [461, 37] width 115 height 17
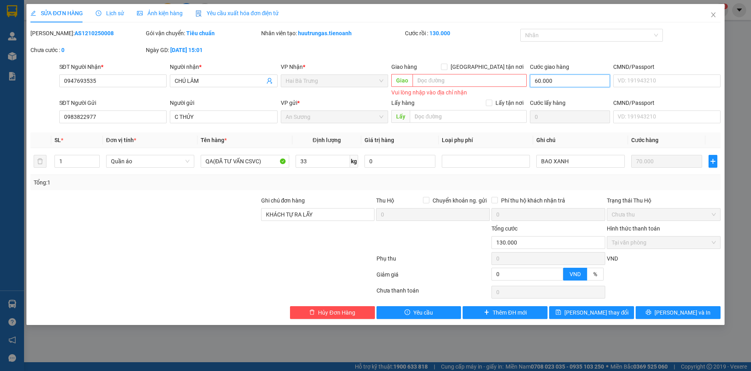
click at [554, 81] on input "60.000" at bounding box center [570, 81] width 80 height 13
type input "0"
type input "70.000"
type input "-60.000"
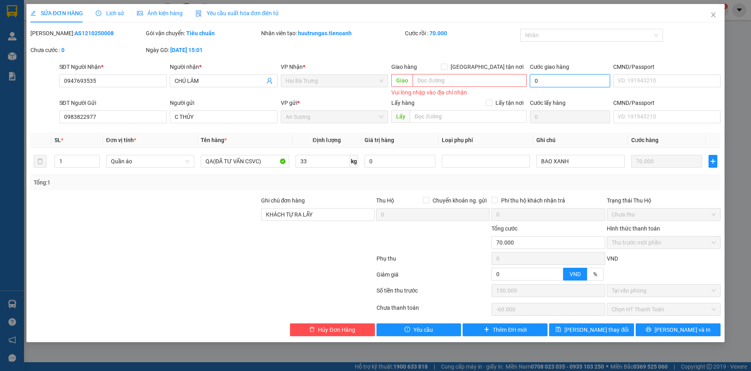
type input "0"
click at [163, 237] on div at bounding box center [145, 238] width 231 height 28
click at [653, 309] on span "Chọn HT Thanh Toán" at bounding box center [664, 310] width 104 height 12
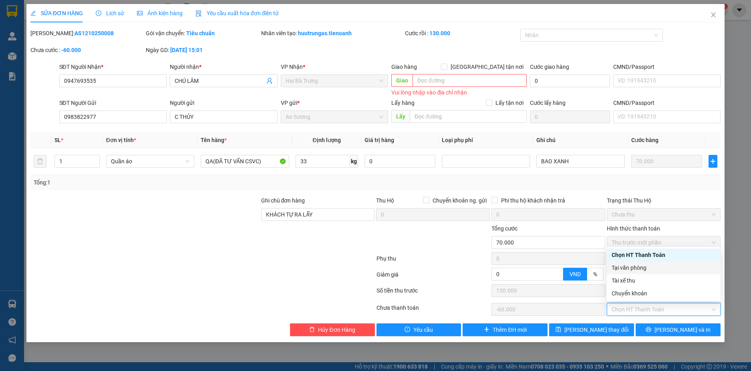
click at [630, 270] on div "Tại văn phòng" at bounding box center [664, 268] width 104 height 9
type input "0"
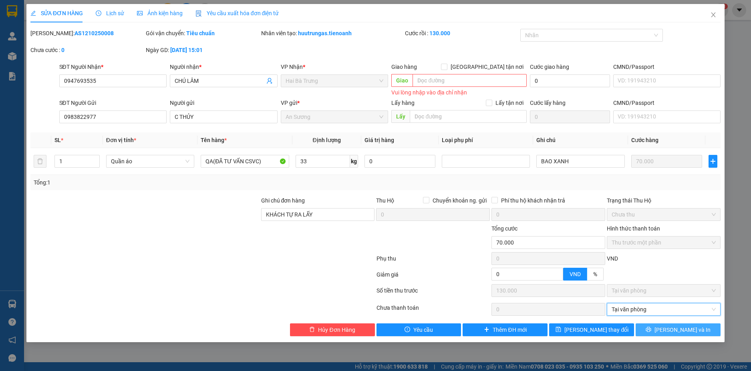
click at [679, 331] on span "[PERSON_NAME] và In" at bounding box center [683, 330] width 56 height 9
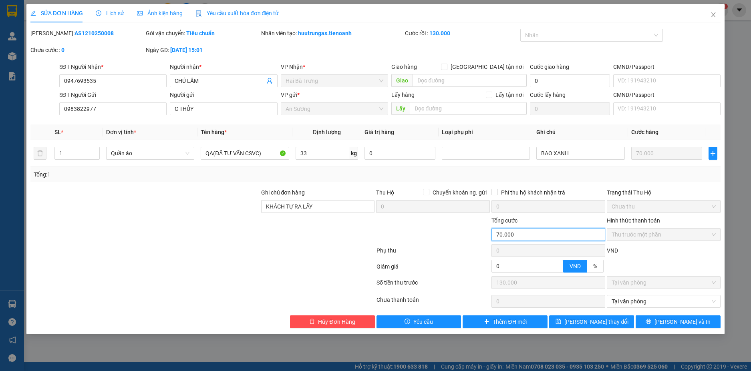
click at [547, 238] on input "70.000" at bounding box center [549, 234] width 114 height 13
click at [511, 235] on input "70.000" at bounding box center [549, 234] width 114 height 13
click at [518, 234] on input "70.000" at bounding box center [549, 234] width 114 height 13
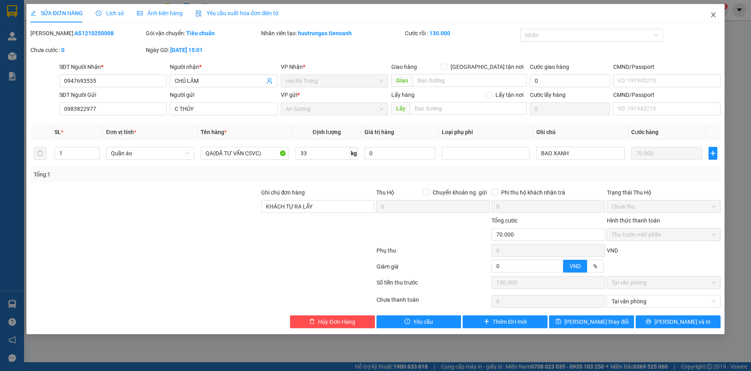
click at [714, 16] on icon "close" at bounding box center [714, 14] width 4 height 5
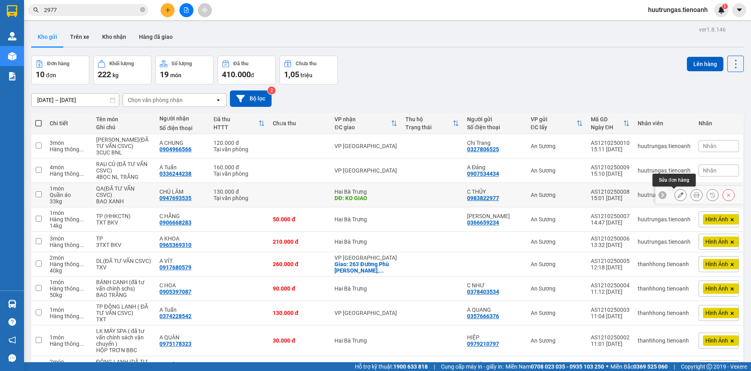
click at [675, 200] on button at bounding box center [680, 195] width 11 height 14
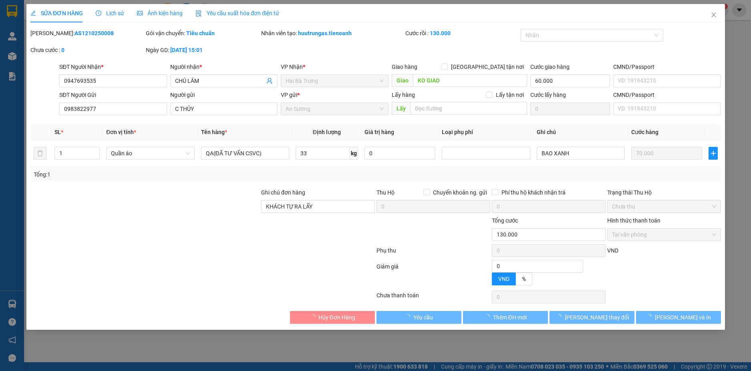
type input "0947693535"
type input "CHÚ LÂM"
type input "KO GIAO"
type input "60.000"
type input "0983822977"
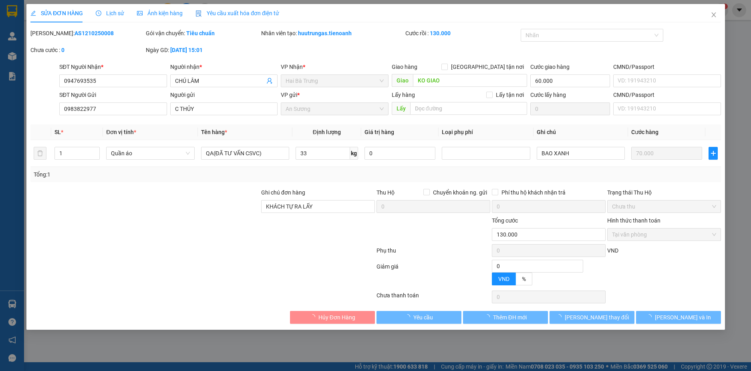
type input "C THỦY"
type input "KHÁCH TỰ RA LẤY"
type input "0"
type input "130.000"
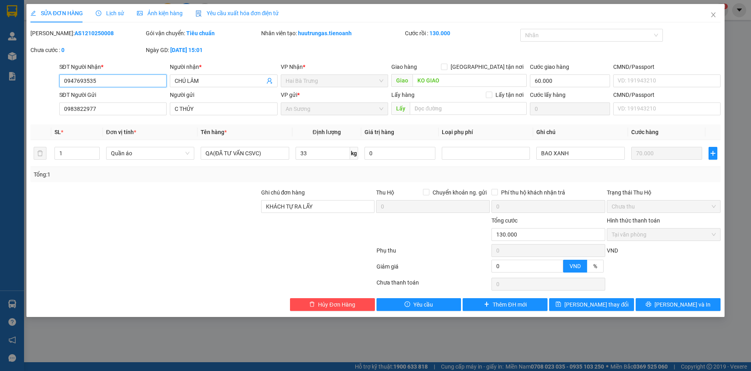
drag, startPoint x: 112, startPoint y: 83, endPoint x: 26, endPoint y: 85, distance: 85.4
click at [26, 85] on div "SỬA ĐƠN HÀNG Lịch sử Ảnh kiện hàng Yêu cầu xuất hóa đơn điện tử Total Paid Fee …" at bounding box center [375, 160] width 699 height 313
click at [339, 302] on span "Hủy Đơn Hàng" at bounding box center [336, 304] width 37 height 9
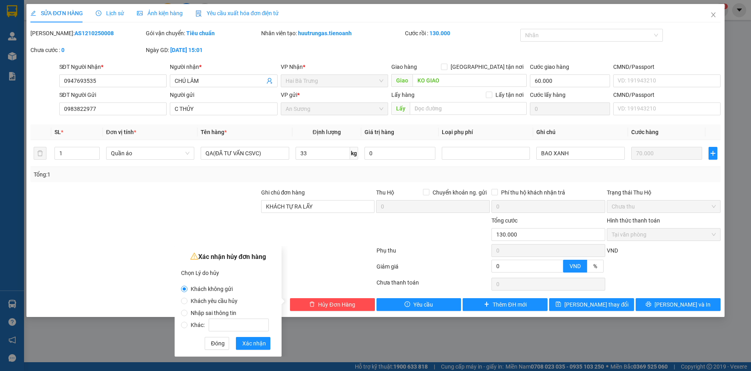
click at [188, 315] on span "Nhập sai thông tin" at bounding box center [214, 313] width 52 height 6
click at [188, 315] on input "Nhập sai thông tin" at bounding box center [184, 313] width 6 height 6
radio input "true"
radio input "false"
click at [256, 342] on span "Xác nhận" at bounding box center [254, 343] width 24 height 9
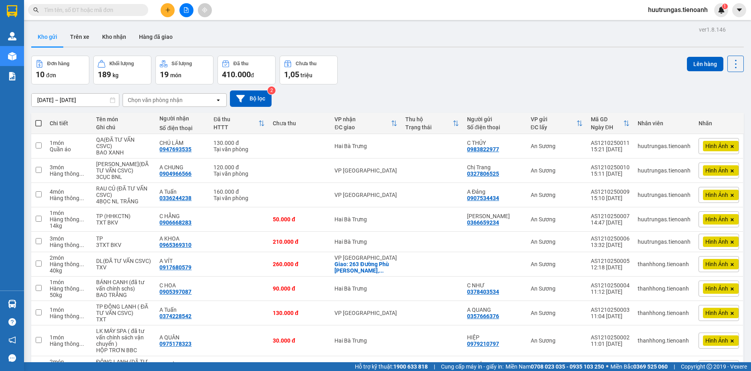
drag, startPoint x: 0, startPoint y: 0, endPoint x: 540, endPoint y: 115, distance: 552.1
click at [540, 115] on th "VP gửi ĐC lấy" at bounding box center [557, 123] width 60 height 21
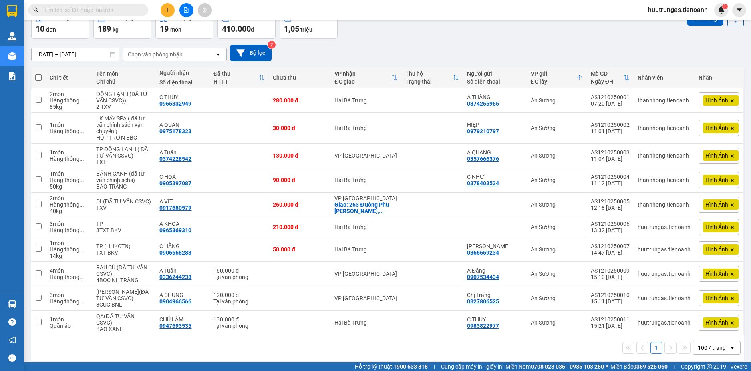
scroll to position [51, 0]
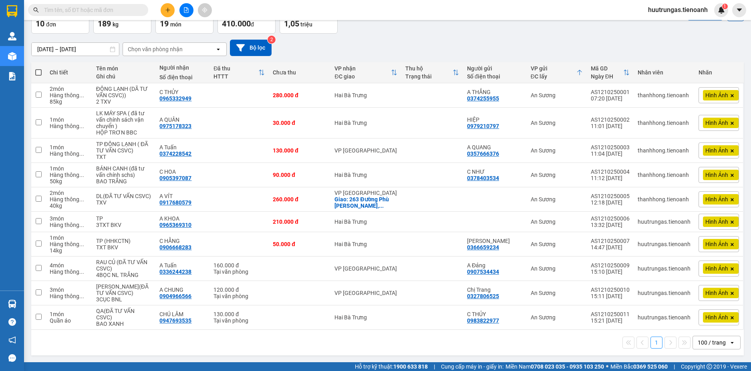
click at [699, 343] on div "100 / trang" at bounding box center [712, 343] width 28 height 8
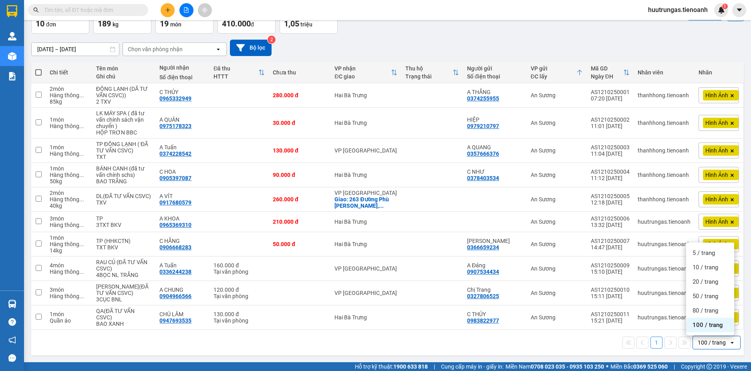
click at [699, 329] on div "100 / trang" at bounding box center [710, 325] width 48 height 14
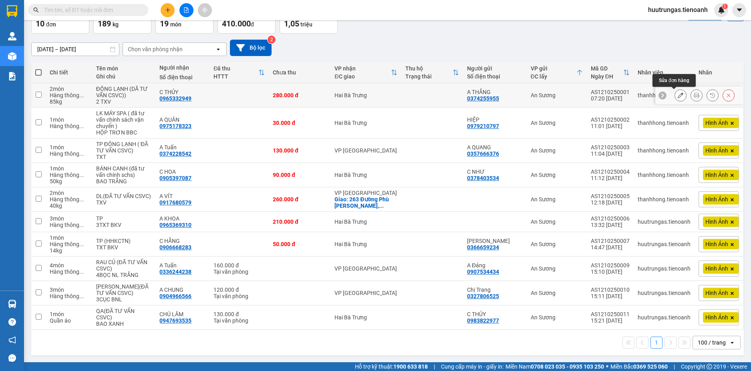
click at [675, 100] on button at bounding box center [680, 96] width 11 height 14
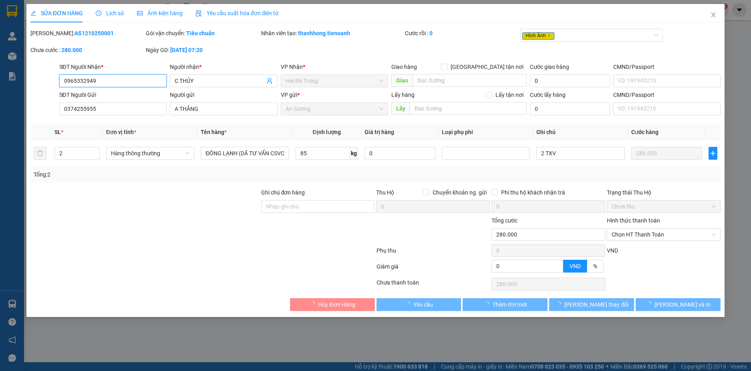
type input "0965332949"
type input "C THỦY"
type input "0374255955"
type input "A THẮNG"
type input "0"
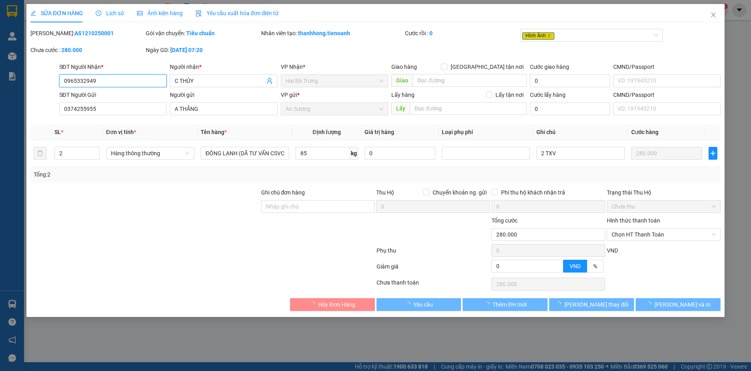
type input "280.000"
click at [118, 15] on span "Lịch sử" at bounding box center [110, 13] width 28 height 6
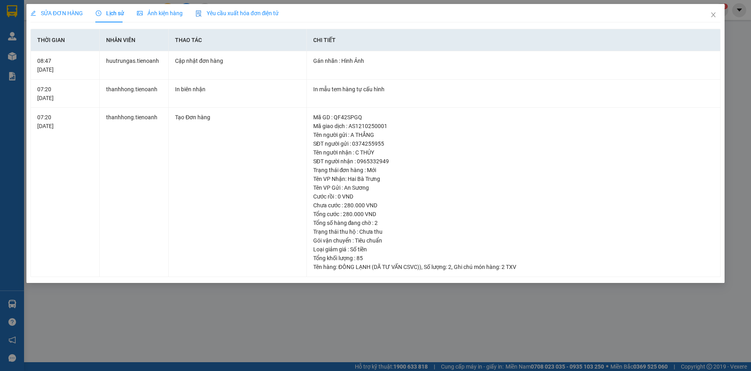
click at [147, 8] on div "Ảnh kiện hàng" at bounding box center [160, 13] width 46 height 18
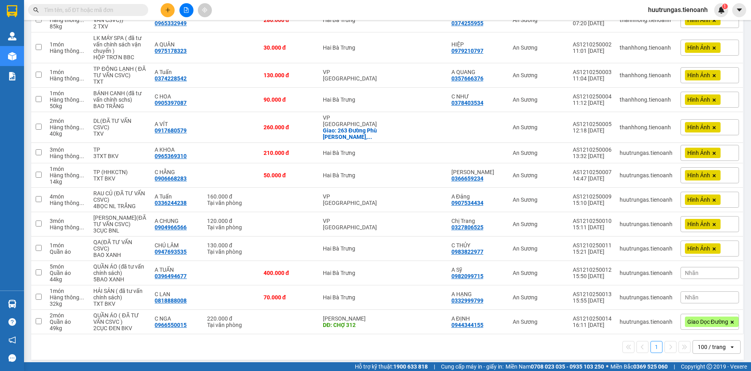
scroll to position [131, 0]
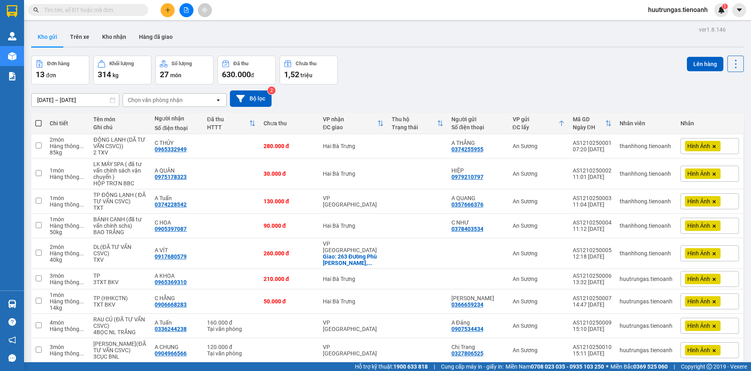
click at [86, 9] on input "text" at bounding box center [91, 10] width 95 height 9
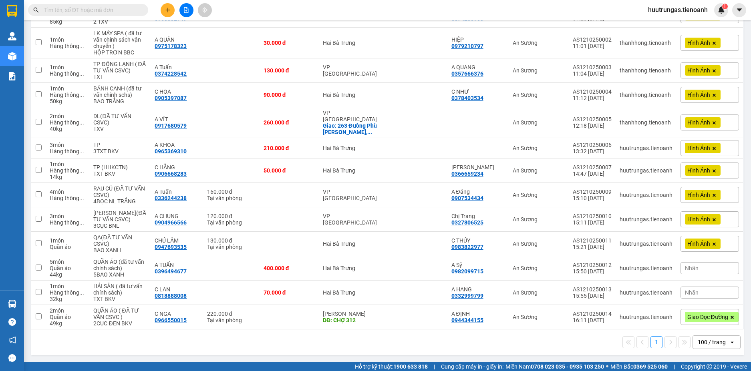
click at [86, 9] on input "text" at bounding box center [91, 10] width 95 height 9
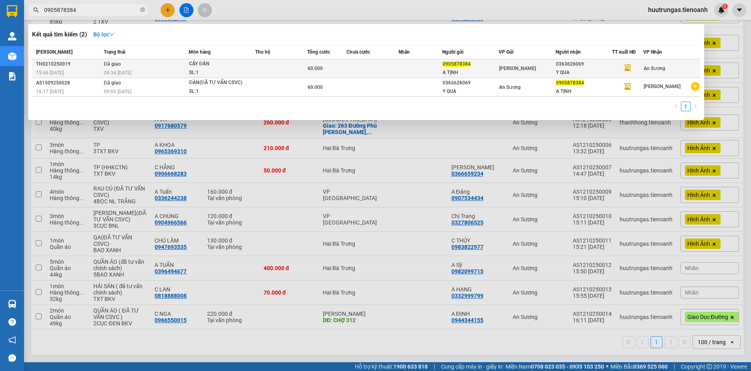
type input "0905878384"
click at [235, 69] on div "SL: 1" at bounding box center [219, 73] width 60 height 9
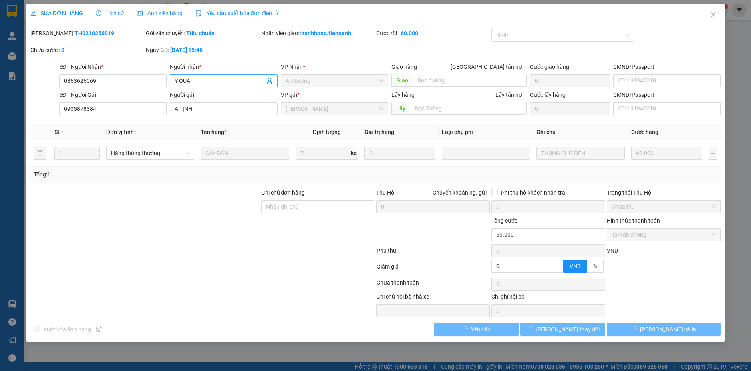
type input "0363626069"
type input "Y QUA"
type input "0905878384"
type input "A TỊNH"
type input "0"
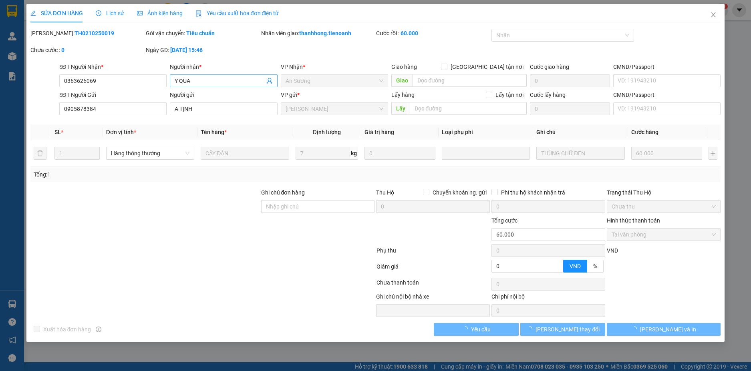
type input "60.000"
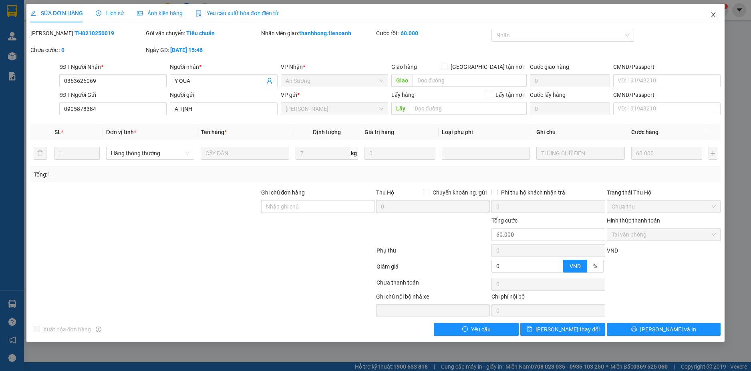
click at [711, 14] on icon "close" at bounding box center [713, 15] width 6 height 6
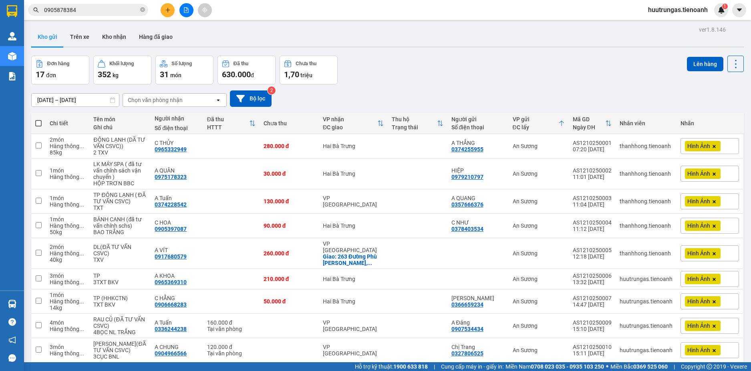
click at [97, 11] on input "0905878384" at bounding box center [91, 10] width 95 height 9
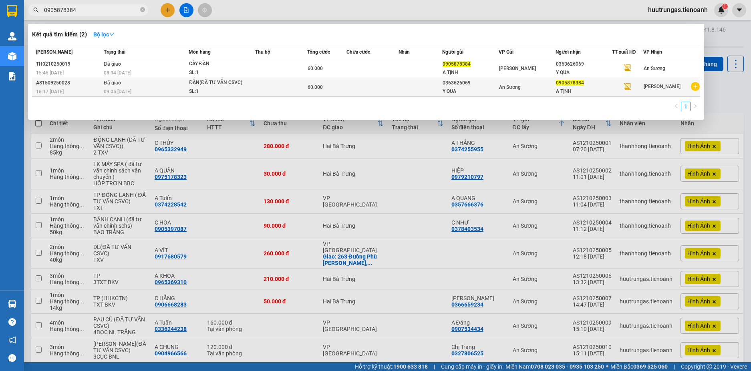
click at [166, 92] on div "09:05 [DATE]" at bounding box center [146, 91] width 85 height 9
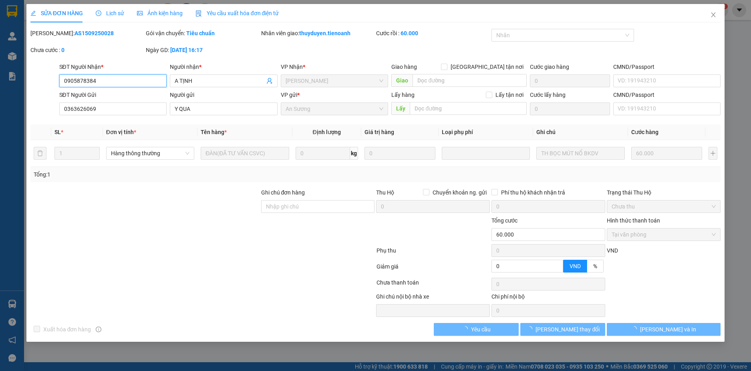
type input "0905878384"
type input "A TỊNH"
type input "0363626069"
type input "Y QUA"
type input "0"
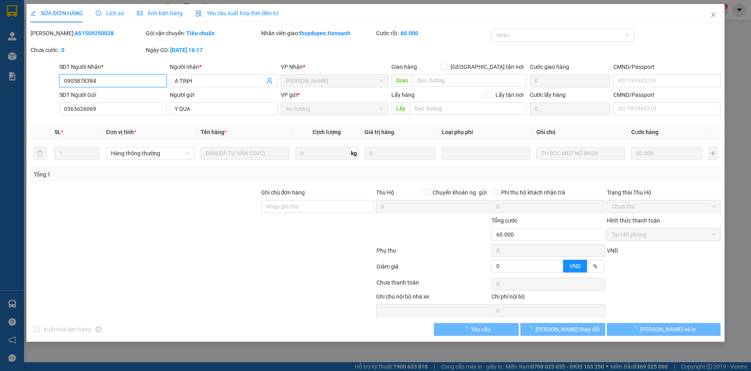
type input "60.000"
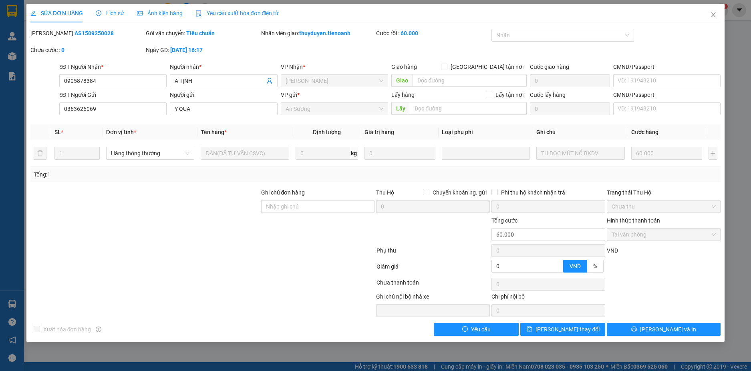
click at [117, 16] on span "Lịch sử" at bounding box center [110, 13] width 28 height 6
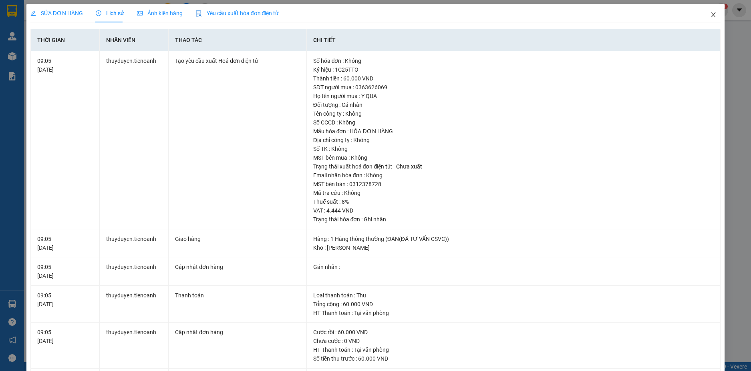
click at [712, 15] on icon "close" at bounding box center [714, 14] width 4 height 5
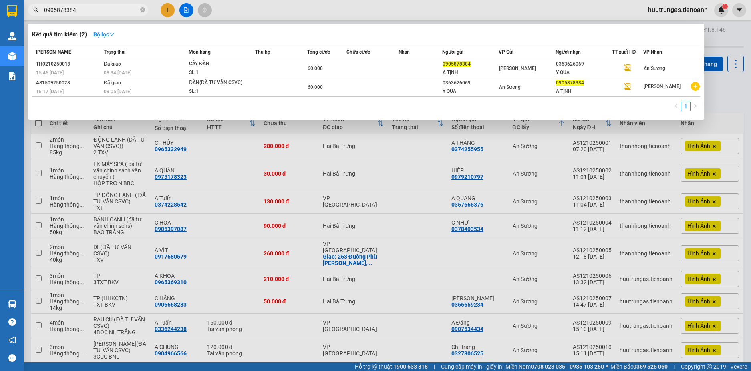
click at [114, 11] on input "0905878384" at bounding box center [91, 10] width 95 height 9
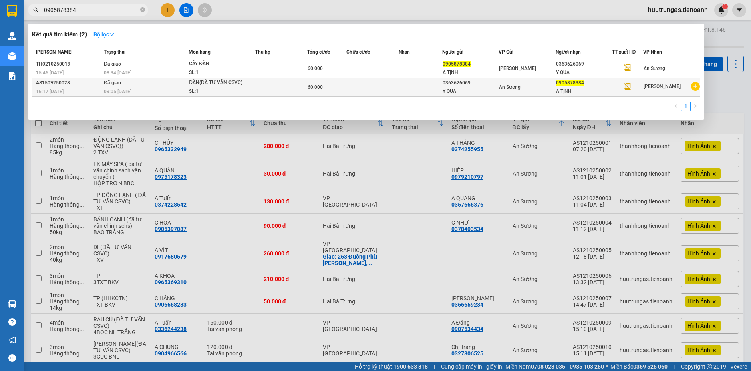
click at [254, 85] on span "ĐÀN(ĐÃ TƯ VẤN CSVC) SL: 1" at bounding box center [221, 87] width 65 height 17
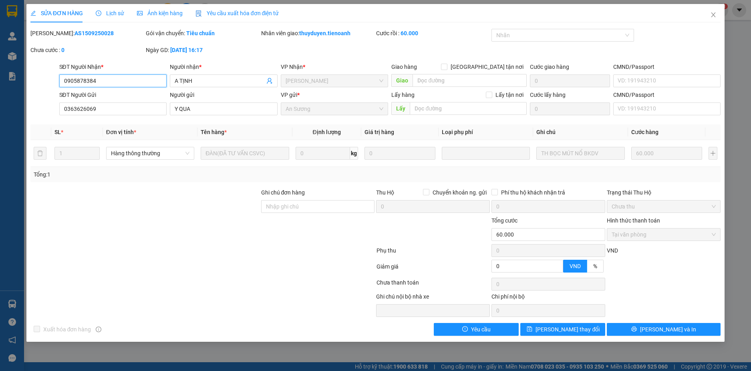
type input "0905878384"
type input "A TỊNH"
type input "0363626069"
type input "Y QUA"
type input "0"
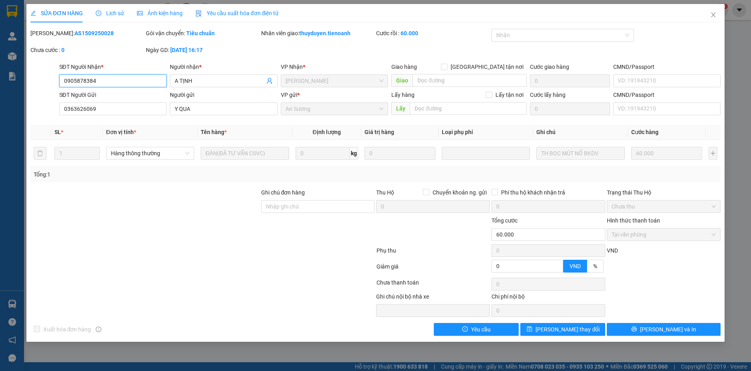
type input "60.000"
click at [714, 14] on icon "close" at bounding box center [713, 15] width 6 height 6
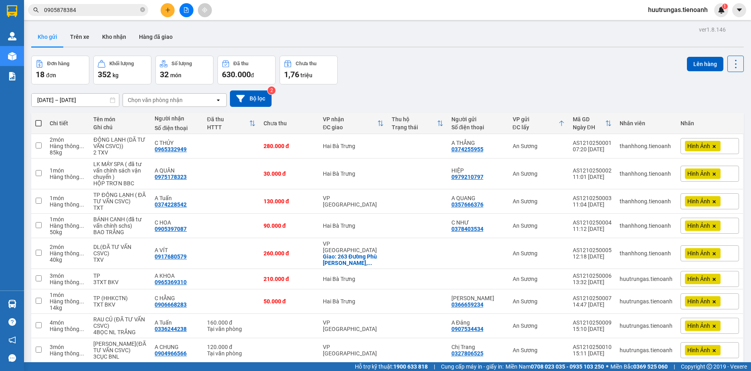
click at [107, 12] on input "0905878384" at bounding box center [91, 10] width 95 height 9
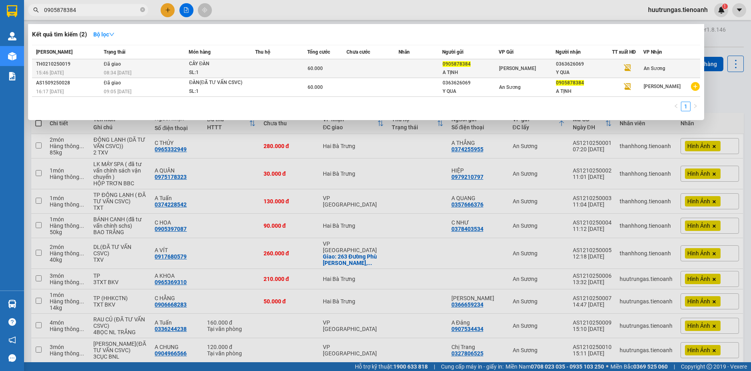
click at [252, 73] on span "CÂY ĐÀN SL: 1" at bounding box center [221, 68] width 65 height 17
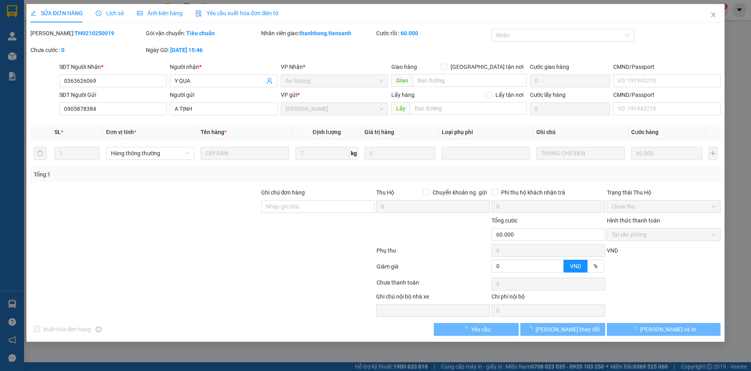
type input "0363626069"
type input "Y QUA"
type input "0905878384"
type input "A TỊNH"
type input "0"
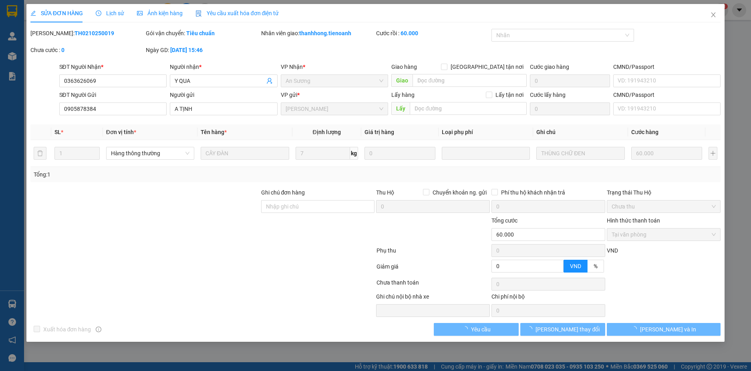
type input "60.000"
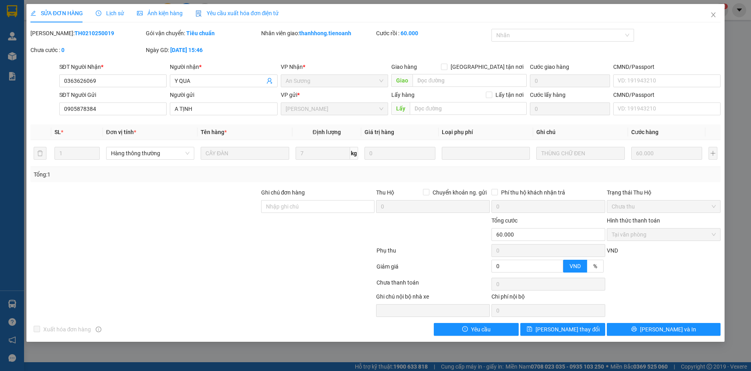
drag, startPoint x: 594, startPoint y: 194, endPoint x: 587, endPoint y: 186, distance: 11.3
click at [594, 194] on div "Phí thu hộ khách nhận trả" at bounding box center [549, 192] width 114 height 9
click at [584, 184] on div "Total Paid Fee 60.000 Total UnPaid Fee 0 Cash Collection Total Fee Mã ĐH: TH021…" at bounding box center [375, 182] width 691 height 307
click at [719, 12] on span "Close" at bounding box center [713, 15] width 22 height 22
